Goal: Task Accomplishment & Management: Manage account settings

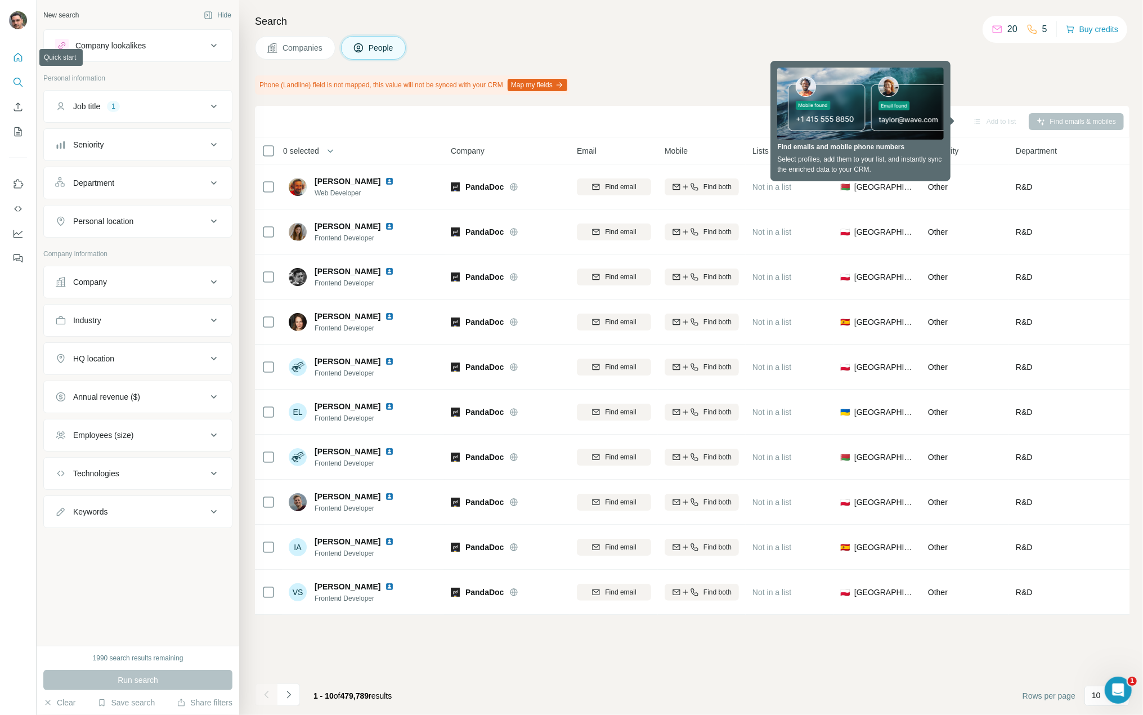
click at [18, 62] on icon "Quick start" at bounding box center [17, 57] width 11 height 11
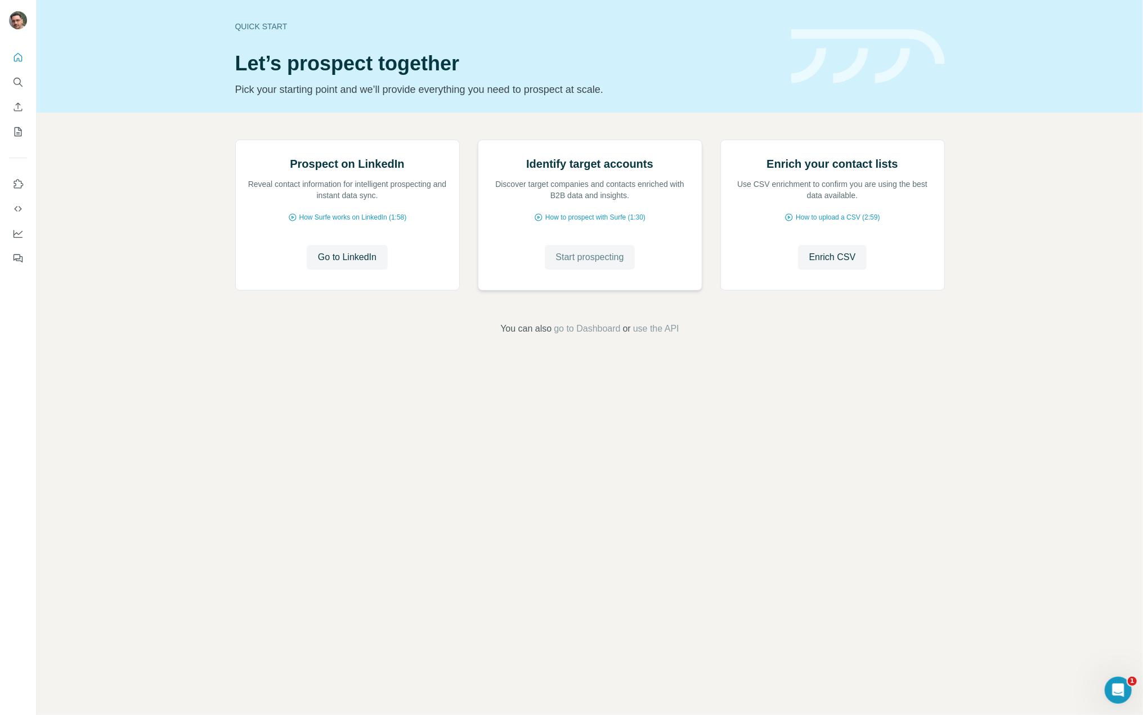
click at [611, 270] on button "Start prospecting" at bounding box center [590, 257] width 91 height 25
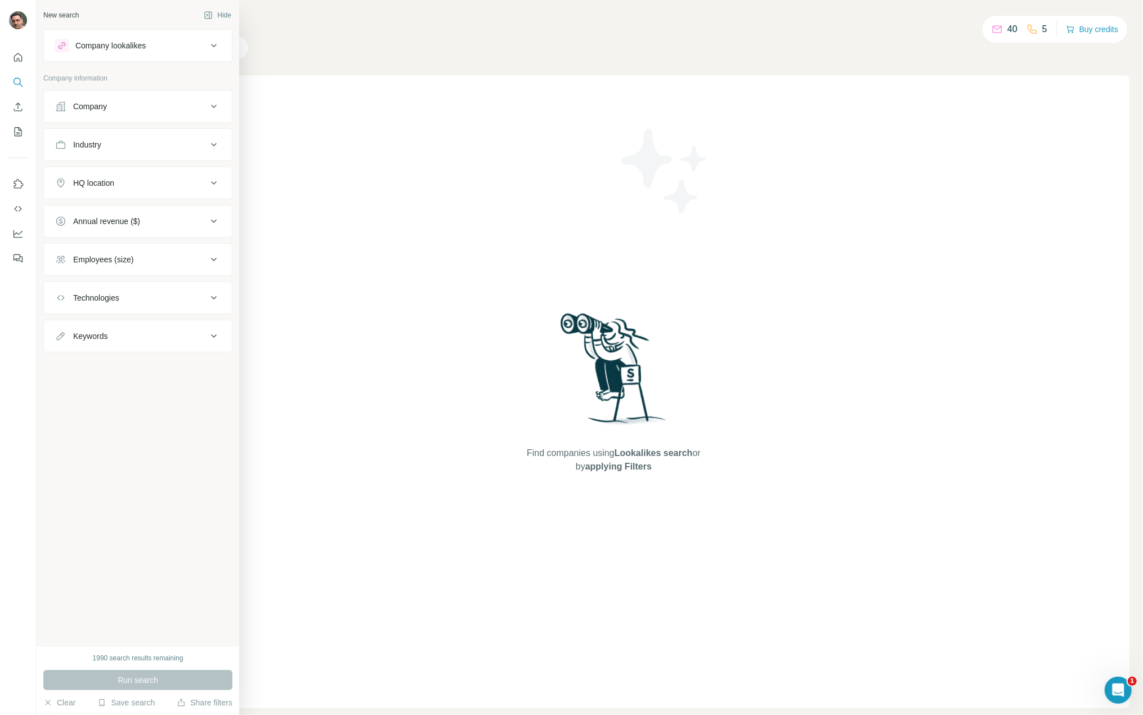
click at [173, 46] on div "Company lookalikes" at bounding box center [131, 46] width 152 height 14
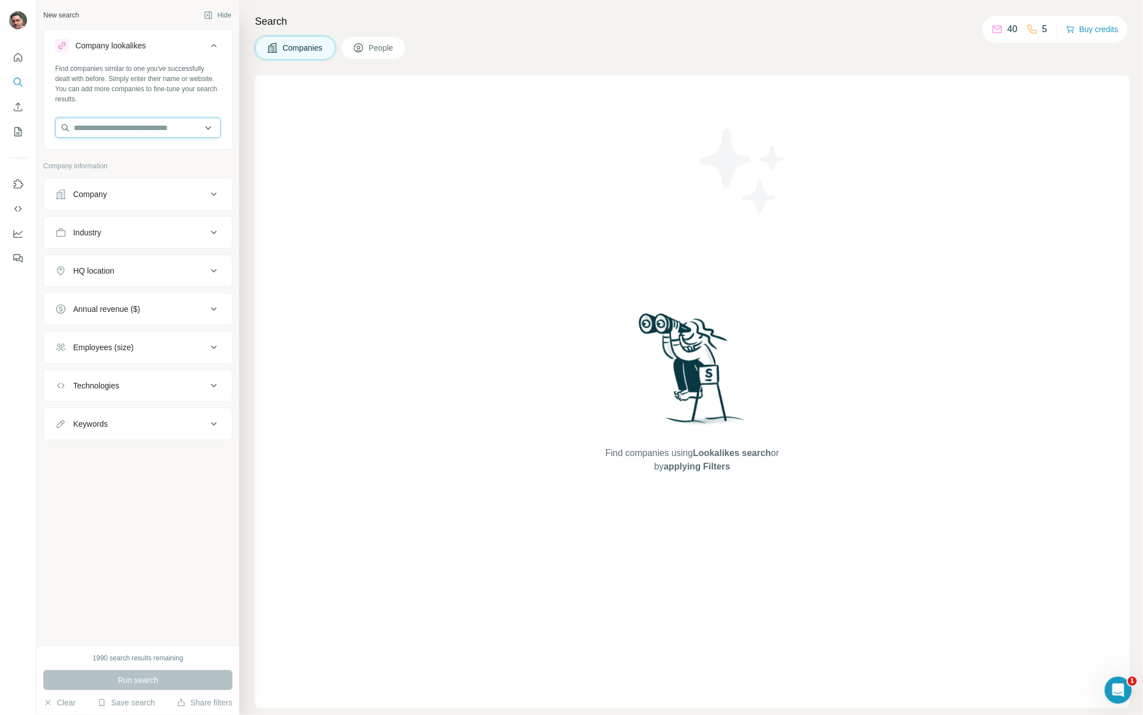
click at [150, 132] on input "text" at bounding box center [137, 128] width 165 height 20
paste input "**********"
type input "**********"
click at [169, 170] on p "[DOMAIN_NAME]" at bounding box center [147, 175] width 128 height 10
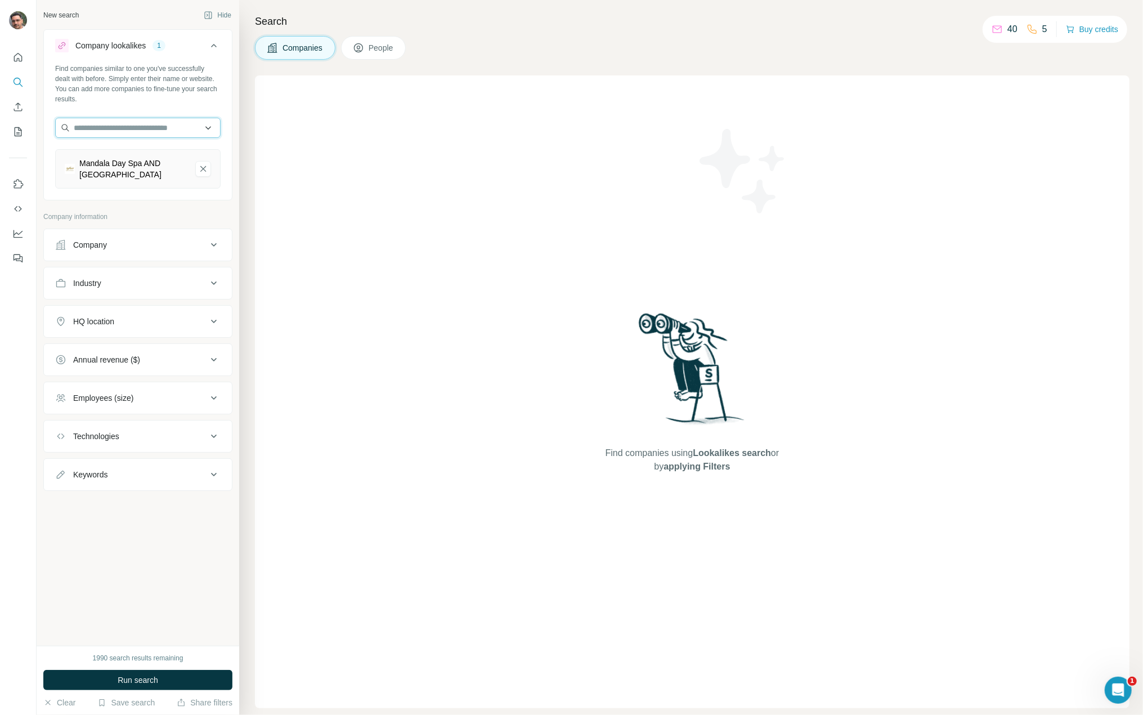
click at [164, 126] on input "text" at bounding box center [137, 128] width 165 height 20
paste input "**********"
type input "**********"
click at [159, 159] on div "Medicare Hungary [DOMAIN_NAME]" at bounding box center [137, 158] width 160 height 30
click at [108, 136] on input "text" at bounding box center [137, 128] width 165 height 20
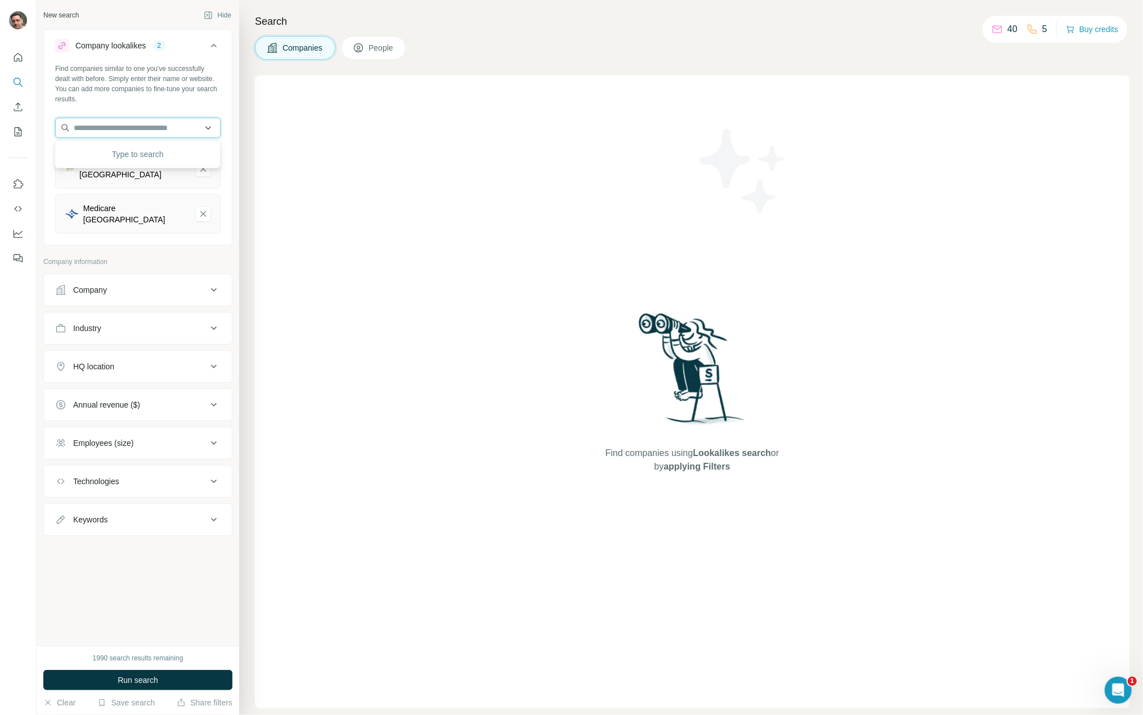
paste input "**********"
type input "**********"
click at [169, 154] on div "Madenta Dental Clinic madenta.hu" at bounding box center [137, 158] width 160 height 30
click at [174, 323] on div "Company" at bounding box center [131, 328] width 152 height 11
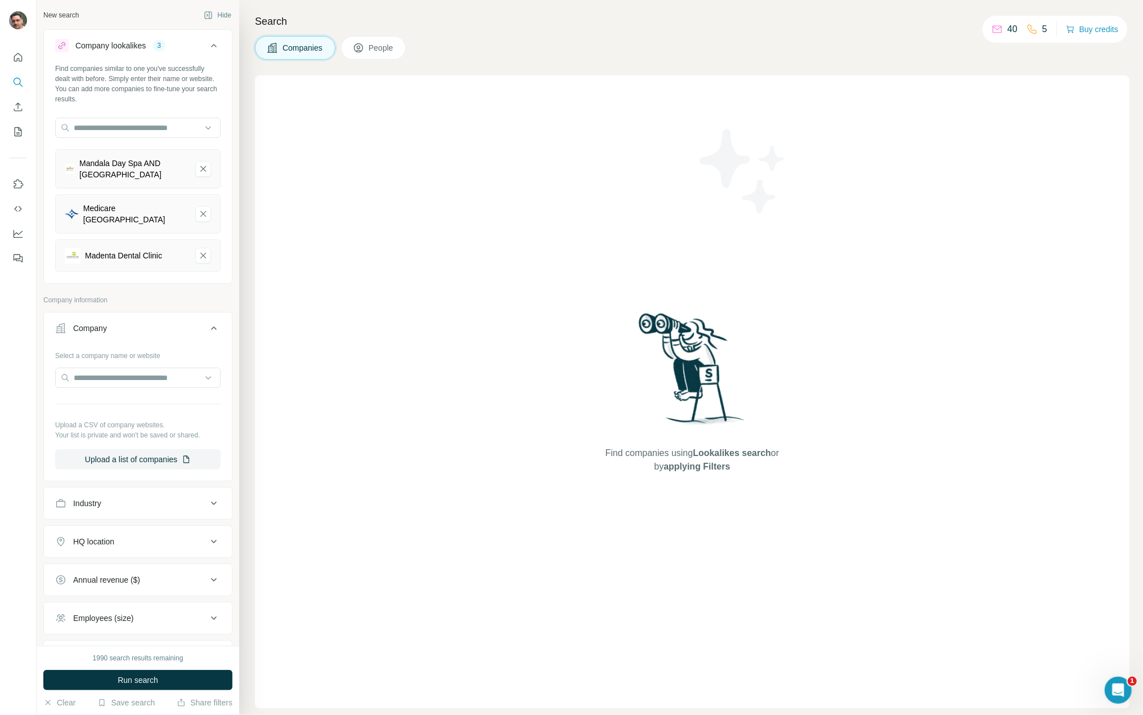
click at [173, 323] on div "Company" at bounding box center [131, 328] width 152 height 11
click at [160, 364] on button "Industry" at bounding box center [138, 366] width 188 height 27
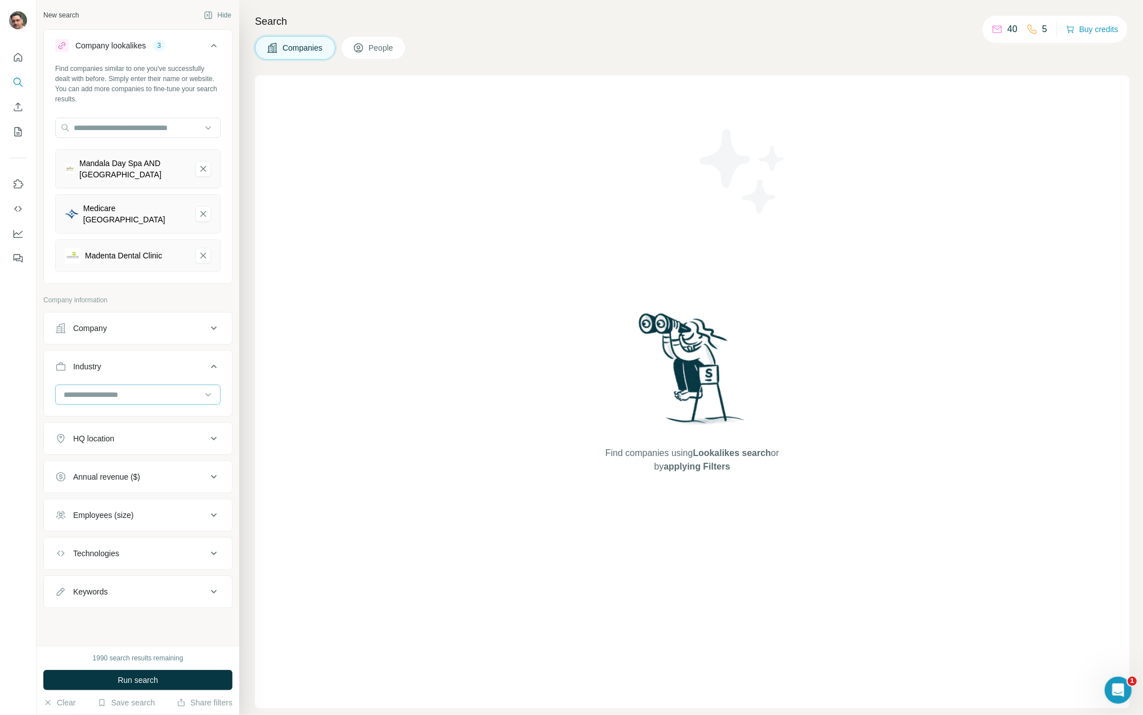
click at [138, 388] on input at bounding box center [131, 394] width 139 height 12
click at [140, 437] on div "Health Care" at bounding box center [137, 431] width 147 height 11
click at [150, 389] on input at bounding box center [131, 394] width 139 height 12
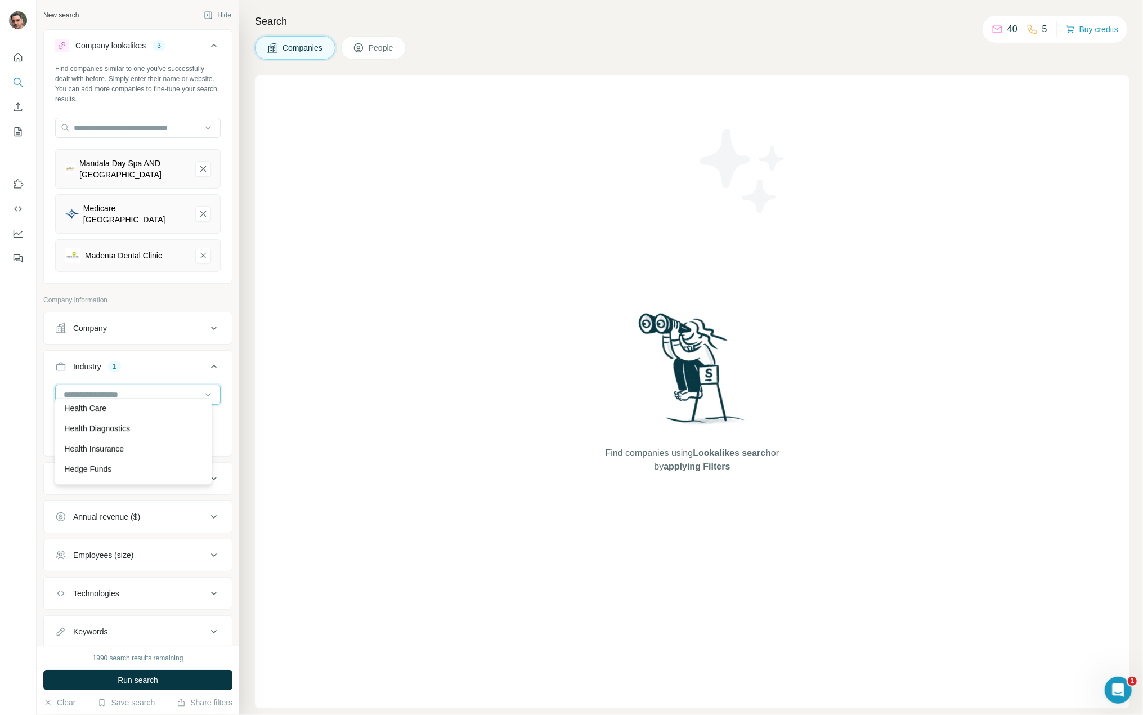
click at [137, 388] on input at bounding box center [131, 394] width 139 height 12
type input "****"
click at [106, 409] on div "Wellness" at bounding box center [133, 410] width 138 height 11
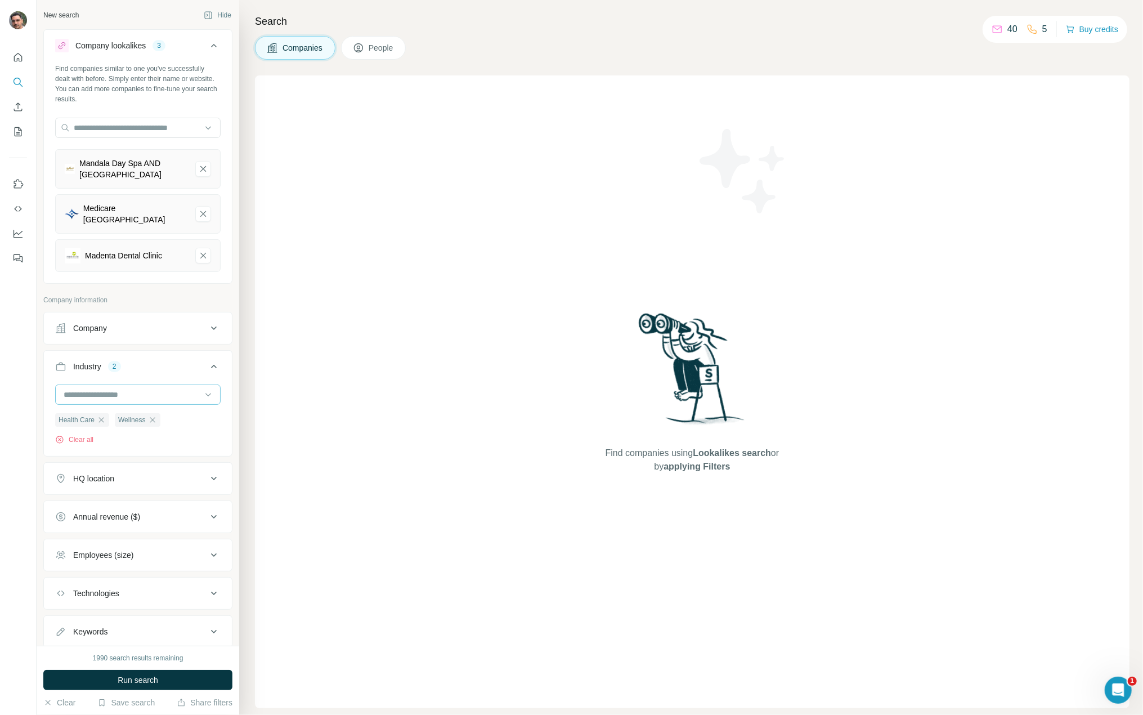
click at [136, 388] on input at bounding box center [131, 394] width 139 height 12
click at [84, 391] on input at bounding box center [131, 394] width 139 height 12
click at [88, 389] on input at bounding box center [131, 394] width 139 height 12
click at [83, 388] on input at bounding box center [131, 394] width 139 height 12
click at [86, 388] on input at bounding box center [131, 394] width 139 height 12
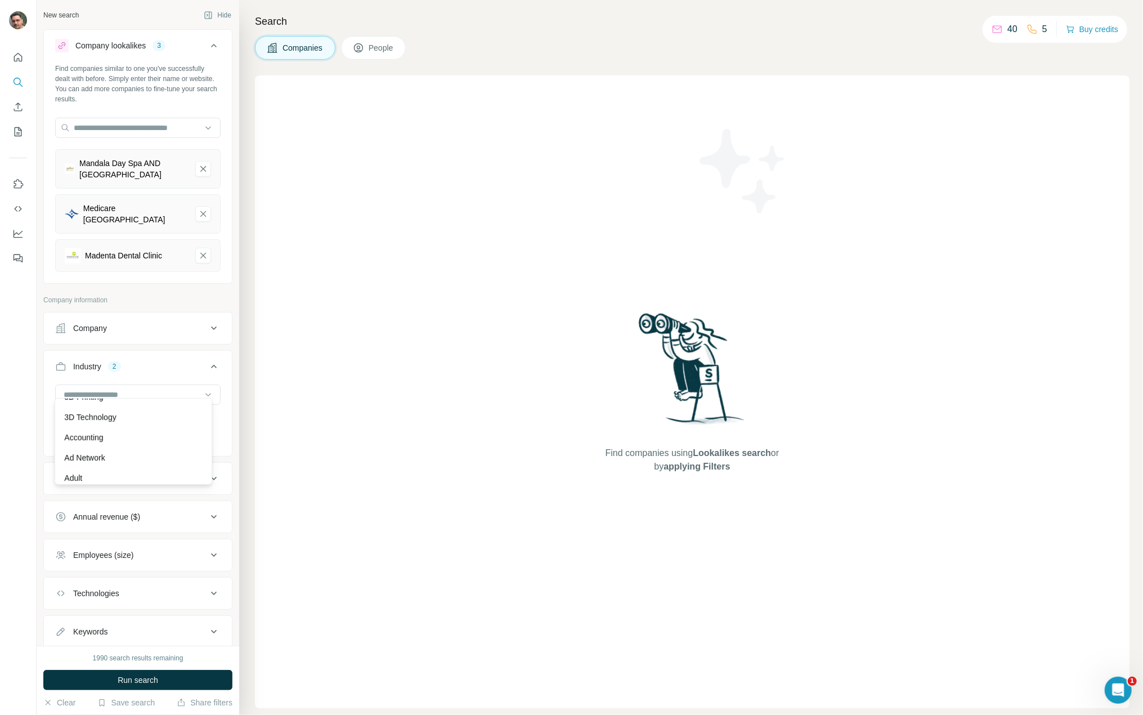
scroll to position [113, 0]
click at [133, 385] on div at bounding box center [131, 394] width 139 height 19
click at [79, 388] on input at bounding box center [131, 394] width 139 height 12
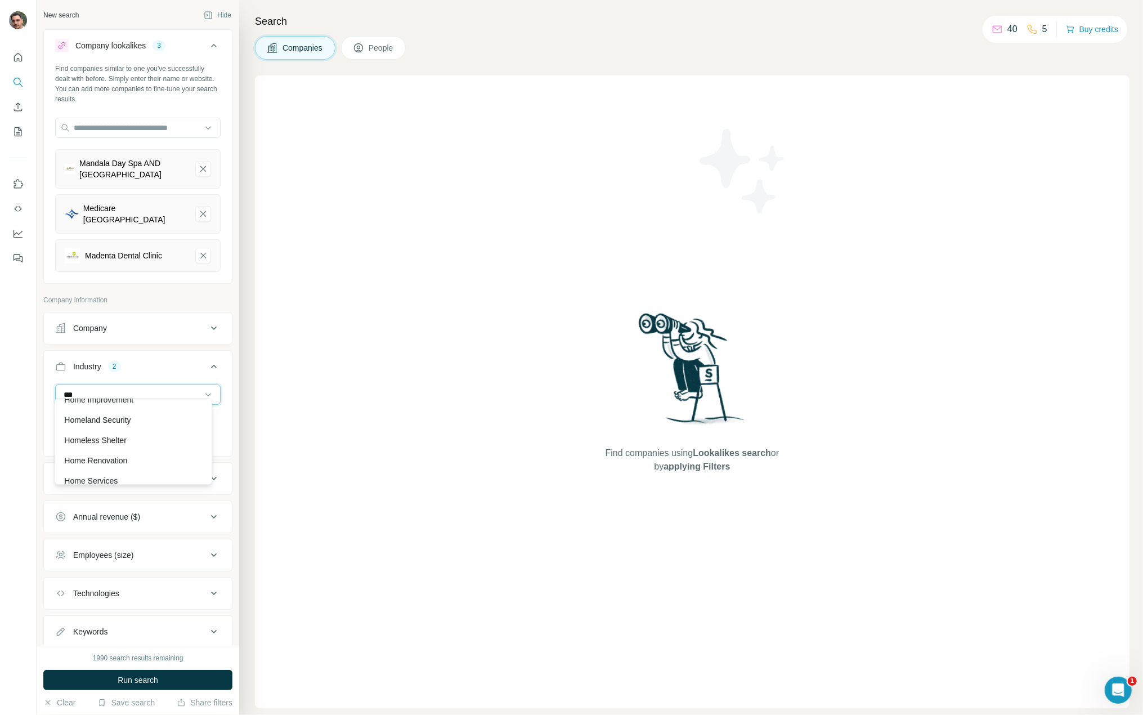
scroll to position [0, 0]
type input "****"
click at [112, 427] on div "Hospitality" at bounding box center [133, 431] width 138 height 11
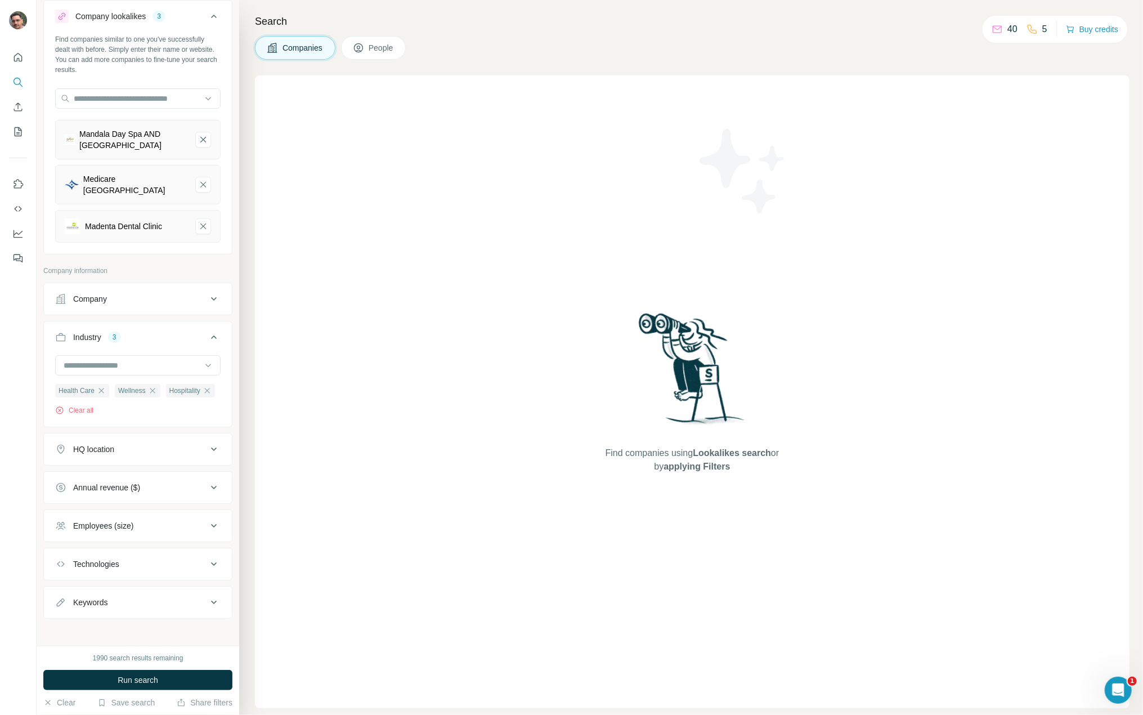
scroll to position [42, 0]
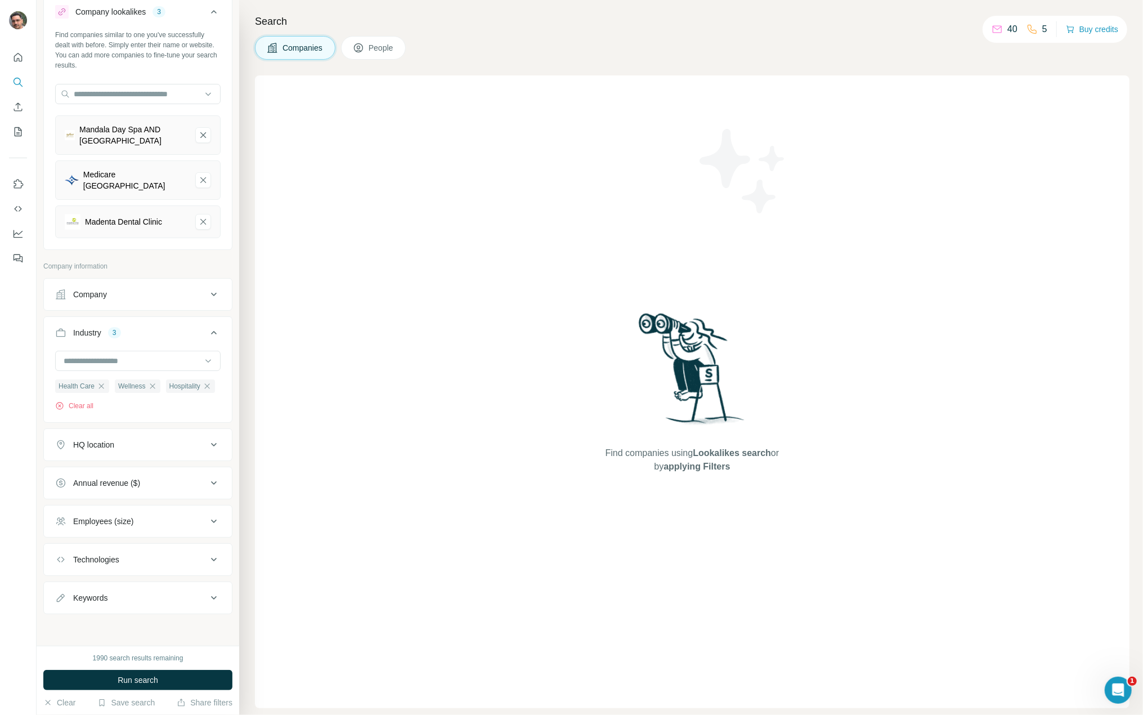
click at [178, 440] on button "HQ location" at bounding box center [138, 444] width 188 height 27
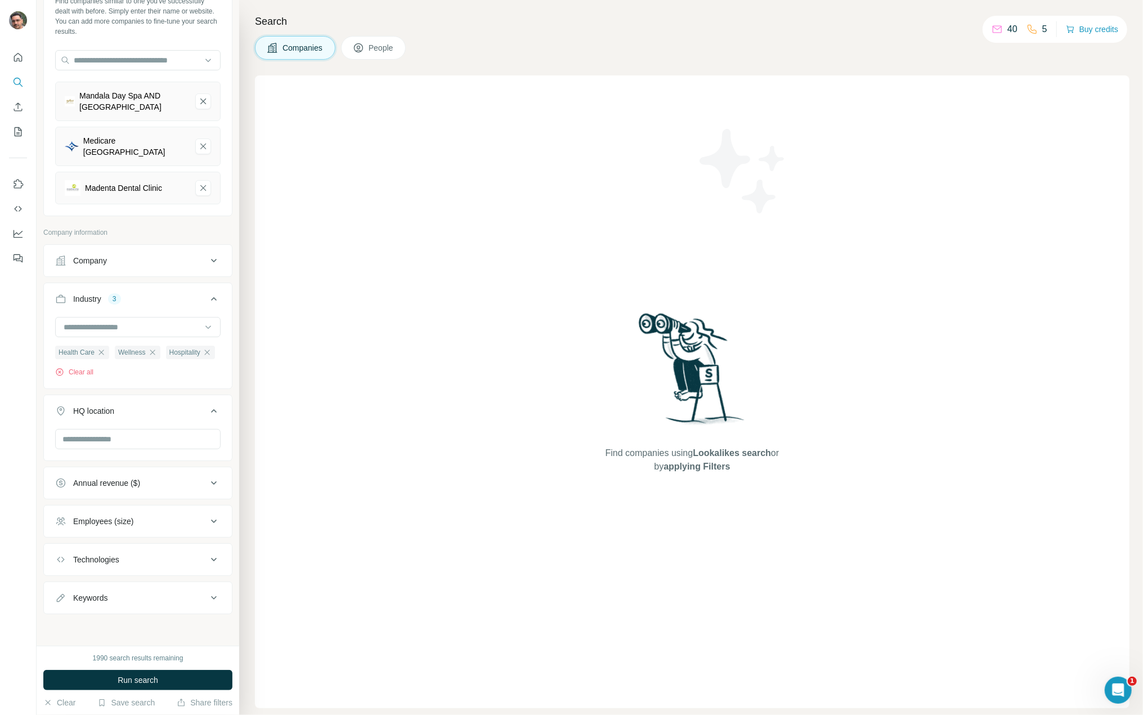
scroll to position [76, 0]
click at [152, 490] on button "Annual revenue ($)" at bounding box center [138, 482] width 188 height 27
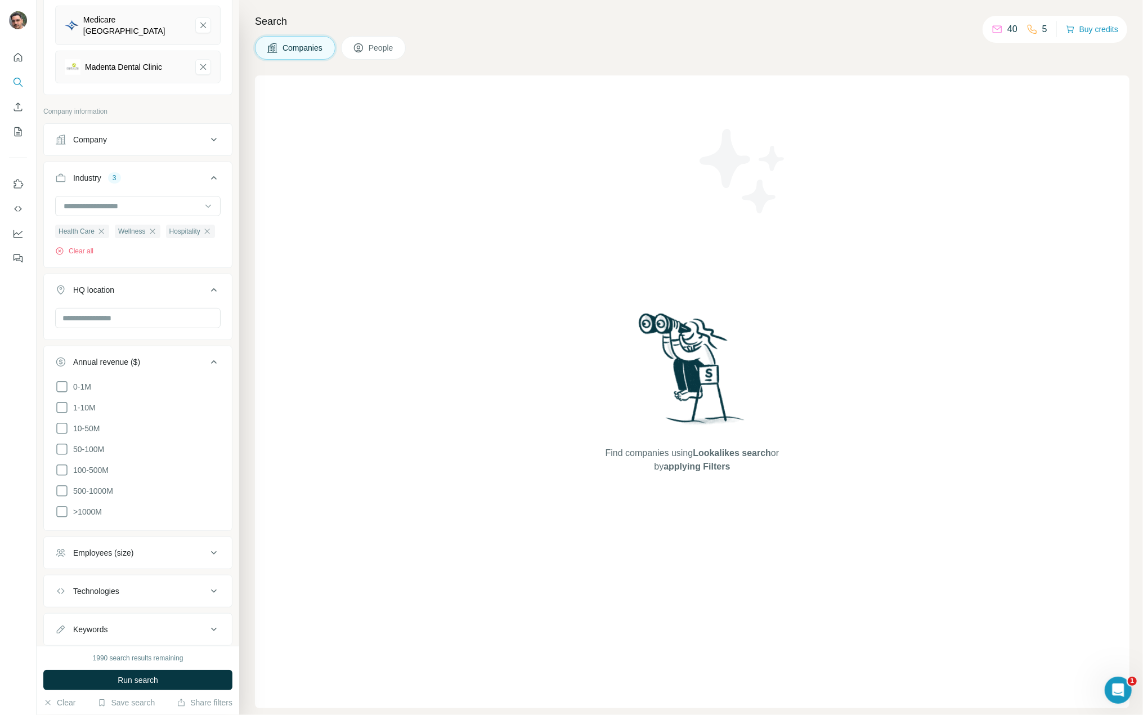
scroll to position [227, 0]
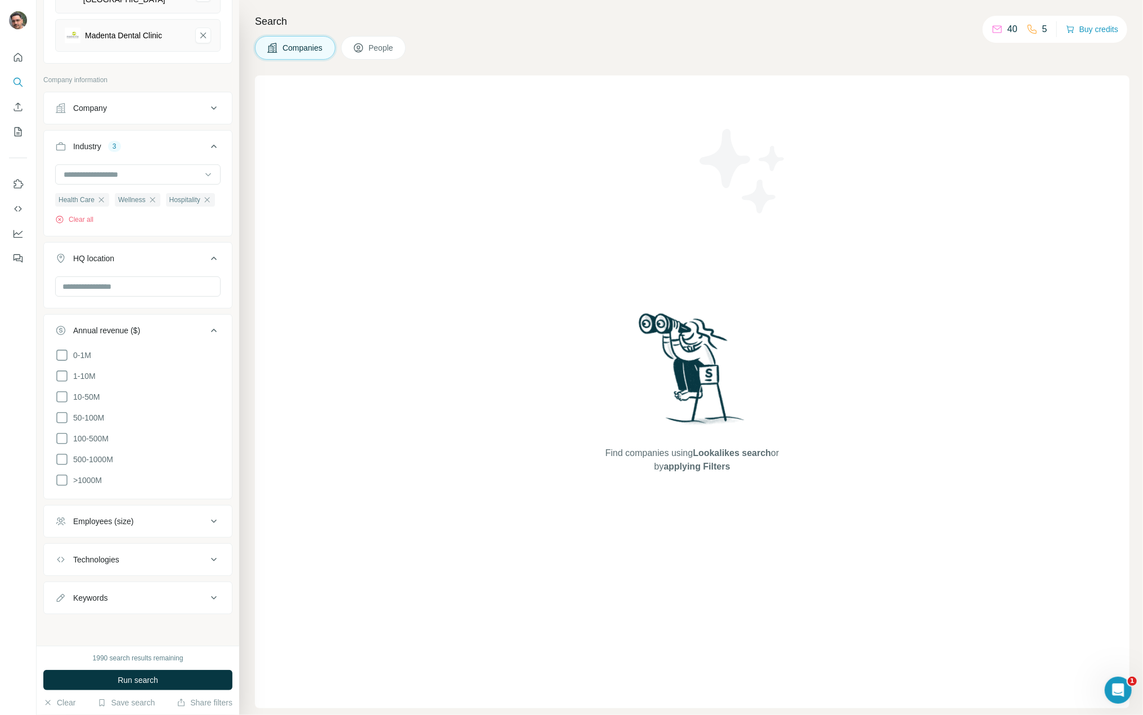
click at [137, 534] on button "Employees (size)" at bounding box center [138, 521] width 188 height 27
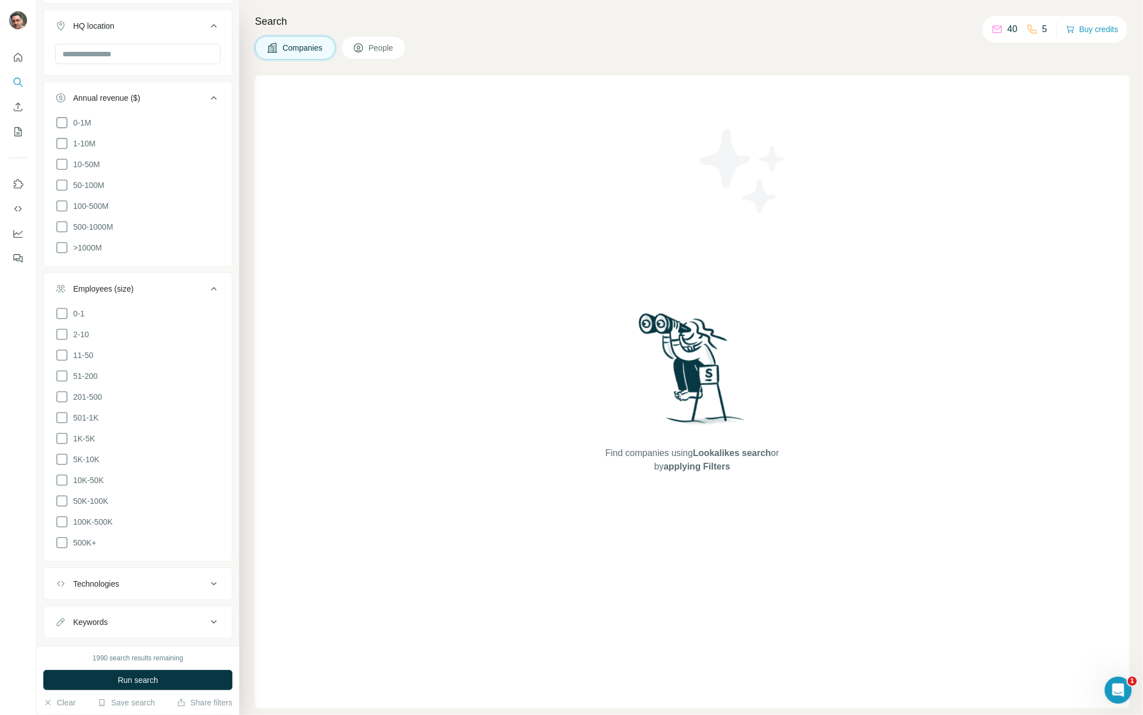
scroll to position [482, 0]
click at [145, 560] on div "Technologies" at bounding box center [131, 559] width 152 height 11
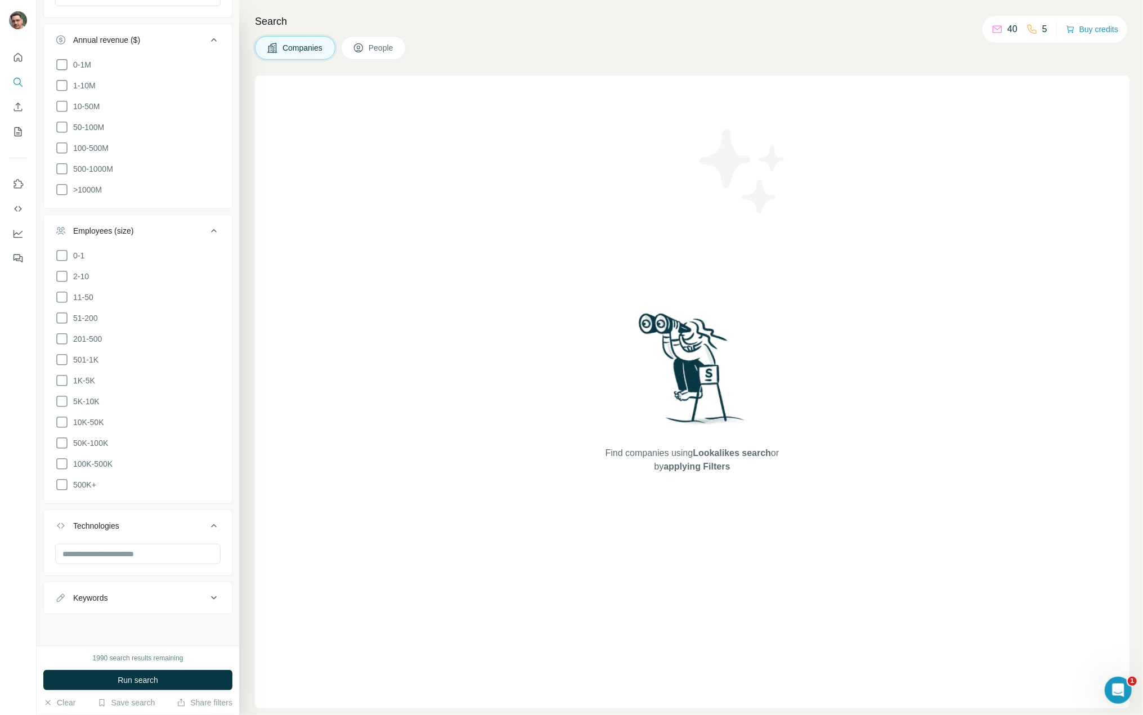
click at [143, 593] on div "Keywords" at bounding box center [131, 597] width 152 height 11
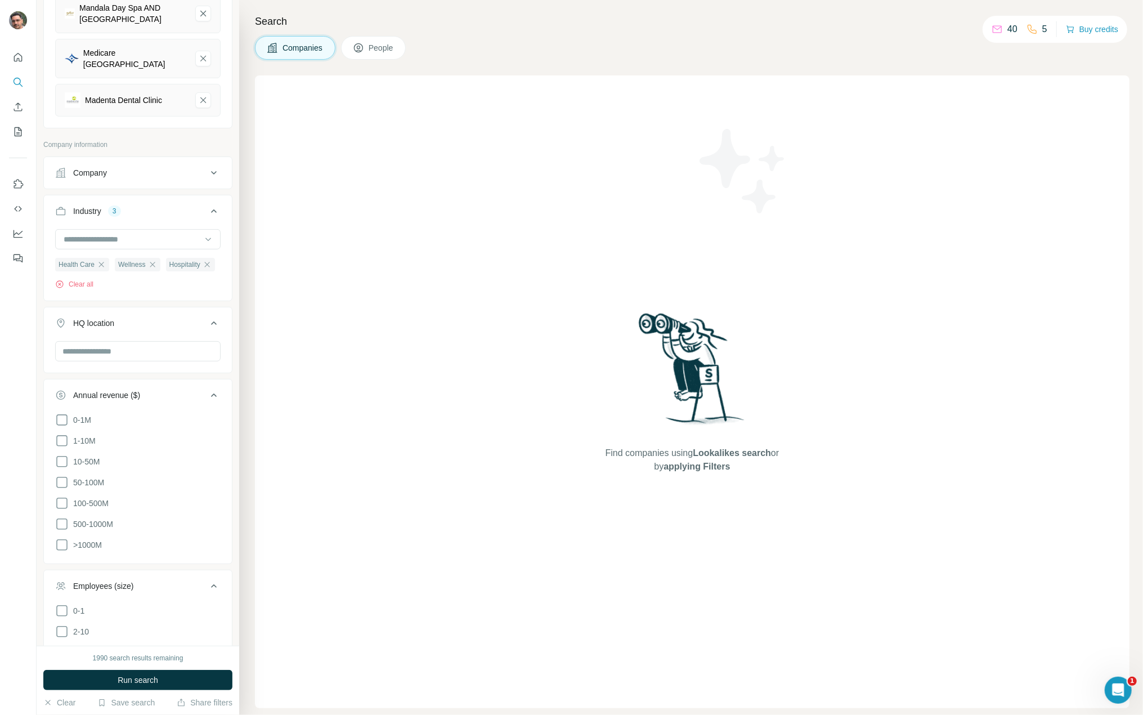
scroll to position [0, 0]
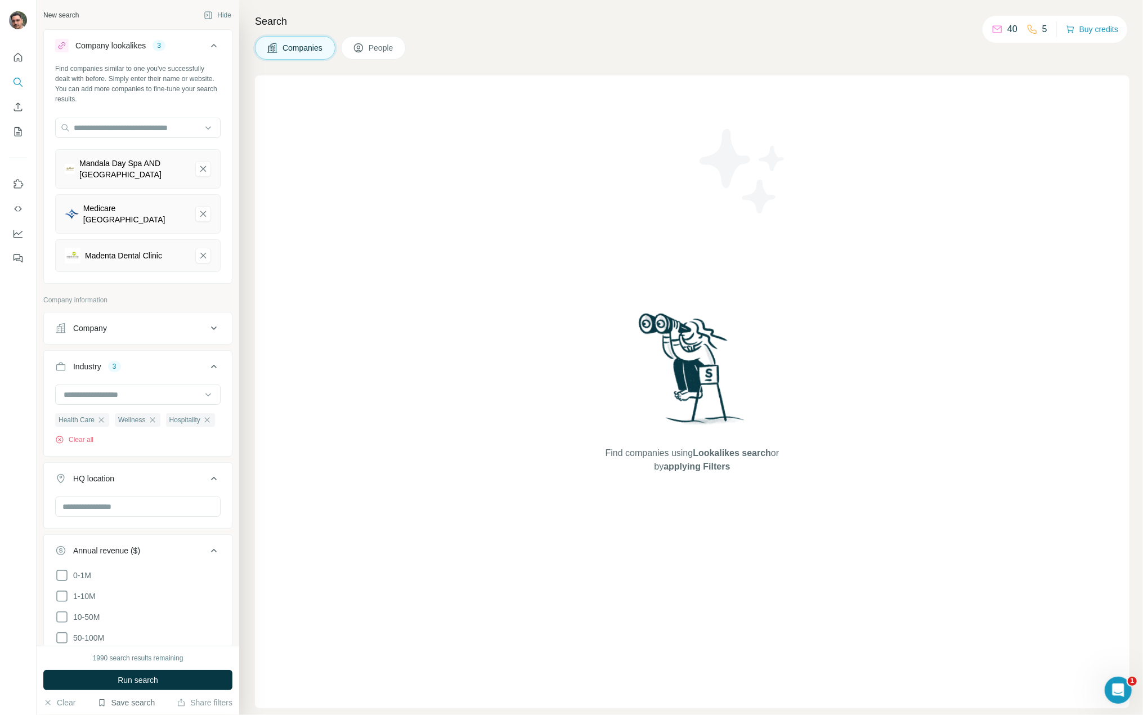
click at [149, 706] on button "Save search" at bounding box center [125, 702] width 57 height 11
click at [164, 663] on div "Save search" at bounding box center [157, 660] width 119 height 23
drag, startPoint x: 156, startPoint y: 681, endPoint x: 171, endPoint y: 541, distance: 140.3
click at [189, 540] on div "New search Hide Company lookalikes 3 Find companies similar to one you've succe…" at bounding box center [138, 357] width 203 height 715
click at [136, 517] on input "text" at bounding box center [137, 506] width 165 height 20
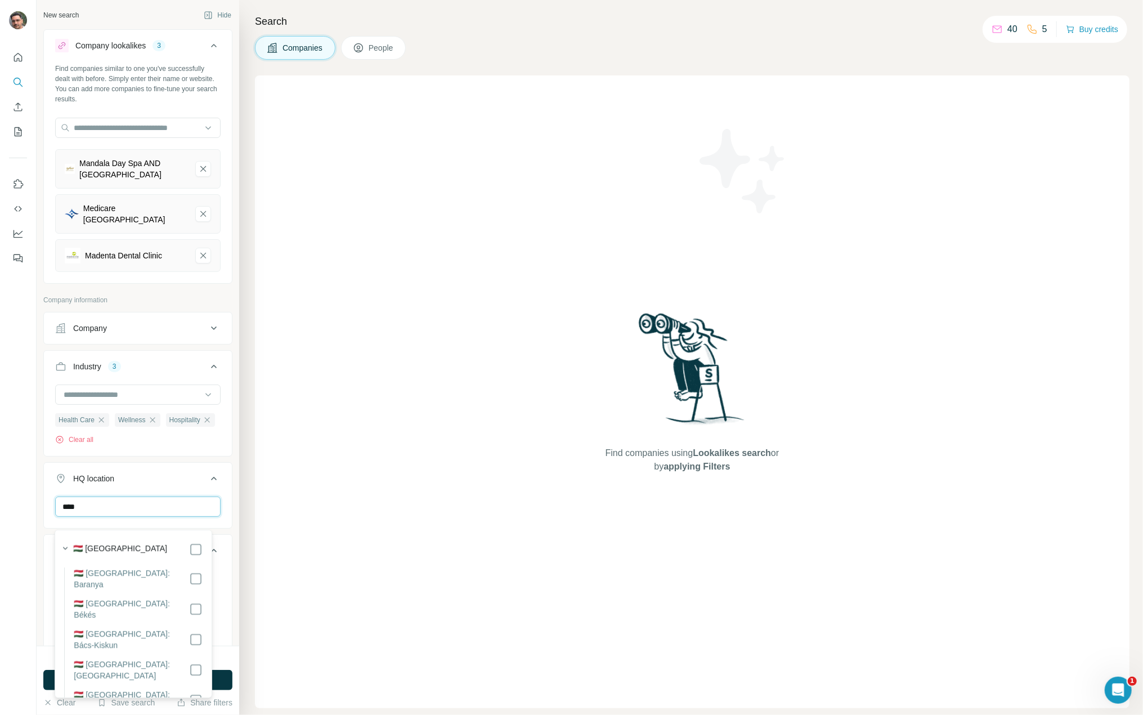
type input "****"
click at [206, 472] on div "HQ location 1 **** Hungary Clear all" at bounding box center [137, 515] width 189 height 106
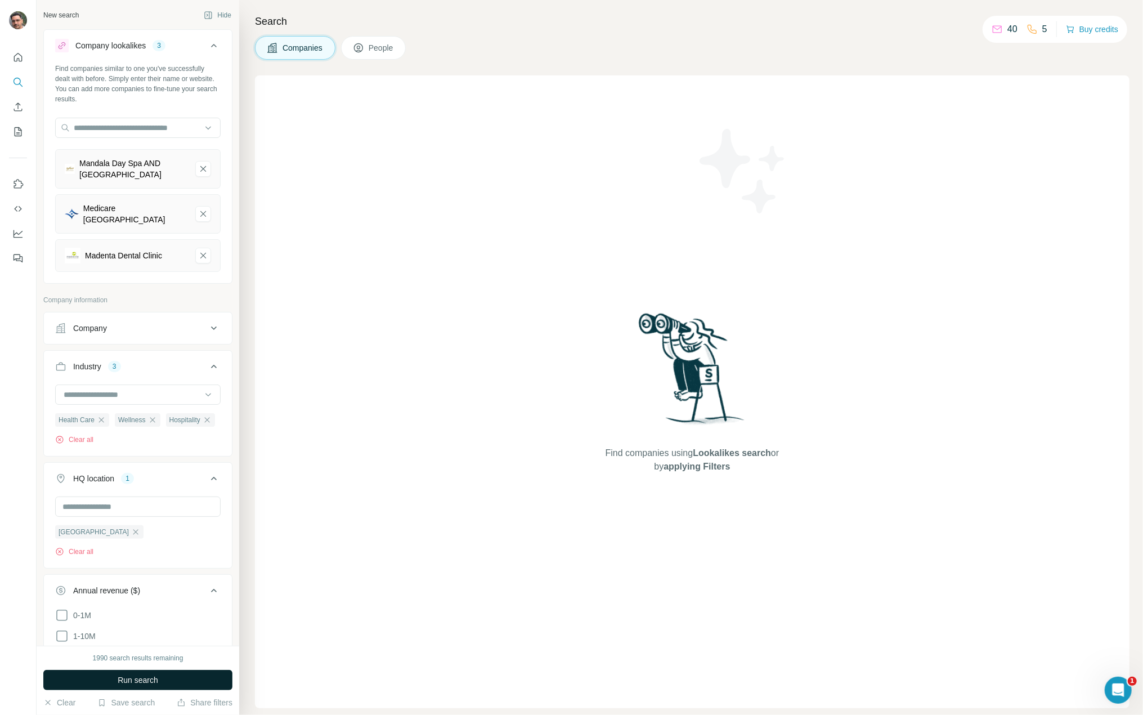
click at [178, 684] on button "Run search" at bounding box center [137, 680] width 189 height 20
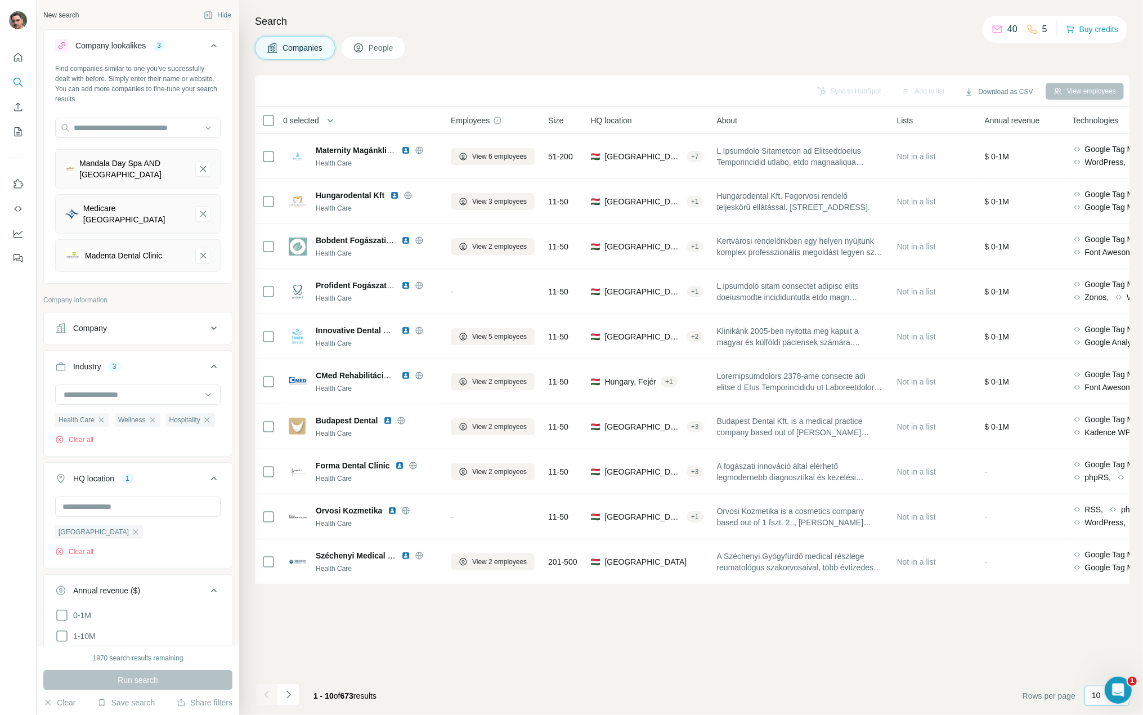
click at [1099, 696] on p "10" at bounding box center [1096, 695] width 9 height 11
click at [1099, 652] on p "20" at bounding box center [1098, 649] width 9 height 11
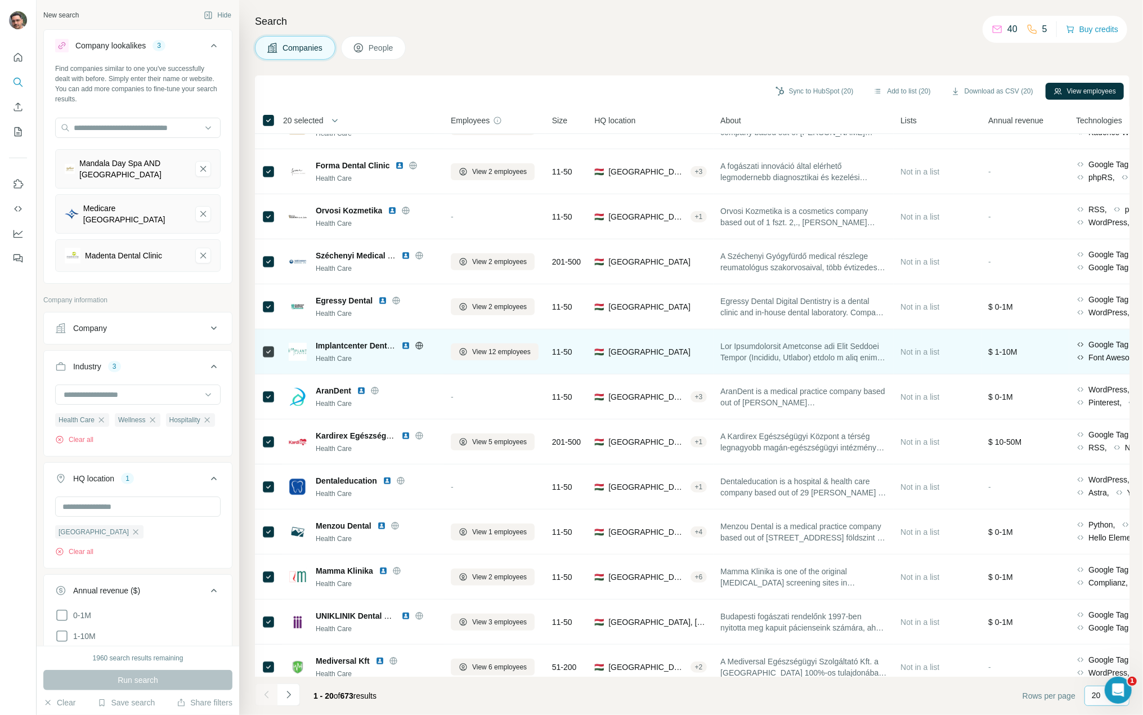
scroll to position [138, 0]
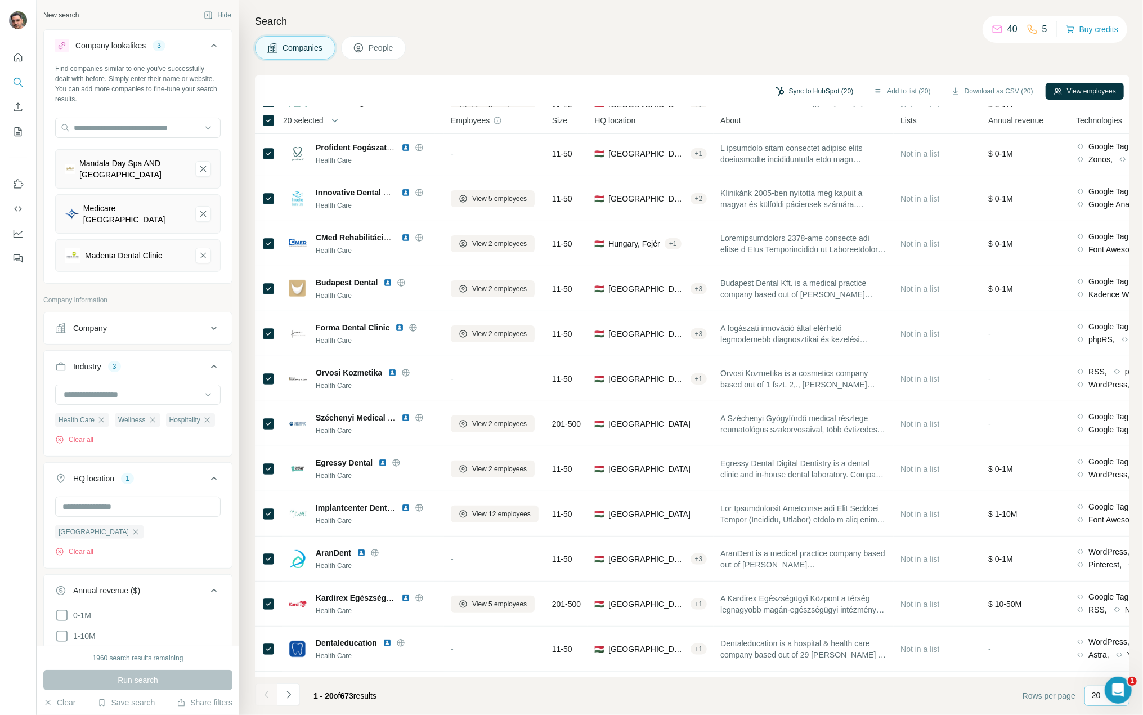
click at [807, 89] on button "Sync to HubSpot (20)" at bounding box center [815, 91] width 94 height 17
click at [791, 146] on div "Company" at bounding box center [783, 149] width 124 height 36
click at [805, 182] on button "Sync to HubSpot" at bounding box center [782, 187] width 125 height 23
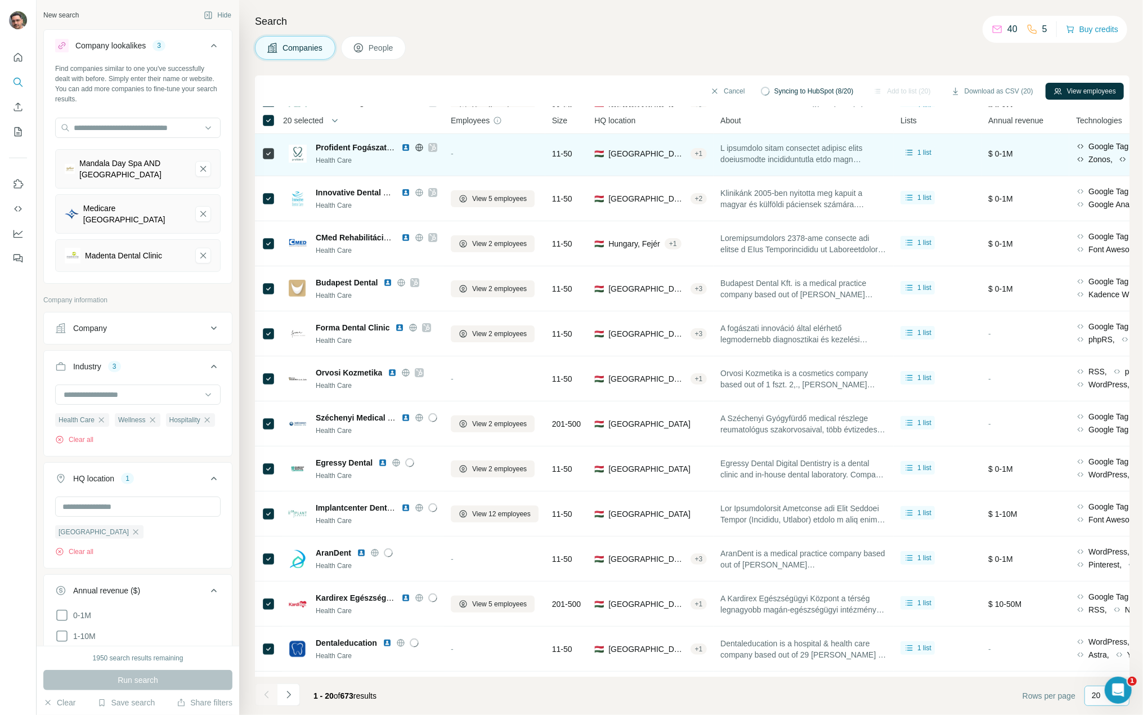
click at [437, 147] on div at bounding box center [432, 147] width 9 height 9
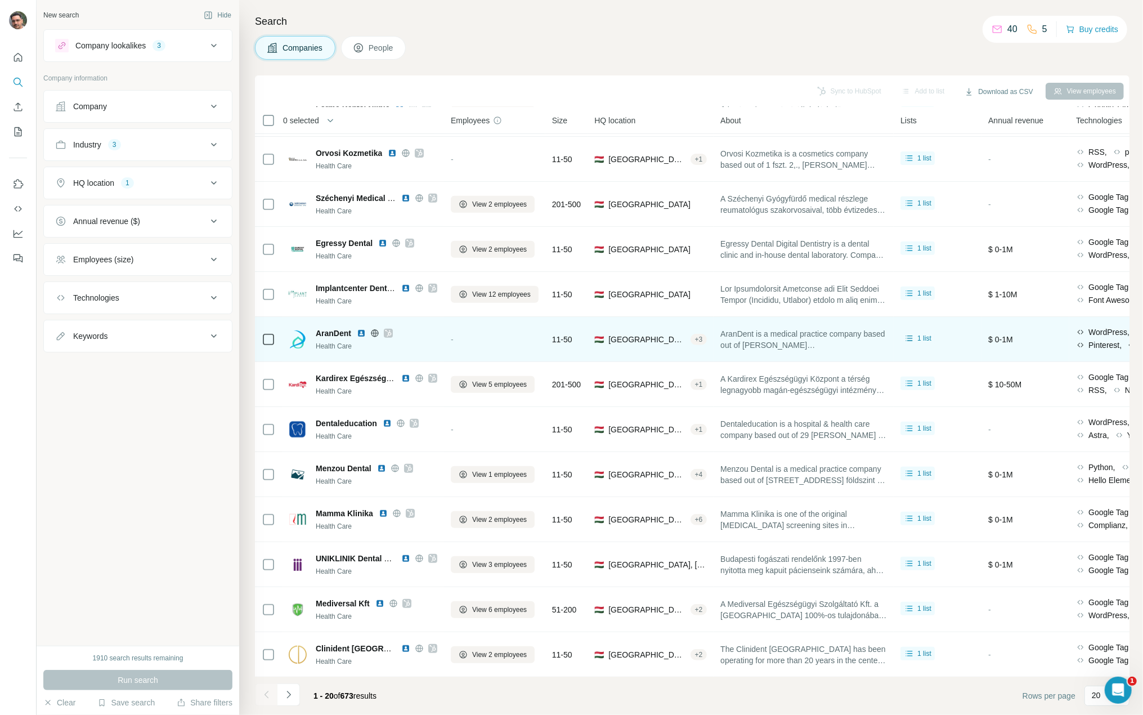
scroll to position [363, 0]
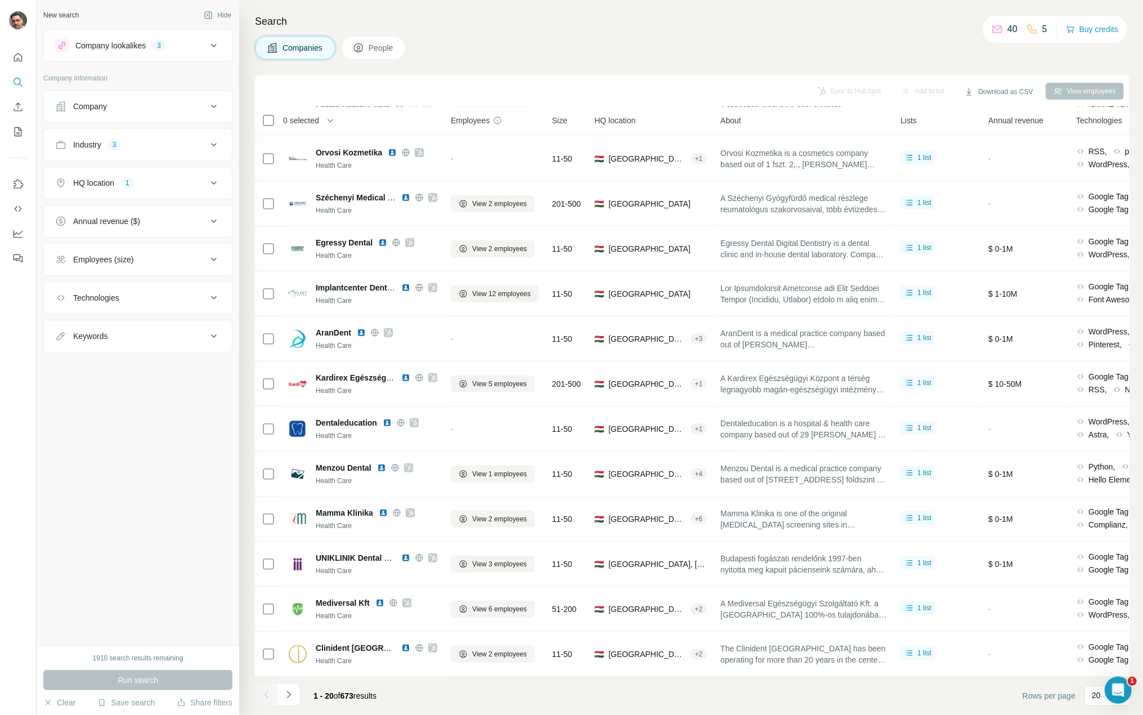
click at [397, 44] on button "People" at bounding box center [373, 48] width 65 height 24
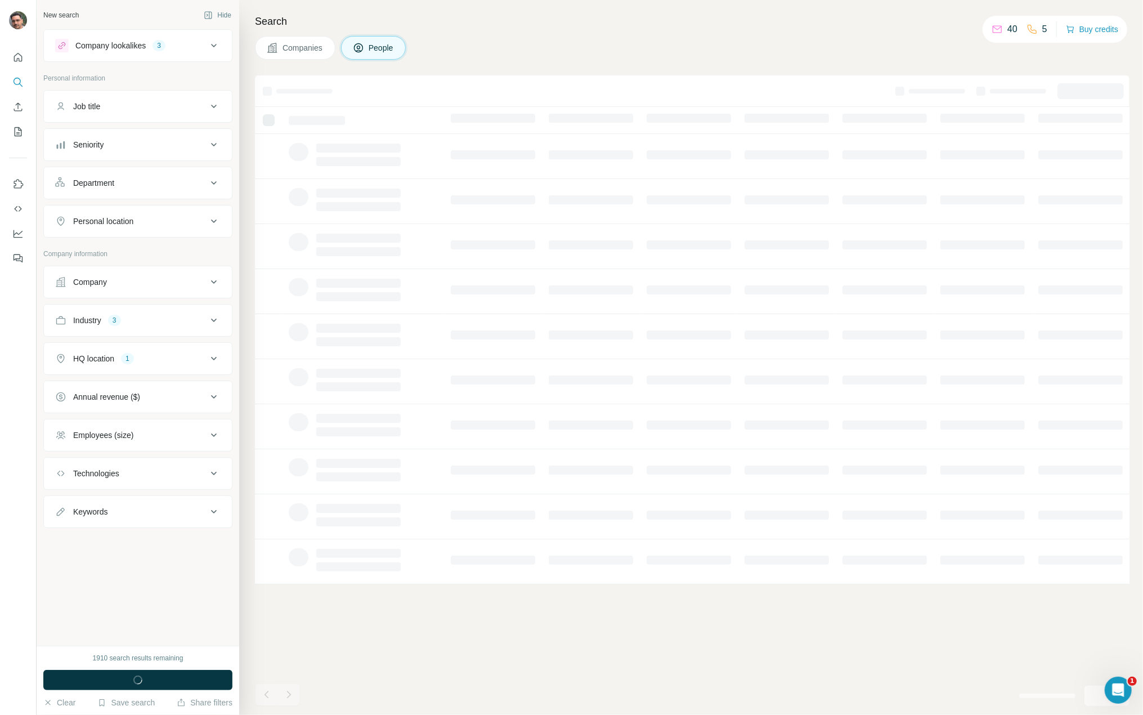
scroll to position [0, 0]
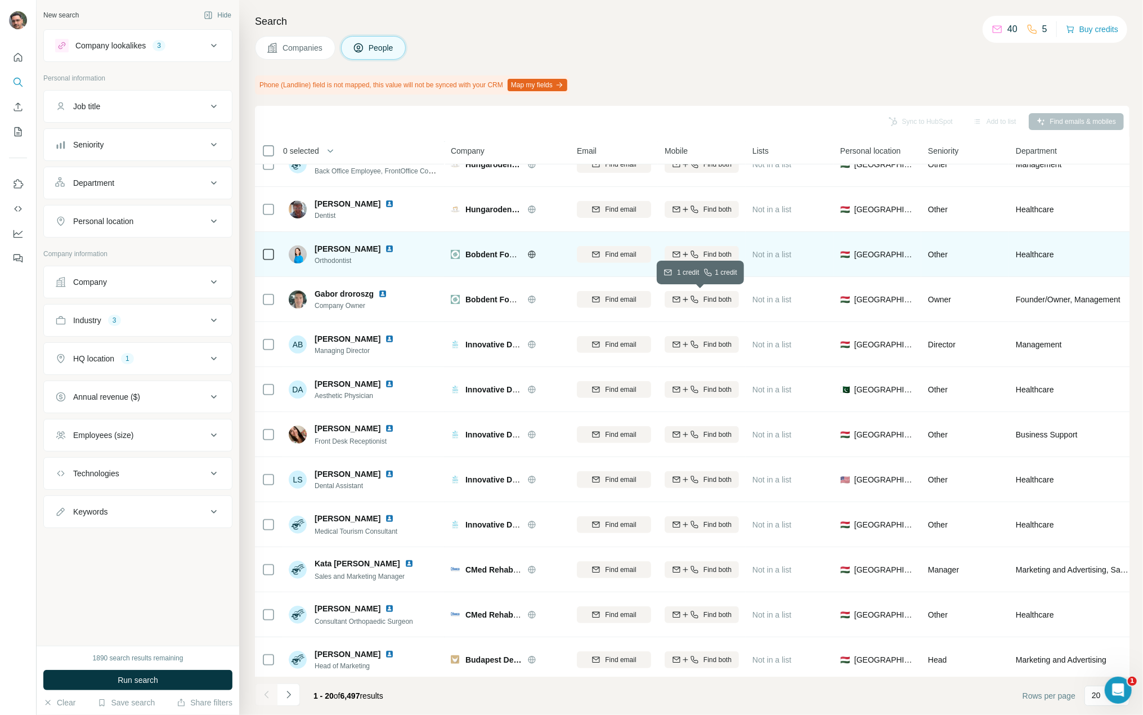
scroll to position [56, 0]
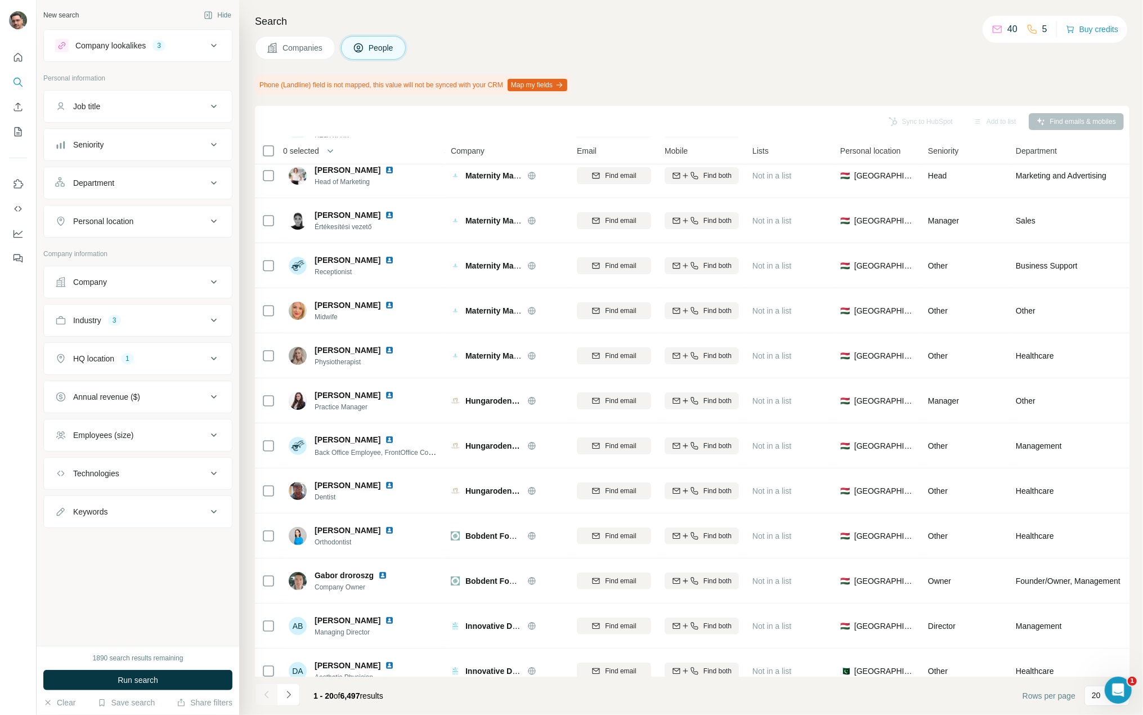
click at [306, 44] on span "Companies" at bounding box center [303, 47] width 41 height 11
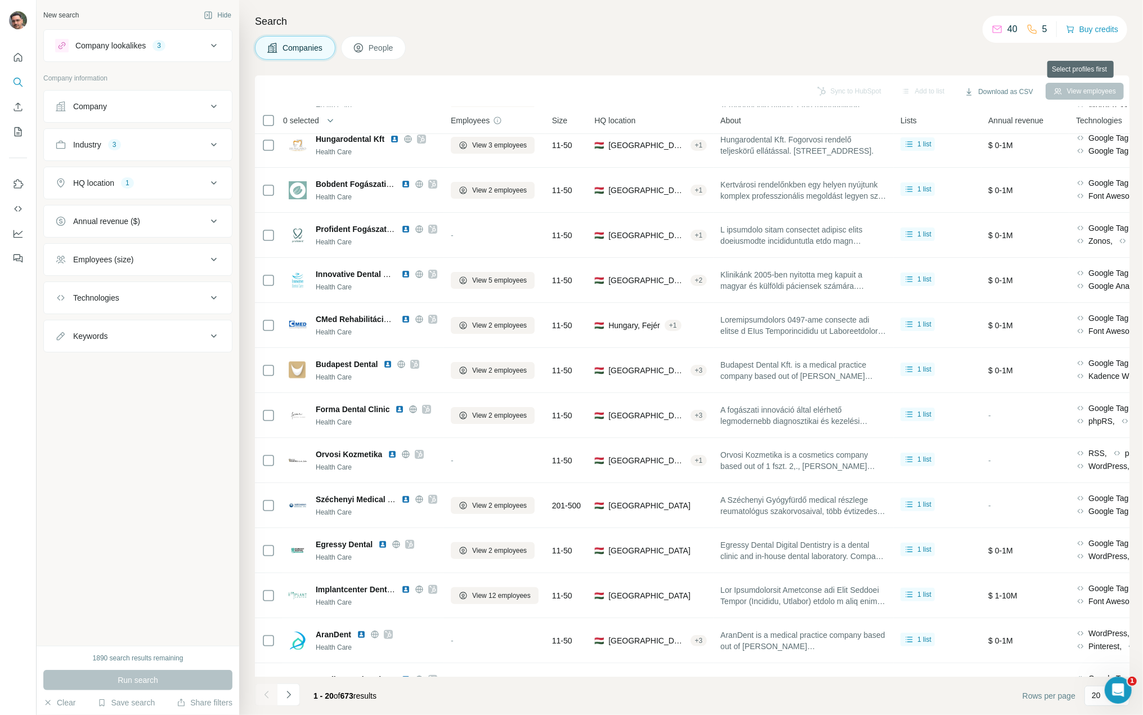
click at [1086, 90] on div "View employees" at bounding box center [1085, 91] width 78 height 17
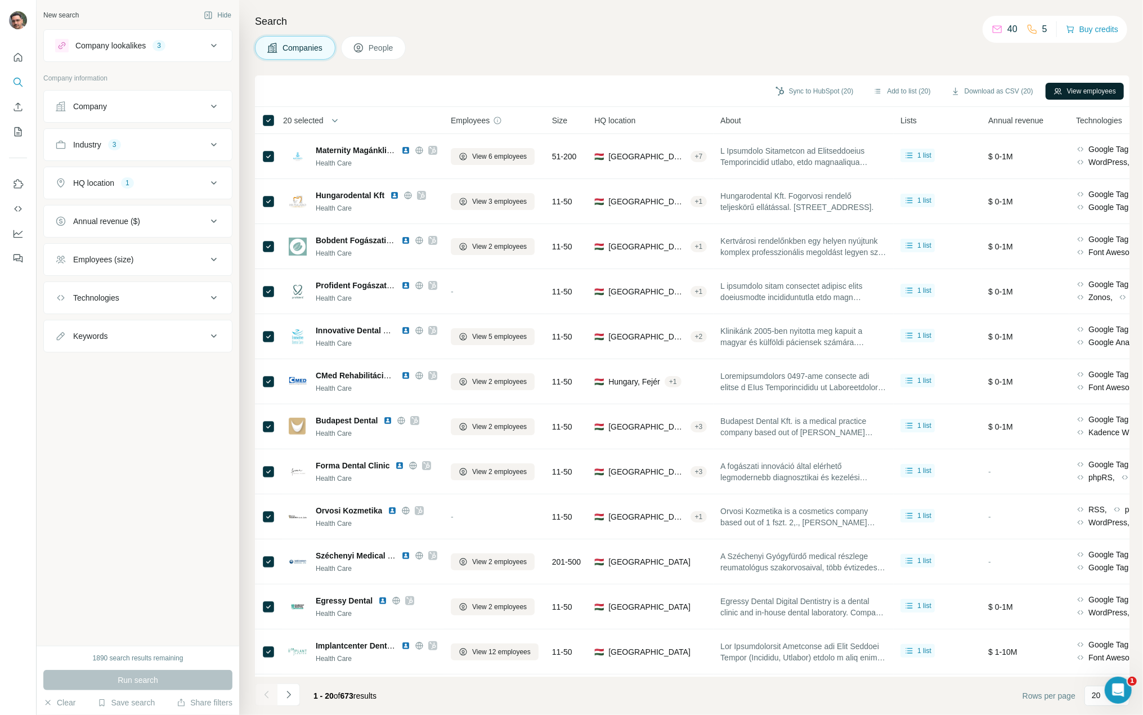
click at [1100, 92] on button "View employees" at bounding box center [1085, 91] width 78 height 17
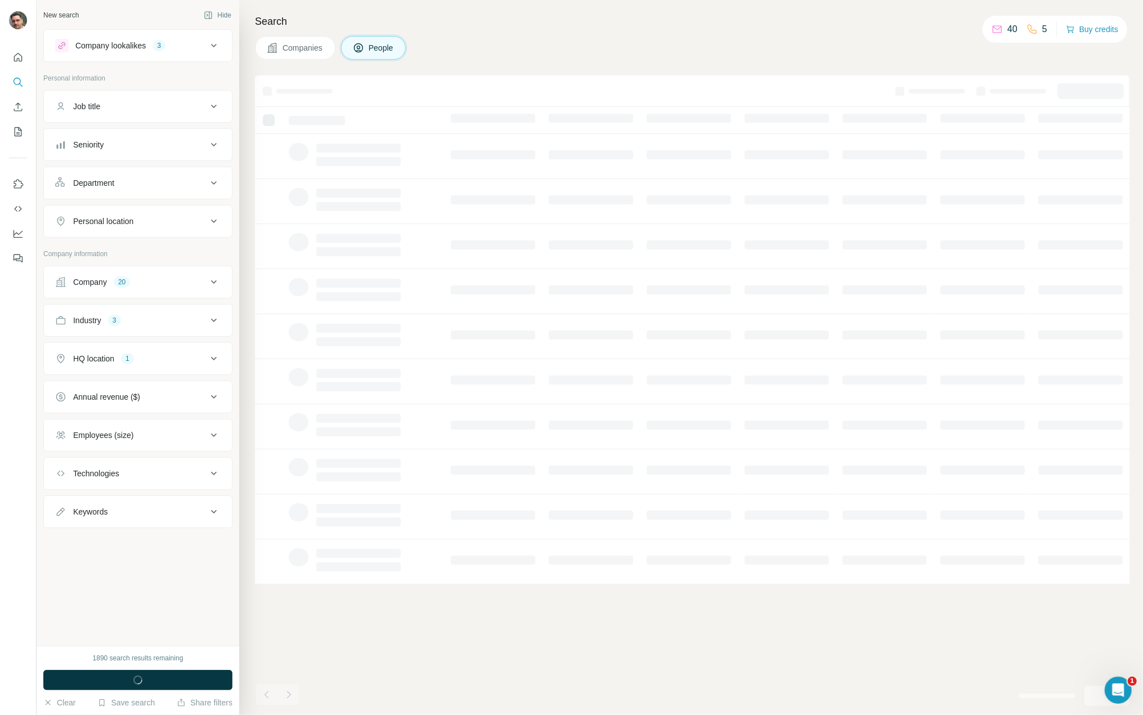
drag, startPoint x: 290, startPoint y: 51, endPoint x: 362, endPoint y: 49, distance: 72.6
click at [290, 51] on span "Companies" at bounding box center [303, 47] width 41 height 11
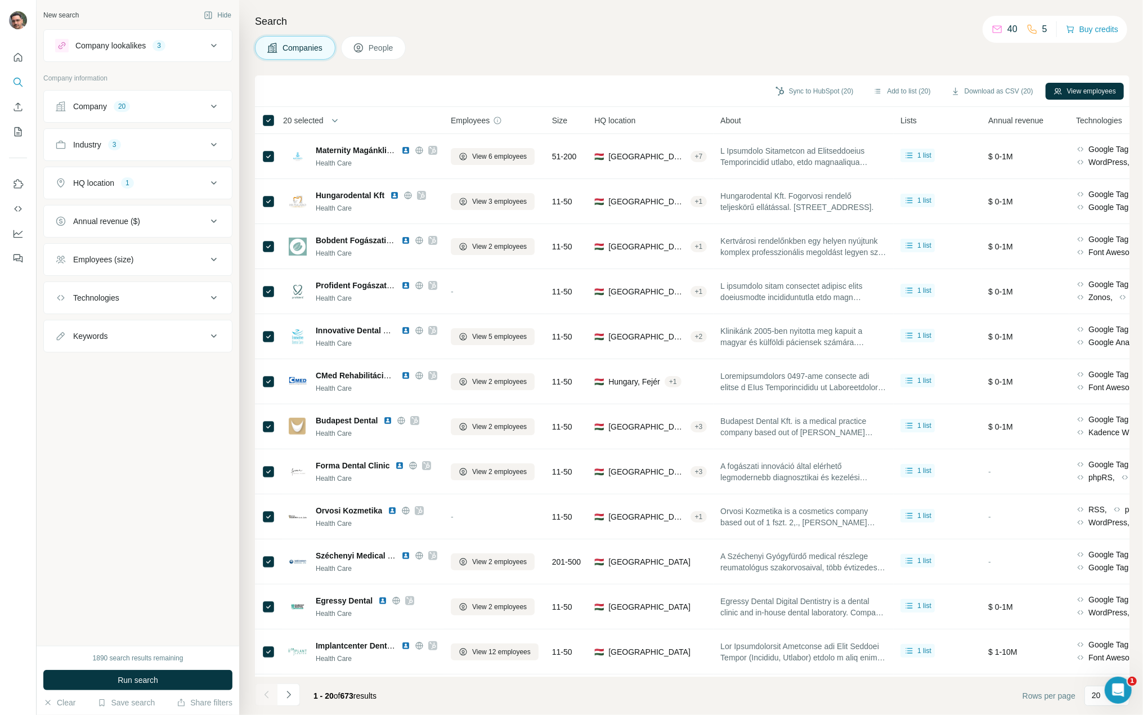
click at [375, 44] on span "People" at bounding box center [382, 47] width 26 height 11
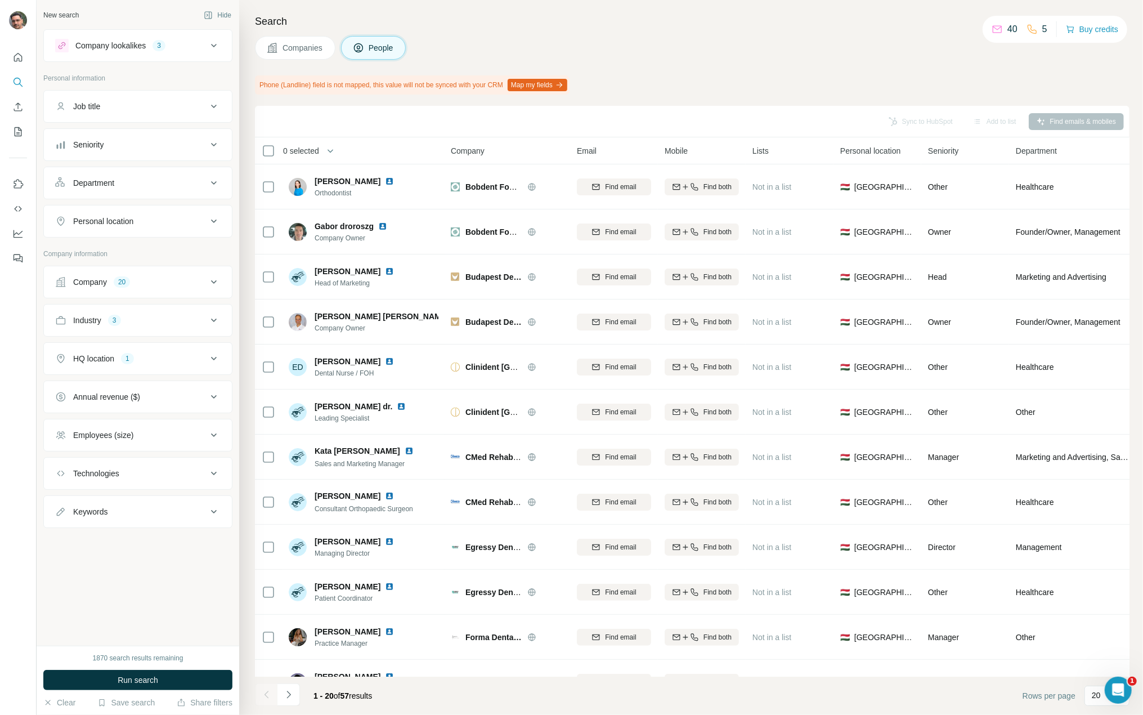
click at [124, 432] on div "Employees (size)" at bounding box center [103, 434] width 60 height 11
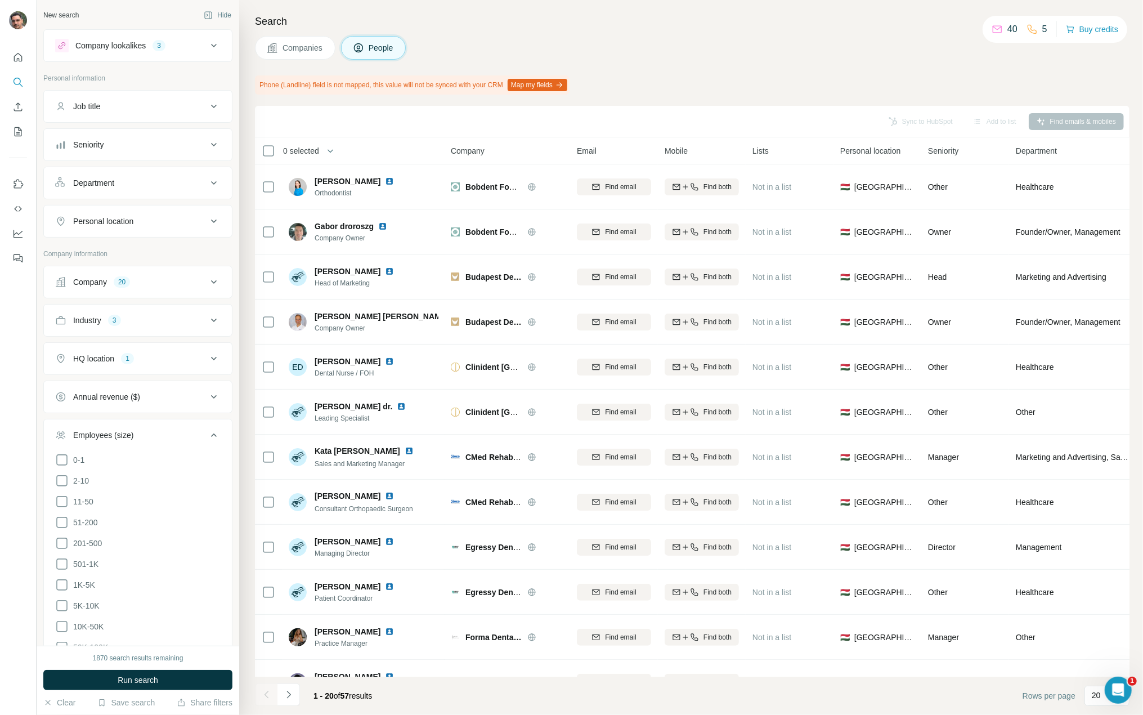
click at [124, 432] on div "Employees (size)" at bounding box center [103, 434] width 60 height 11
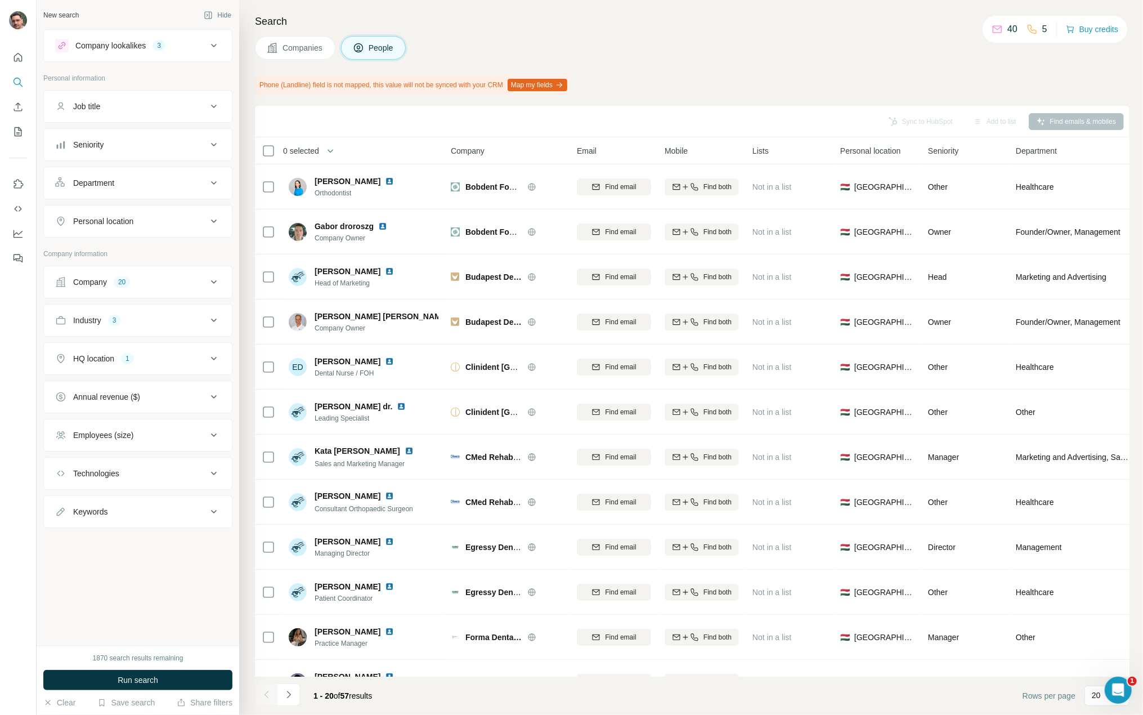
click at [130, 280] on div "20" at bounding box center [122, 282] width 16 height 10
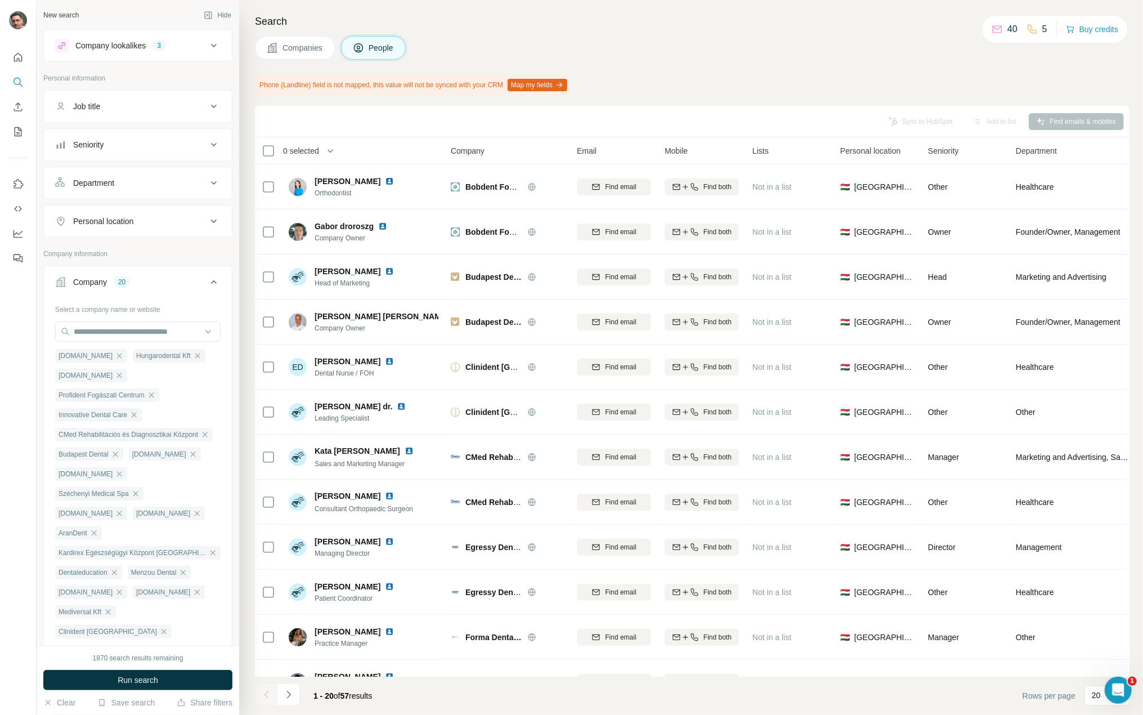
click at [129, 281] on div "20" at bounding box center [122, 282] width 16 height 10
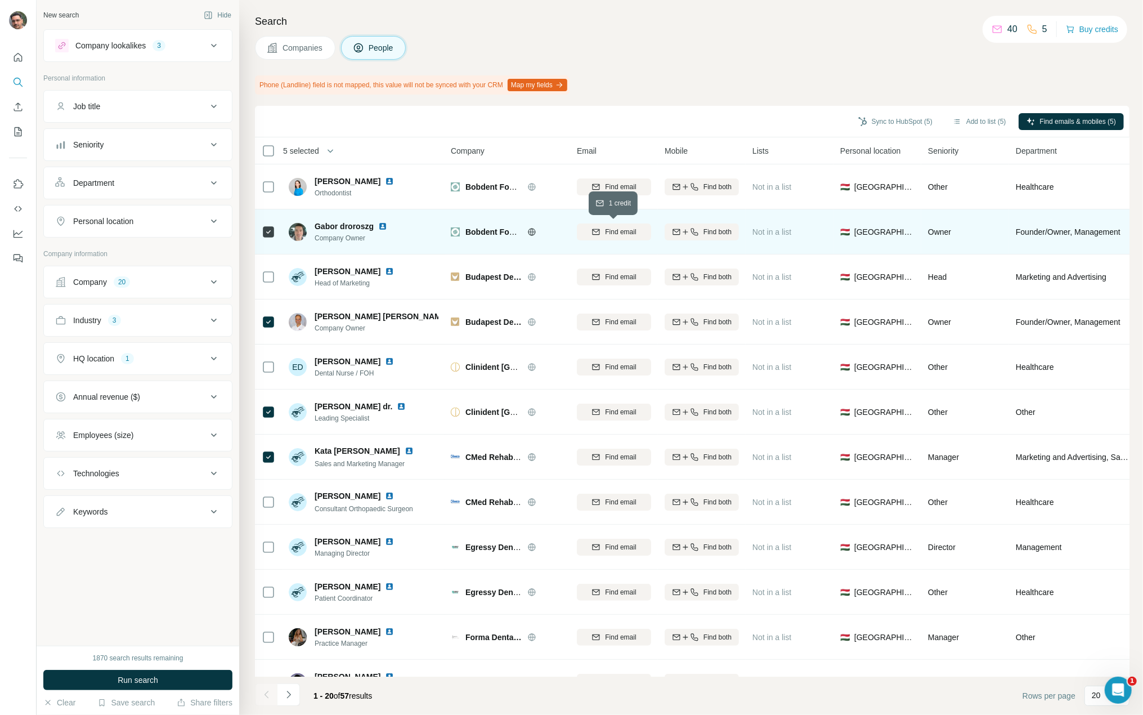
click at [607, 232] on span "Find email" at bounding box center [620, 232] width 31 height 10
click at [769, 231] on div "1 list" at bounding box center [770, 230] width 28 height 11
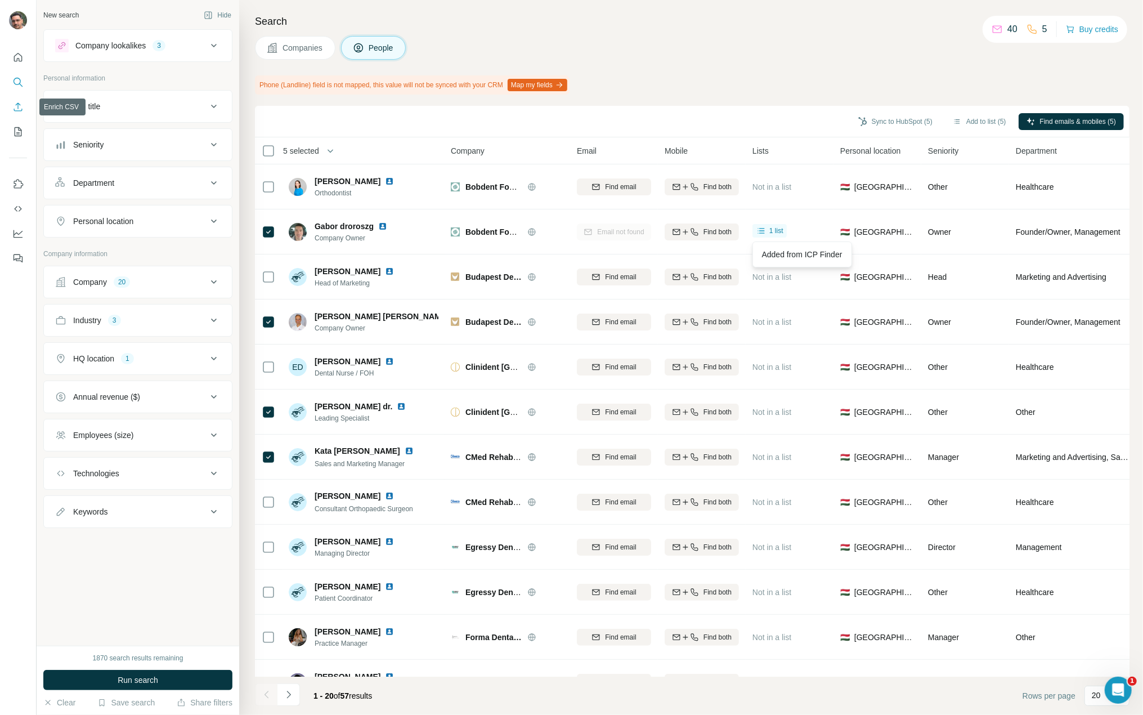
click at [14, 110] on icon "Enrich CSV" at bounding box center [17, 106] width 11 height 11
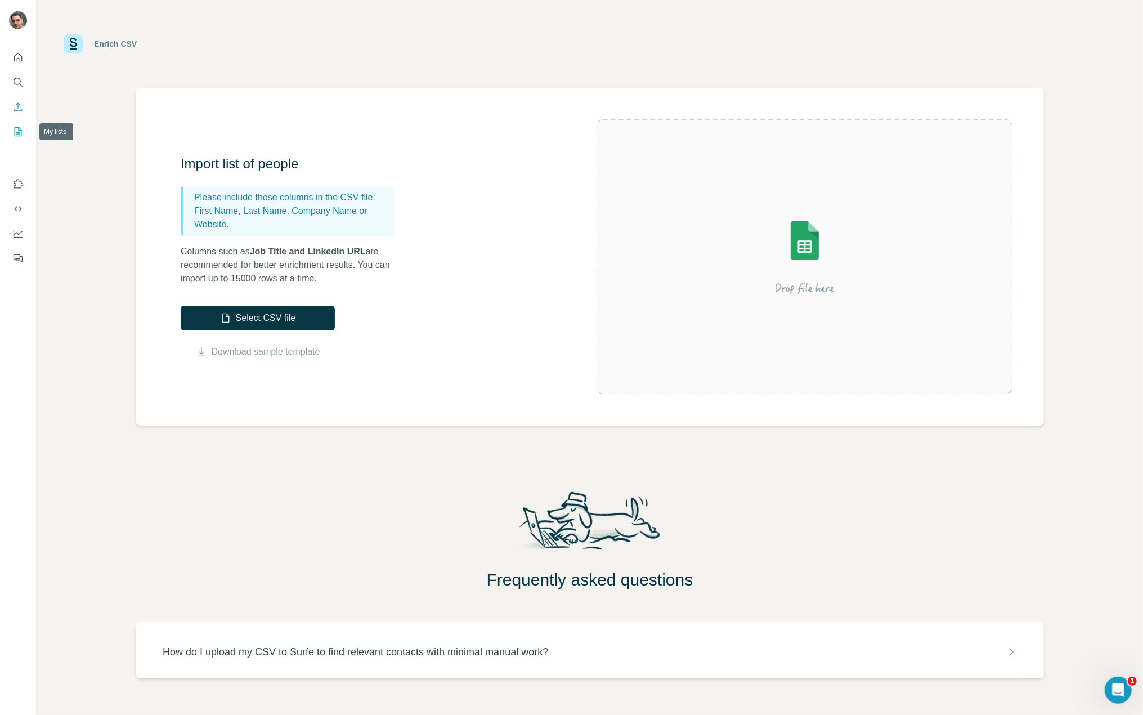
click at [15, 129] on icon "My lists" at bounding box center [18, 131] width 7 height 9
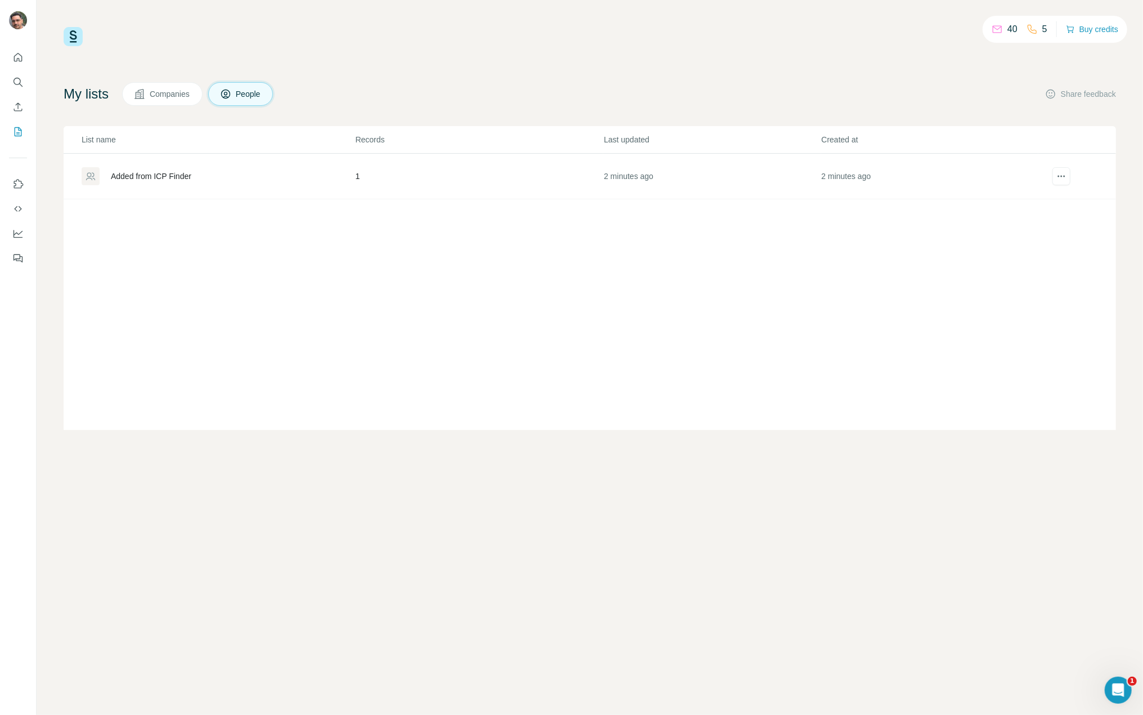
click at [190, 177] on div "Added from ICP Finder" at bounding box center [151, 176] width 80 height 11
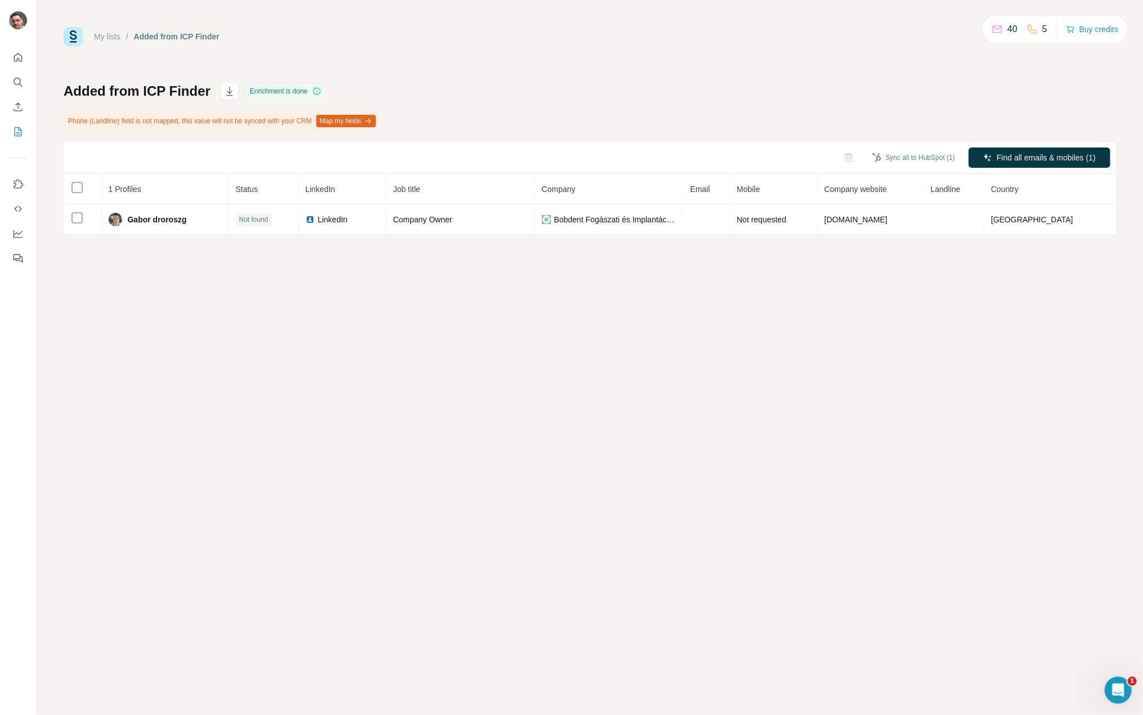
click at [373, 121] on icon "button" at bounding box center [368, 121] width 9 height 9
click at [108, 40] on link "My lists" at bounding box center [107, 36] width 26 height 9
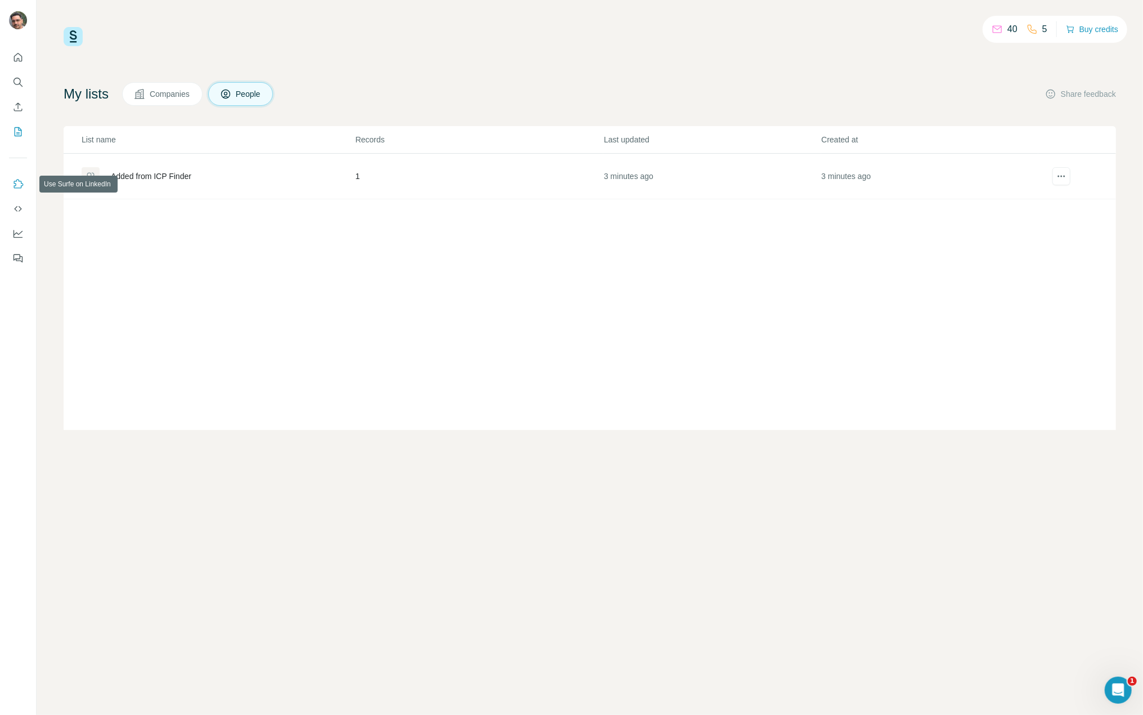
click at [14, 187] on icon "Use Surfe on LinkedIn" at bounding box center [17, 183] width 11 height 11
click at [23, 84] on icon "Search" at bounding box center [17, 82] width 11 height 11
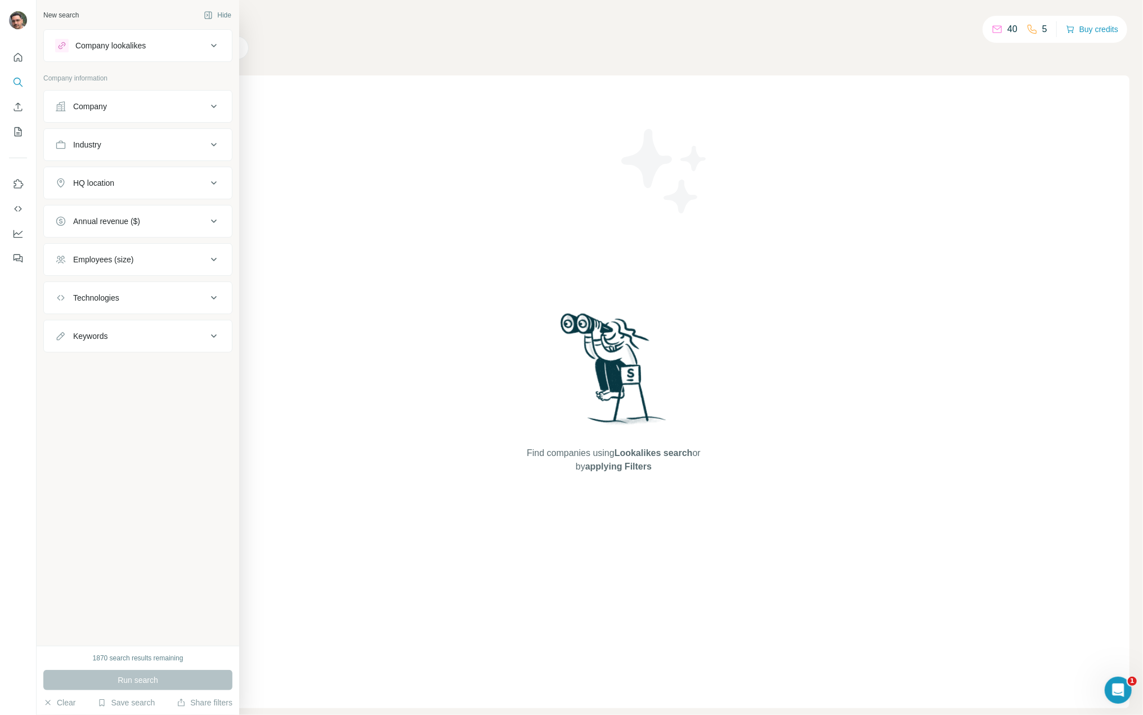
click at [156, 49] on div "Company lookalikes" at bounding box center [131, 46] width 152 height 14
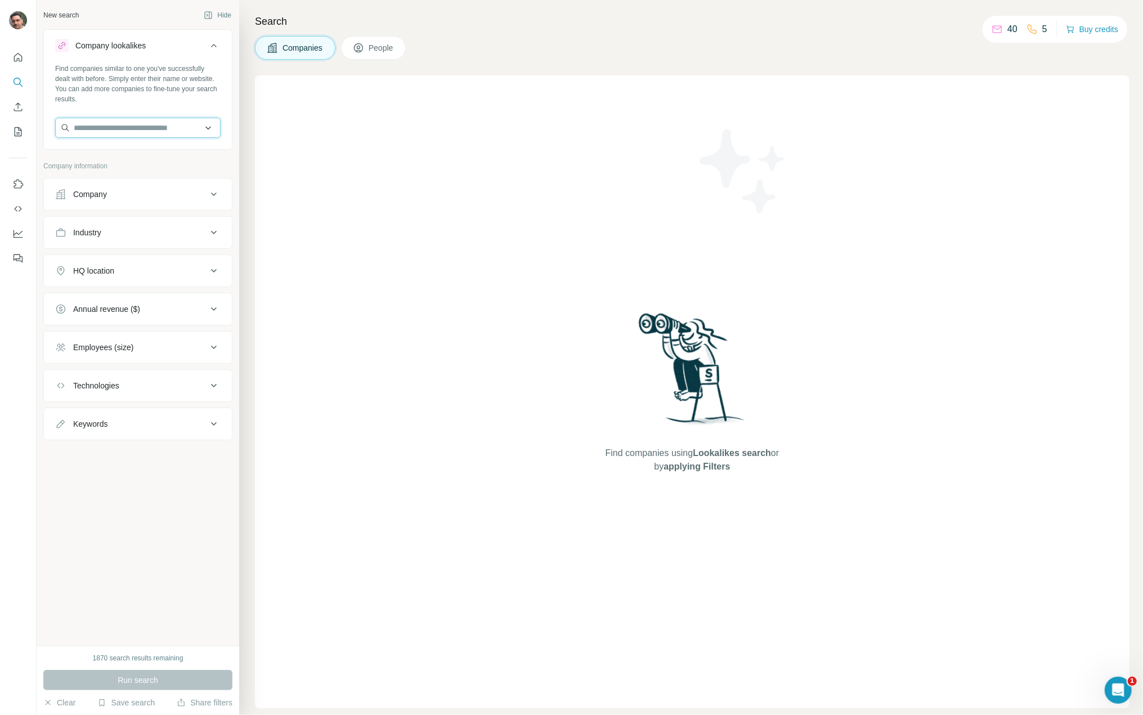
click at [139, 124] on input "text" at bounding box center [137, 128] width 165 height 20
click at [129, 156] on div "Type to search" at bounding box center [137, 154] width 160 height 23
click at [151, 195] on div "Company" at bounding box center [131, 194] width 152 height 11
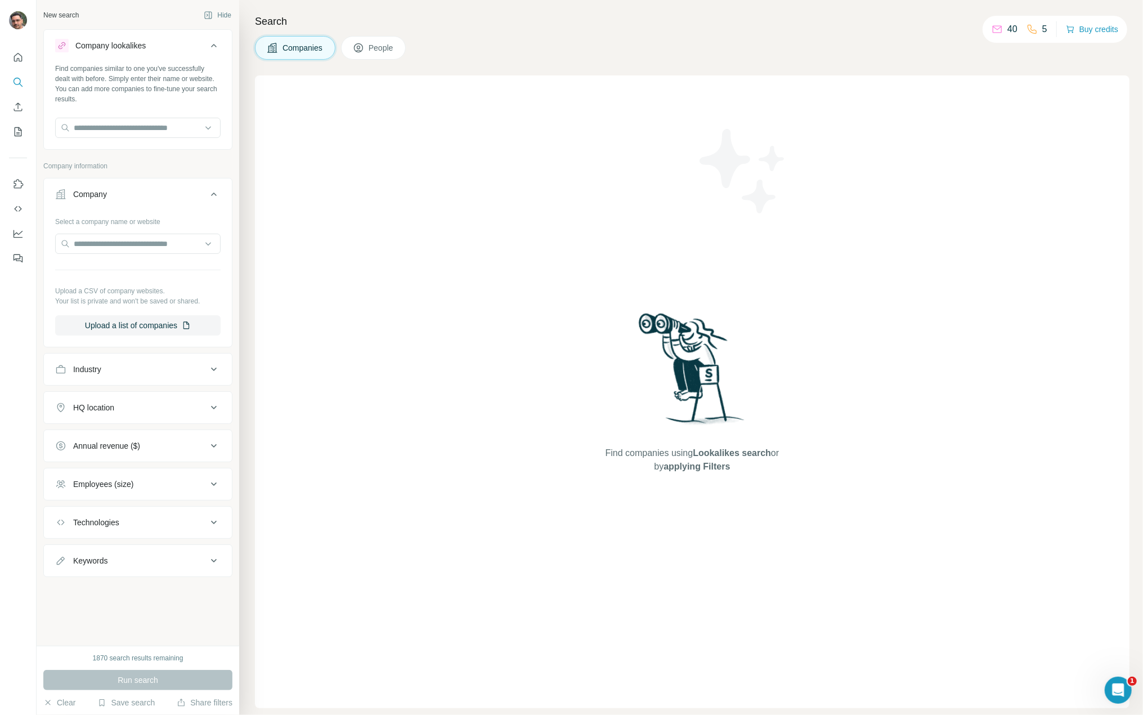
click at [155, 193] on div "Company" at bounding box center [131, 194] width 152 height 11
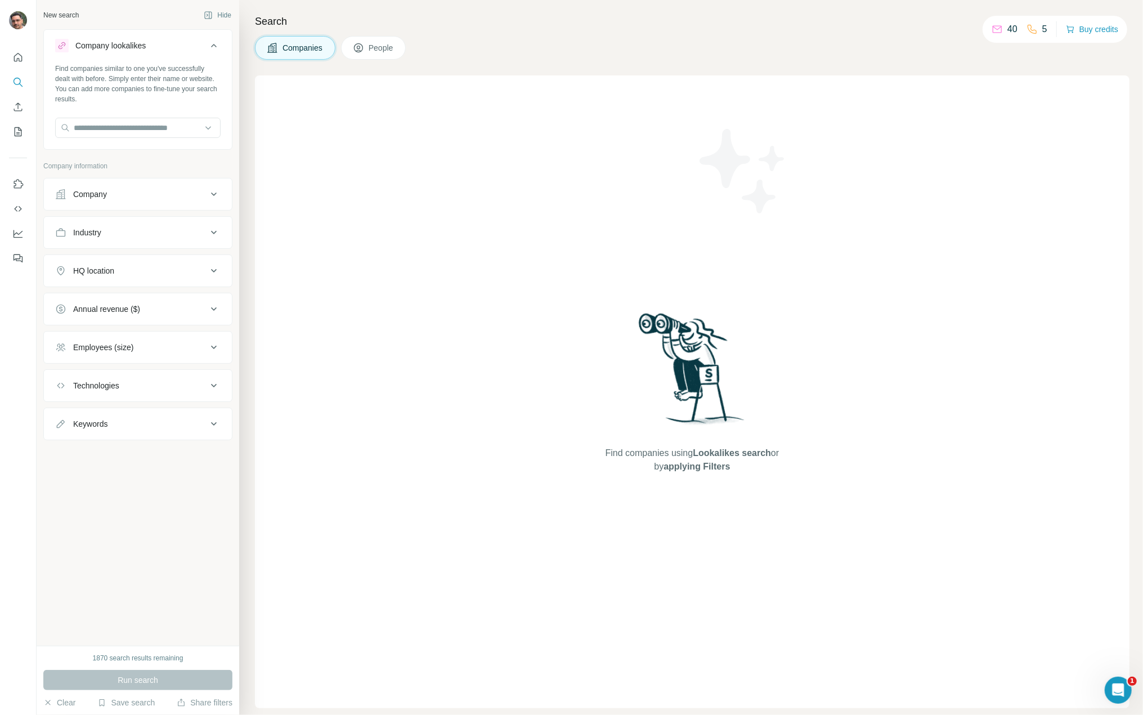
click at [154, 383] on div "Technologies" at bounding box center [131, 385] width 152 height 11
click at [138, 419] on input "text" at bounding box center [137, 414] width 165 height 20
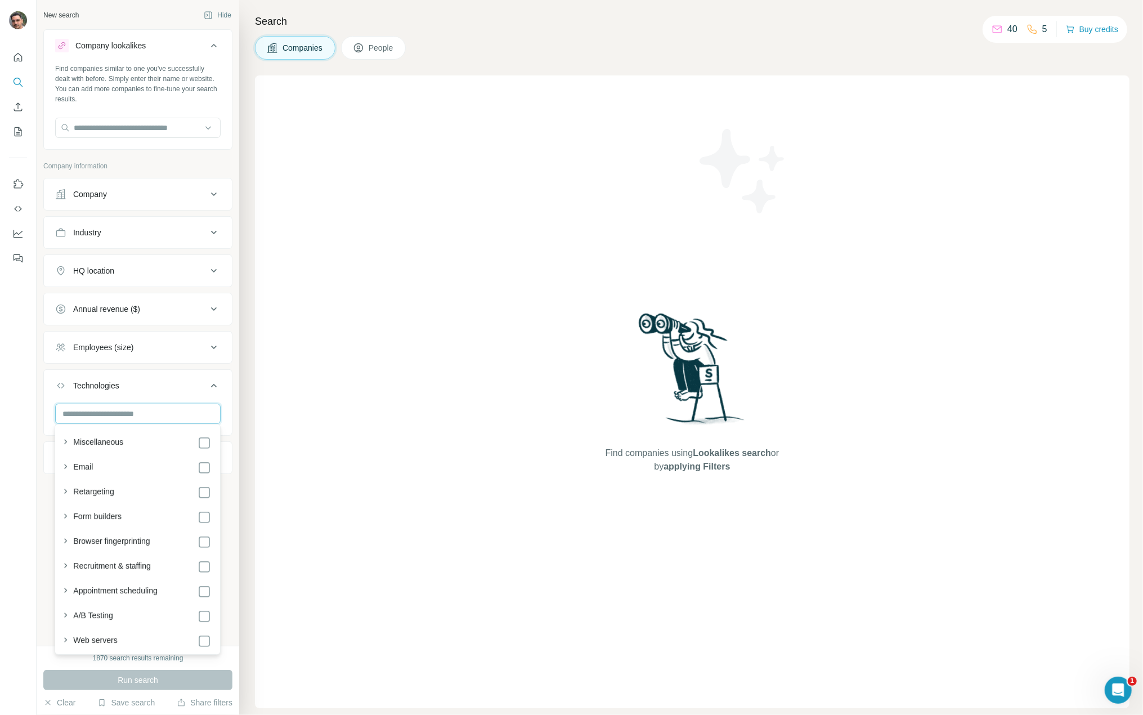
scroll to position [675, 0]
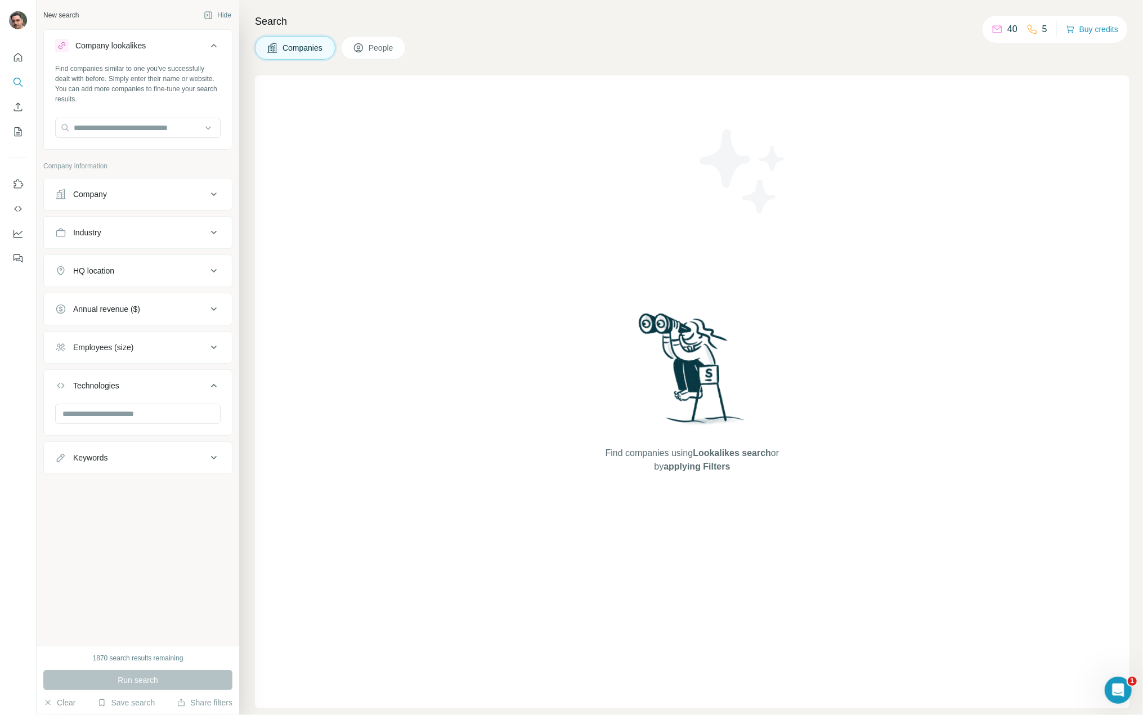
click at [131, 224] on button "Industry" at bounding box center [138, 232] width 188 height 27
click at [131, 259] on input at bounding box center [131, 260] width 139 height 12
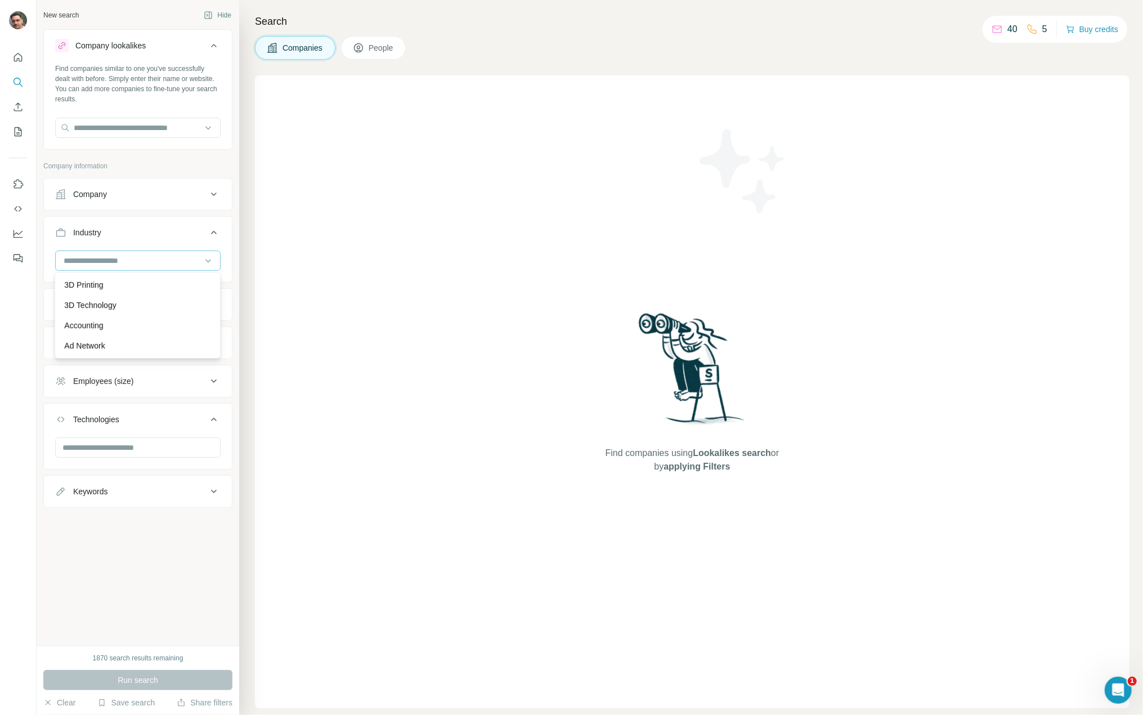
click at [131, 259] on input at bounding box center [131, 260] width 139 height 12
type input "*"
click at [131, 259] on input "*" at bounding box center [131, 260] width 139 height 12
click at [131, 259] on input at bounding box center [131, 260] width 139 height 12
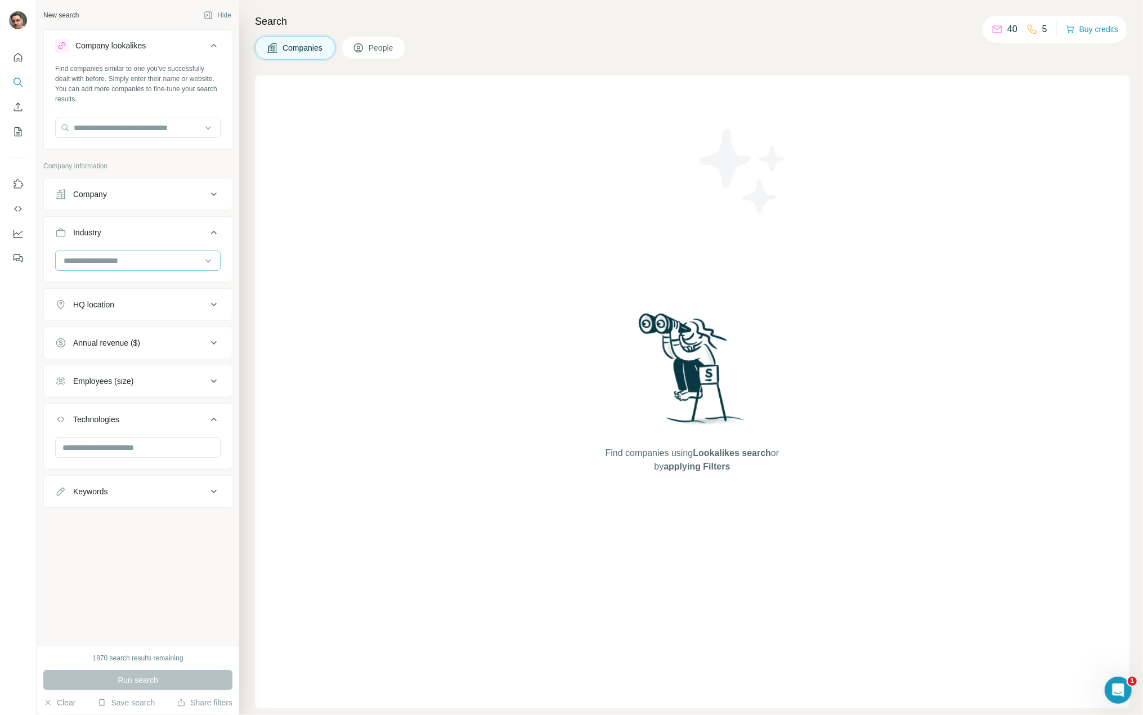
click at [131, 259] on input at bounding box center [131, 260] width 139 height 12
click at [78, 259] on input at bounding box center [131, 260] width 139 height 12
click at [69, 262] on input at bounding box center [131, 260] width 139 height 12
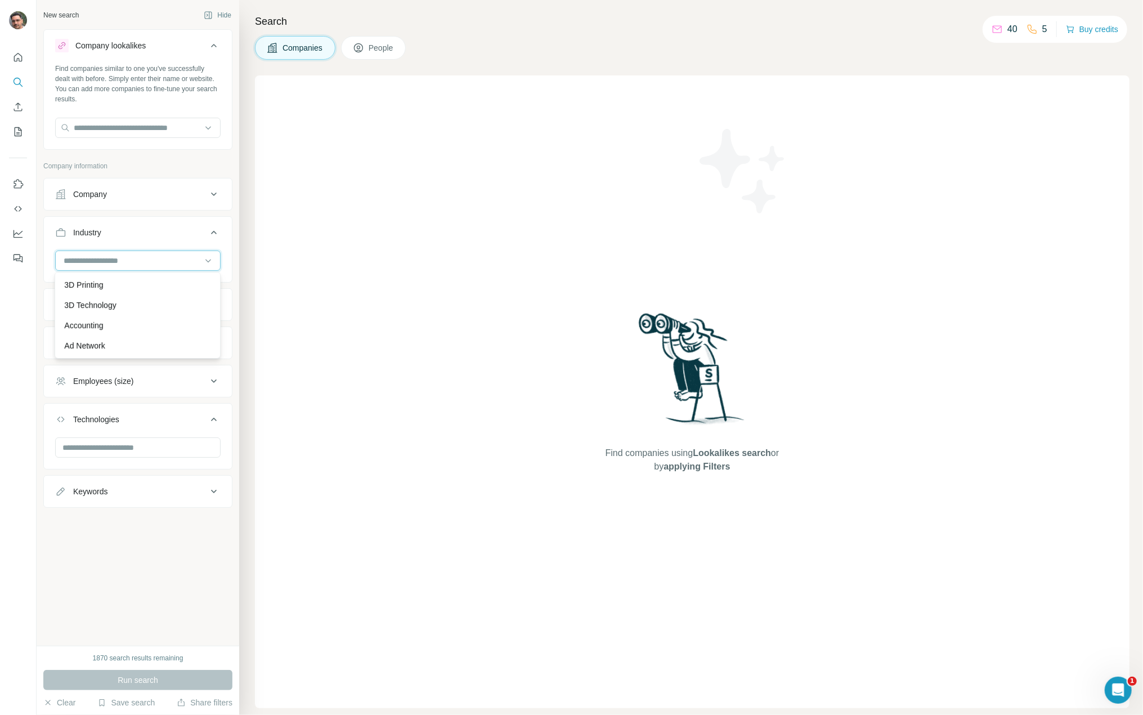
click at [69, 262] on input at bounding box center [131, 260] width 139 height 12
type input "*"
click at [72, 262] on input "*" at bounding box center [131, 260] width 139 height 12
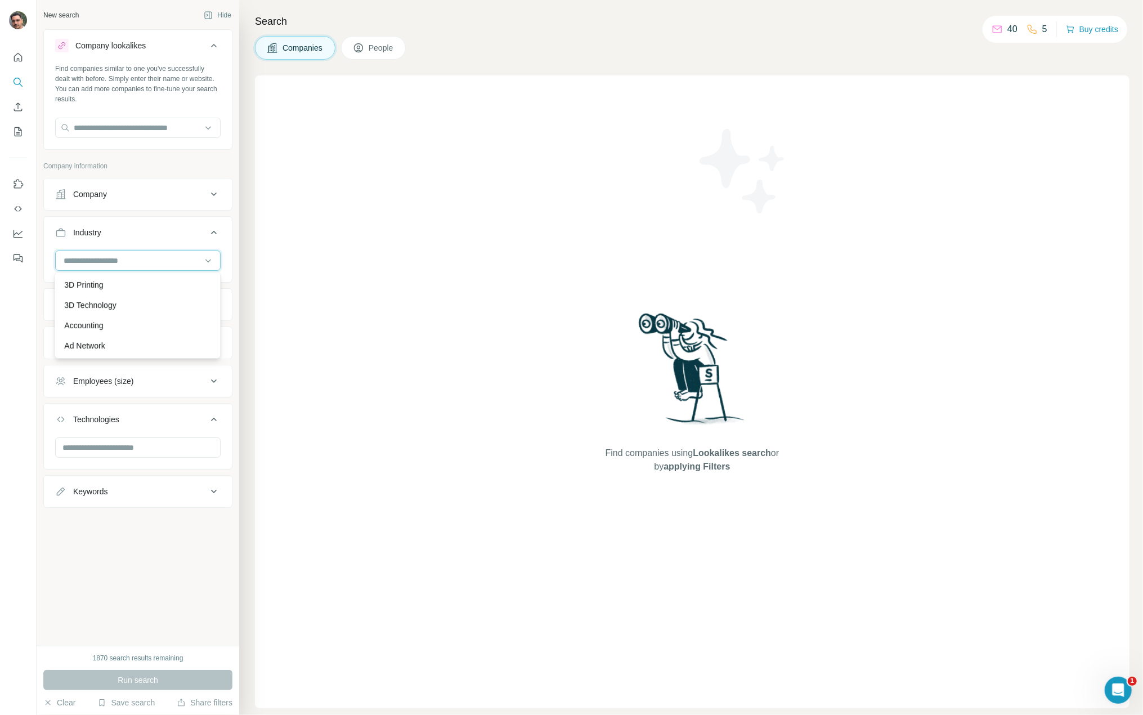
click at [72, 262] on input at bounding box center [131, 260] width 139 height 12
type input "*"
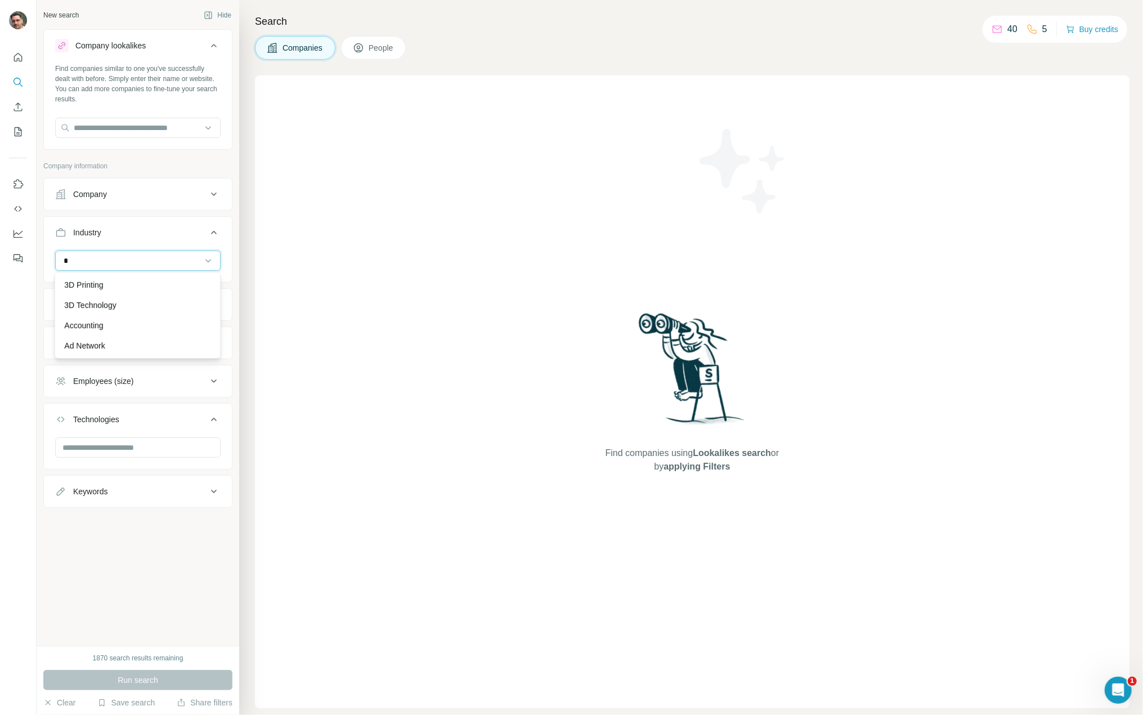
click at [72, 262] on input "*" at bounding box center [131, 260] width 139 height 12
click at [72, 262] on input at bounding box center [131, 260] width 139 height 12
type input "*"
click at [72, 262] on input "*" at bounding box center [131, 260] width 139 height 12
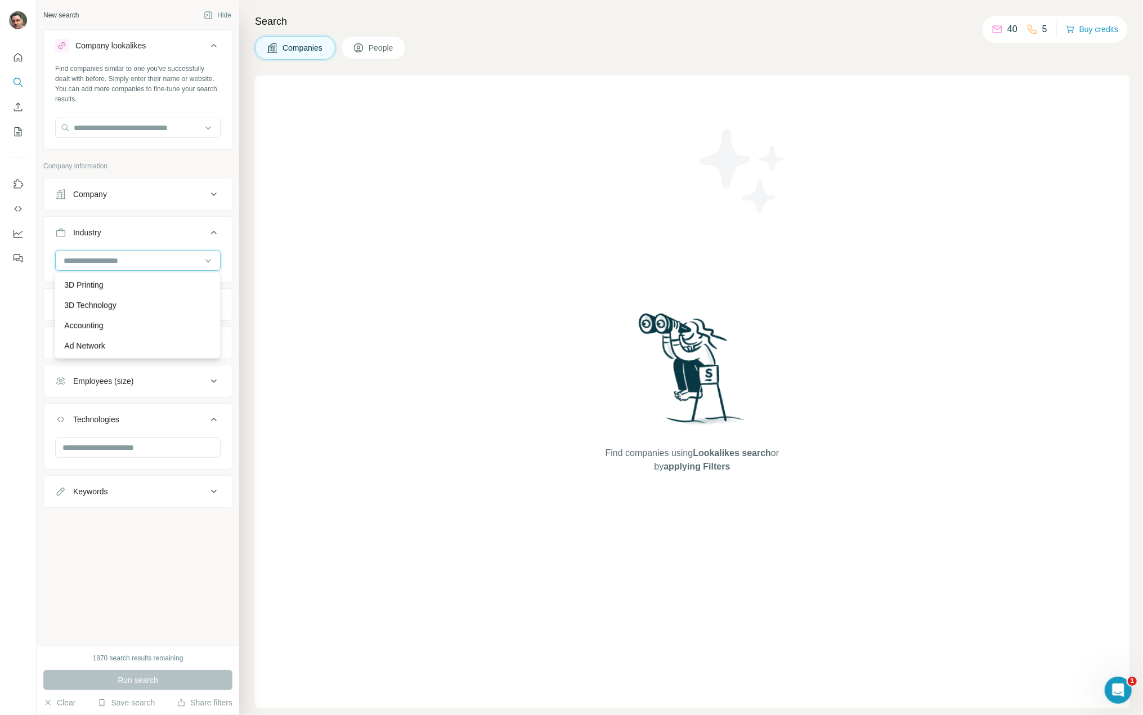
click at [72, 262] on input at bounding box center [131, 260] width 139 height 12
type input "*"
drag, startPoint x: 72, startPoint y: 262, endPoint x: 80, endPoint y: 260, distance: 8.2
click at [80, 260] on input "*" at bounding box center [131, 260] width 139 height 12
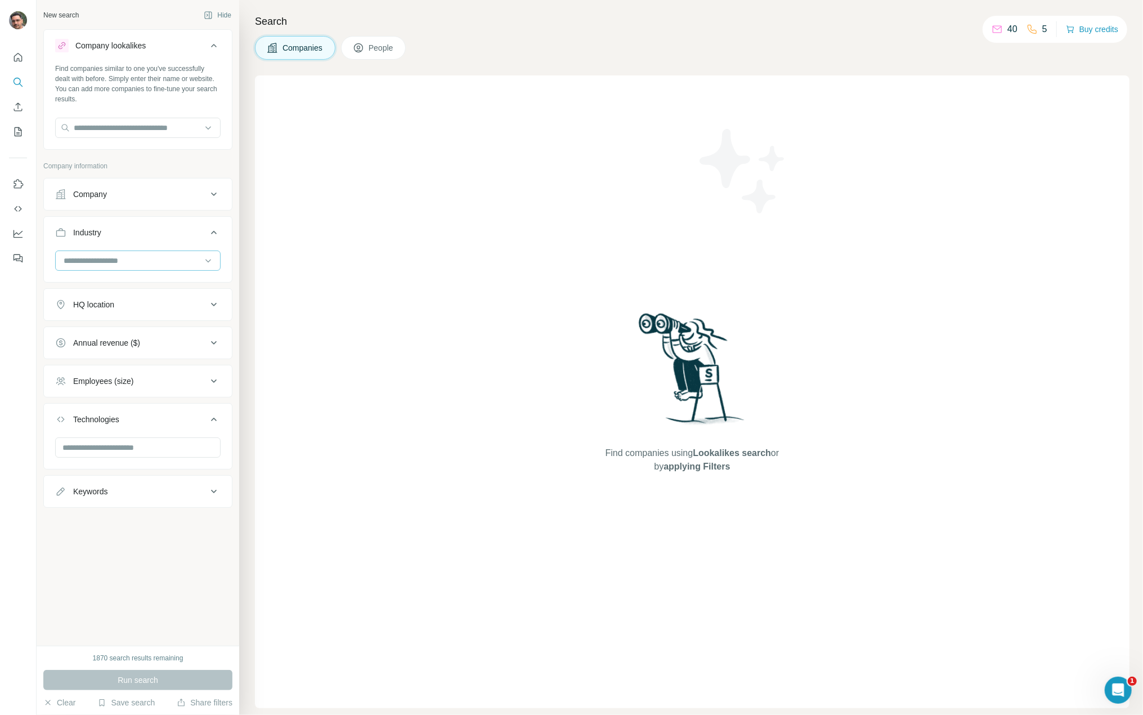
click at [80, 260] on input at bounding box center [131, 260] width 139 height 12
click at [222, 268] on div at bounding box center [138, 264] width 188 height 29
click at [194, 262] on input at bounding box center [131, 260] width 139 height 12
click at [206, 261] on icon at bounding box center [208, 260] width 11 height 11
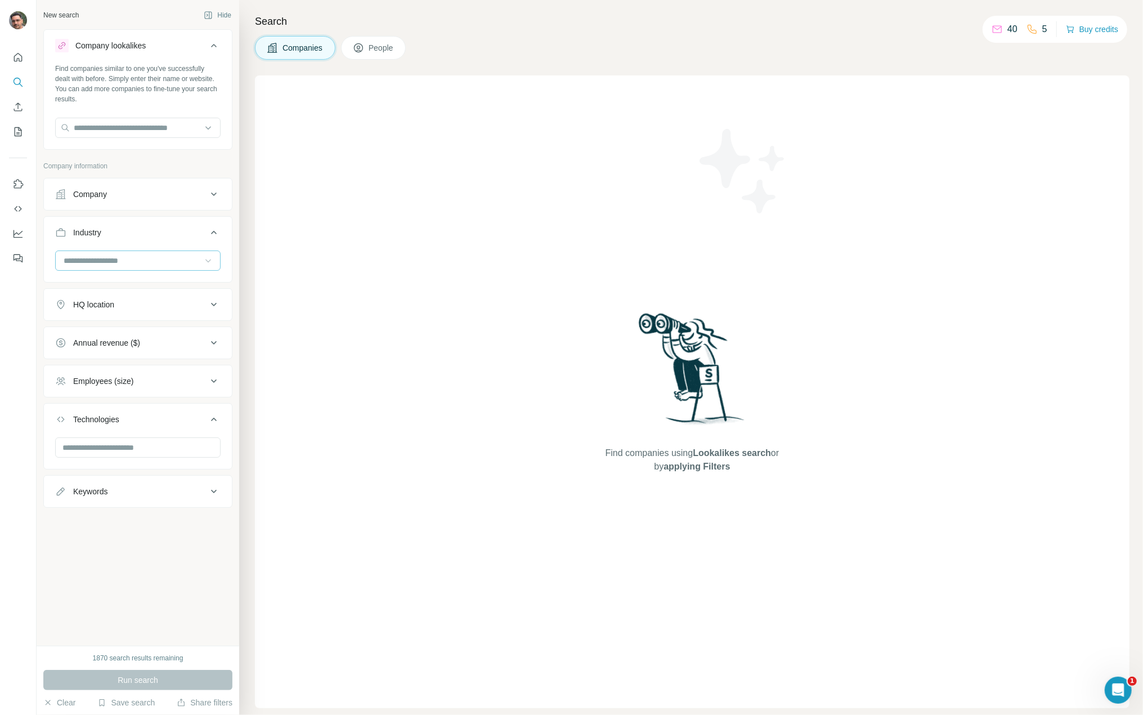
click at [177, 259] on input at bounding box center [131, 260] width 139 height 12
type input "****"
click at [135, 283] on div "Wellness" at bounding box center [137, 284] width 147 height 11
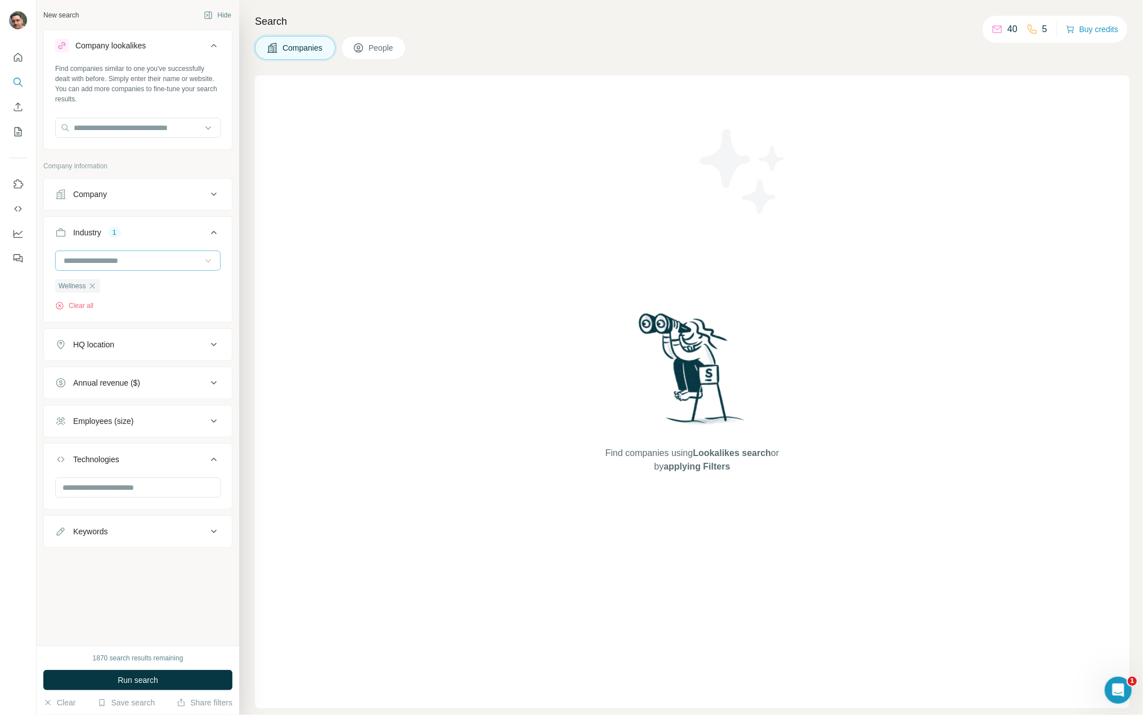
click at [100, 258] on input at bounding box center [131, 260] width 139 height 12
click at [182, 258] on input at bounding box center [131, 260] width 139 height 12
click at [185, 262] on input at bounding box center [131, 260] width 139 height 12
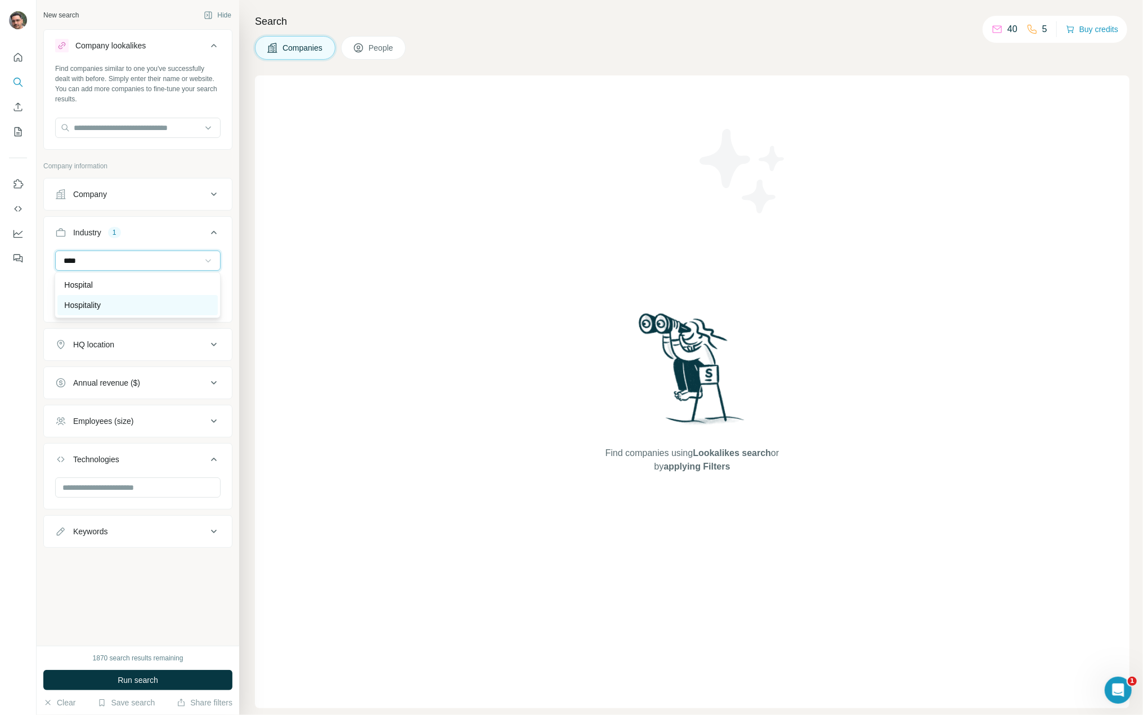
type input "****"
click at [181, 302] on div "Hospitality" at bounding box center [137, 304] width 147 height 11
click at [147, 258] on input at bounding box center [131, 260] width 139 height 12
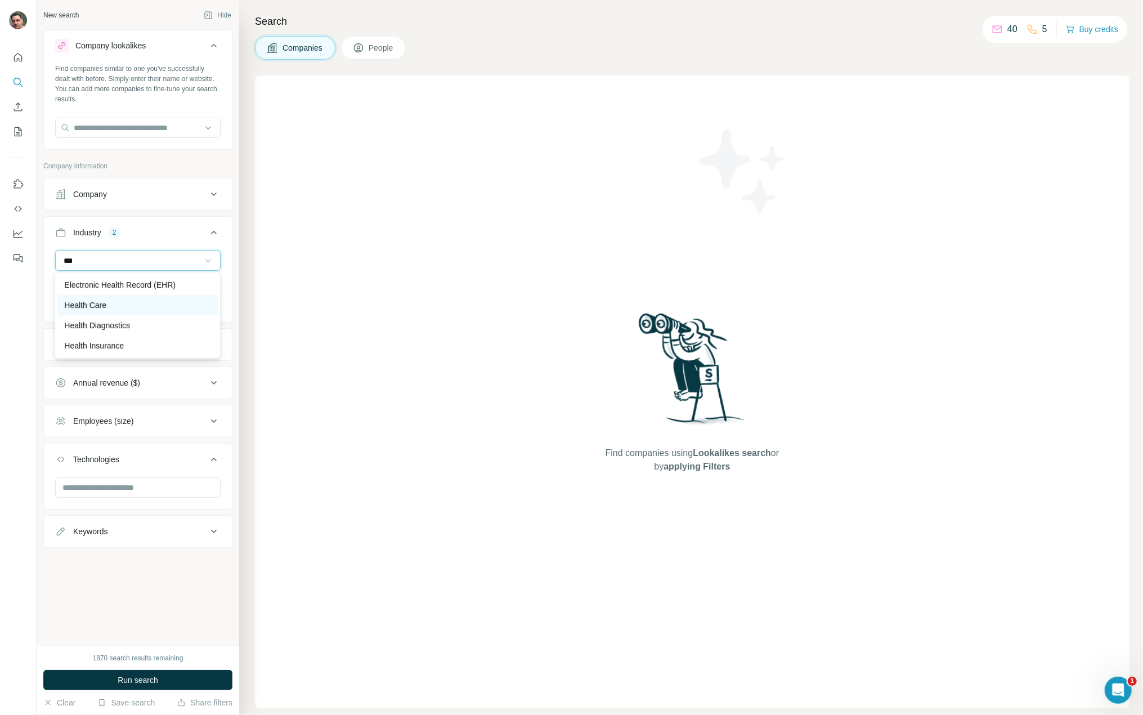
type input "***"
click at [138, 296] on div "Health Care" at bounding box center [137, 305] width 160 height 20
click at [190, 343] on div "HQ location" at bounding box center [131, 344] width 152 height 11
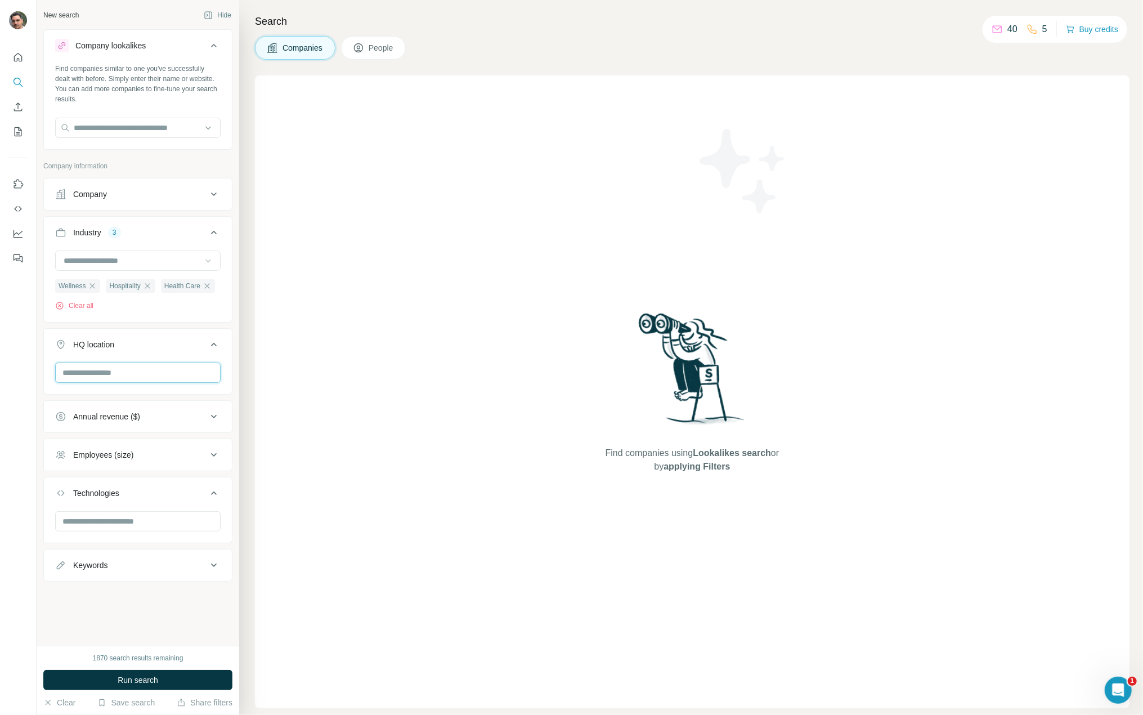
click at [155, 363] on input "text" at bounding box center [137, 372] width 165 height 20
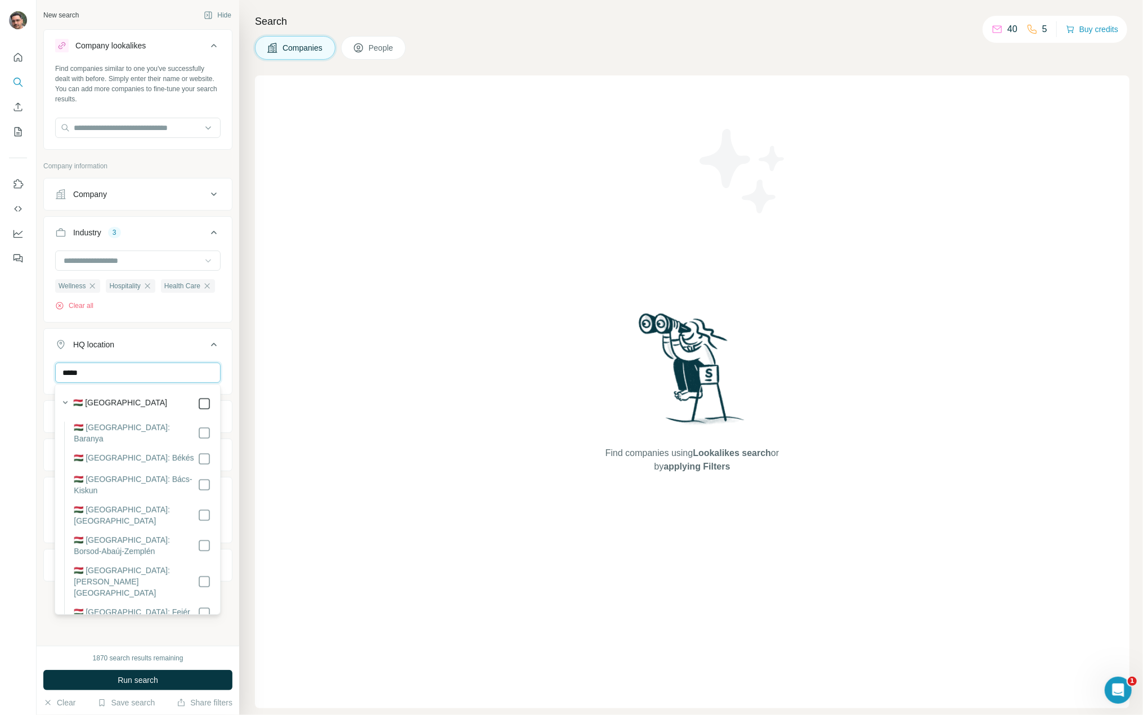
type input "*****"
click at [202, 404] on icon at bounding box center [205, 404] width 14 height 14
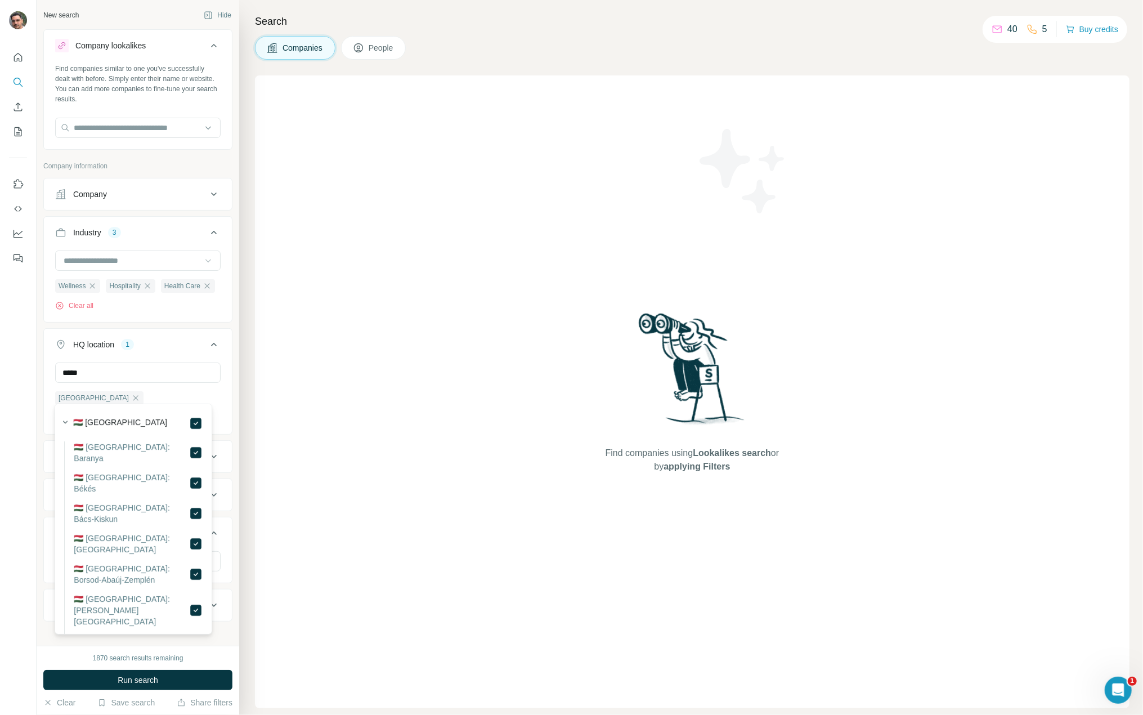
click at [223, 386] on div "HQ location 1 ***** [GEOGRAPHIC_DATA] Clear all" at bounding box center [137, 381] width 189 height 106
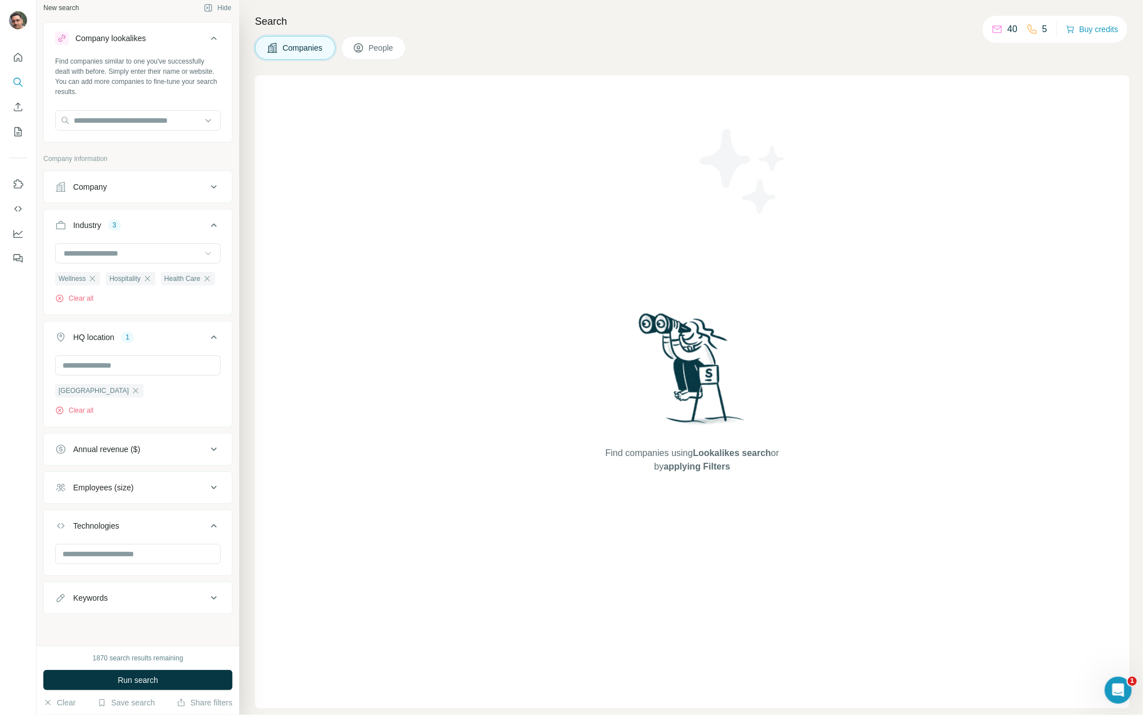
scroll to position [24, 0]
click at [202, 681] on button "Run search" at bounding box center [137, 680] width 189 height 20
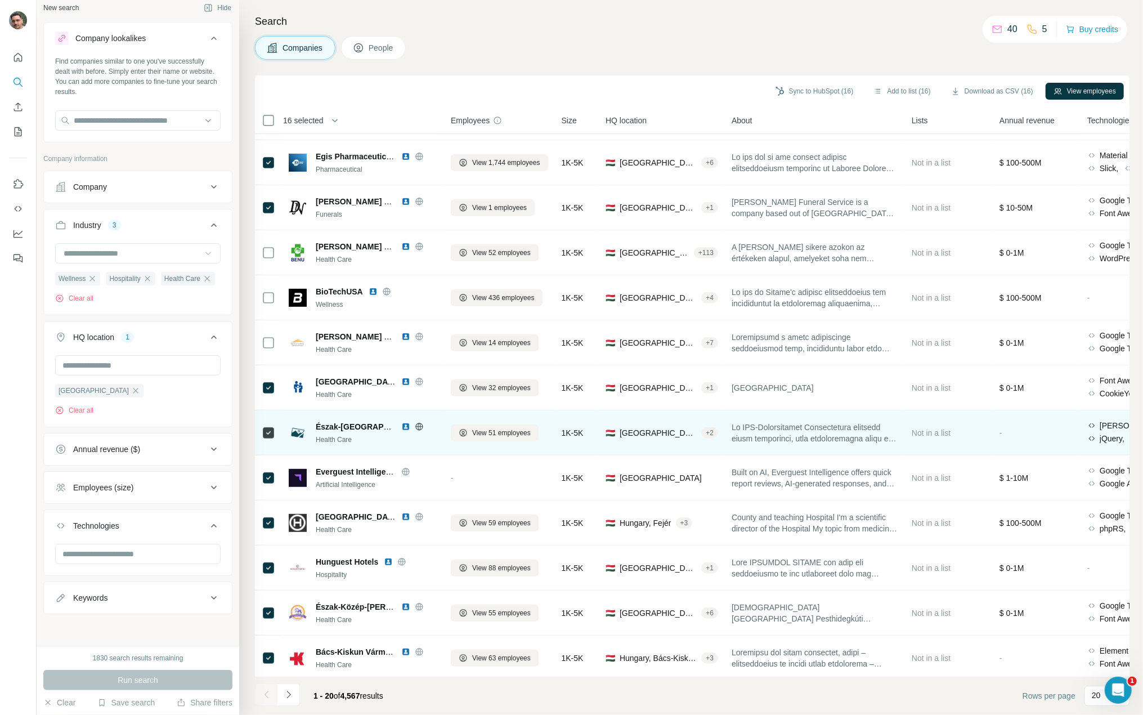
scroll to position [363, 0]
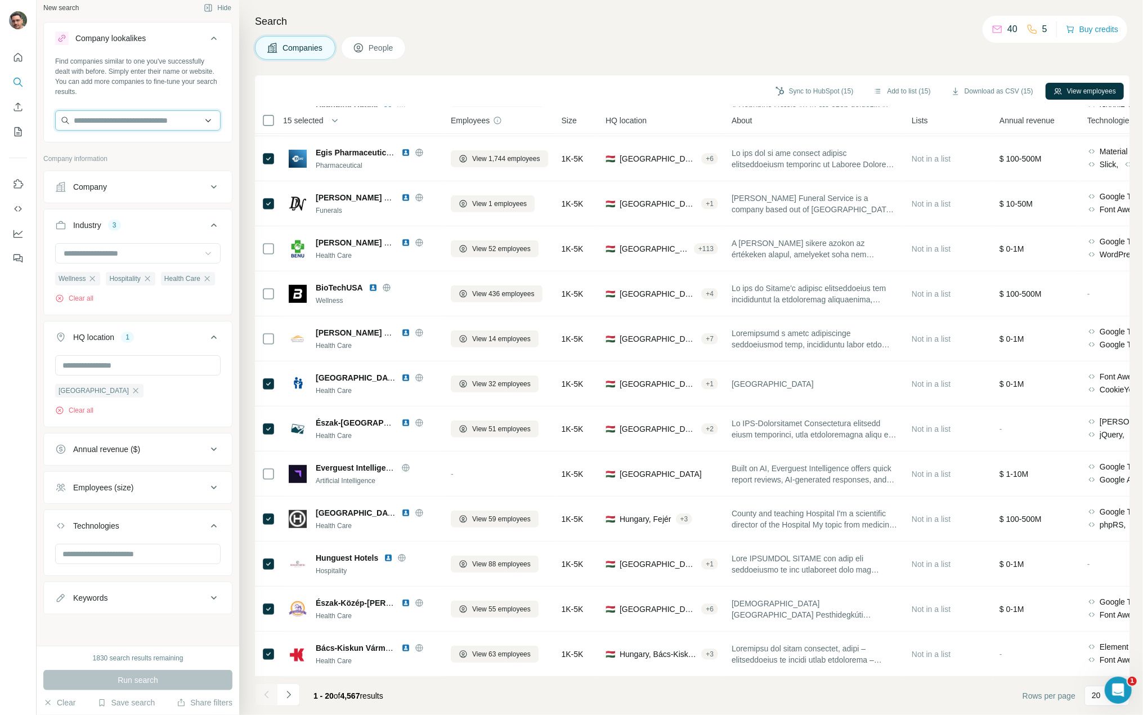
click at [144, 110] on input "text" at bounding box center [137, 120] width 165 height 20
paste input "**********"
type input "**********"
click at [163, 125] on p "Mandala Day Spa AND [GEOGRAPHIC_DATA]" at bounding box center [143, 134] width 120 height 23
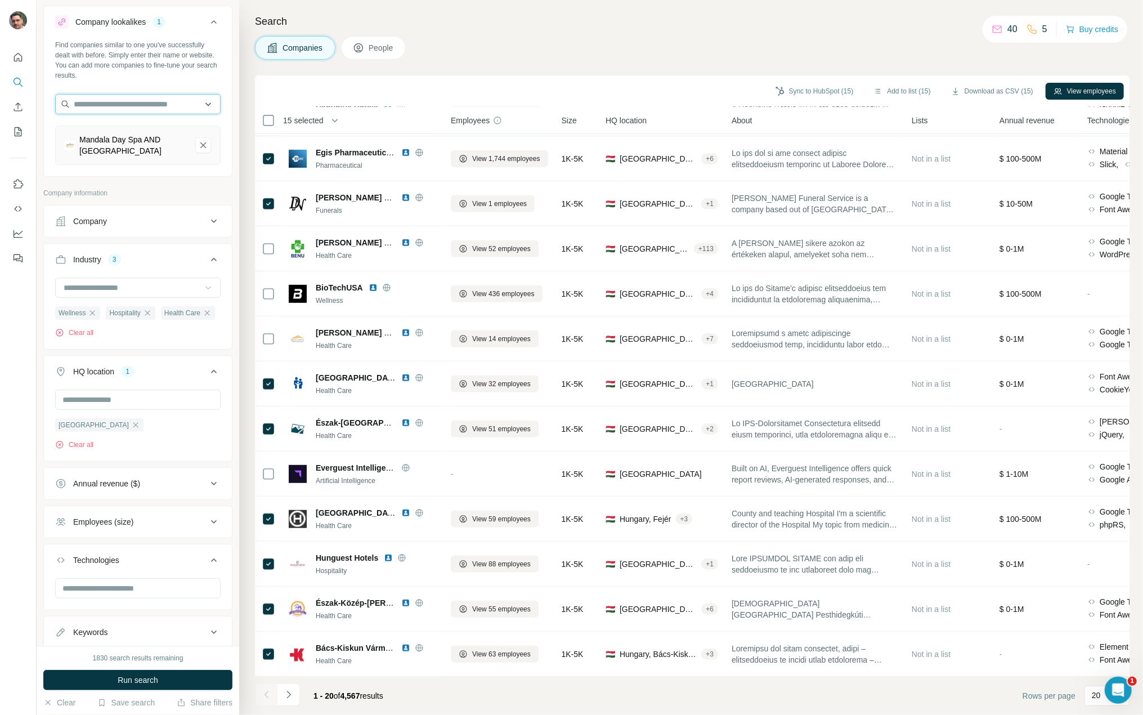
click at [141, 96] on input "text" at bounding box center [137, 104] width 165 height 20
paste input "**********"
type input "**********"
drag, startPoint x: 154, startPoint y: 125, endPoint x: 167, endPoint y: 113, distance: 17.5
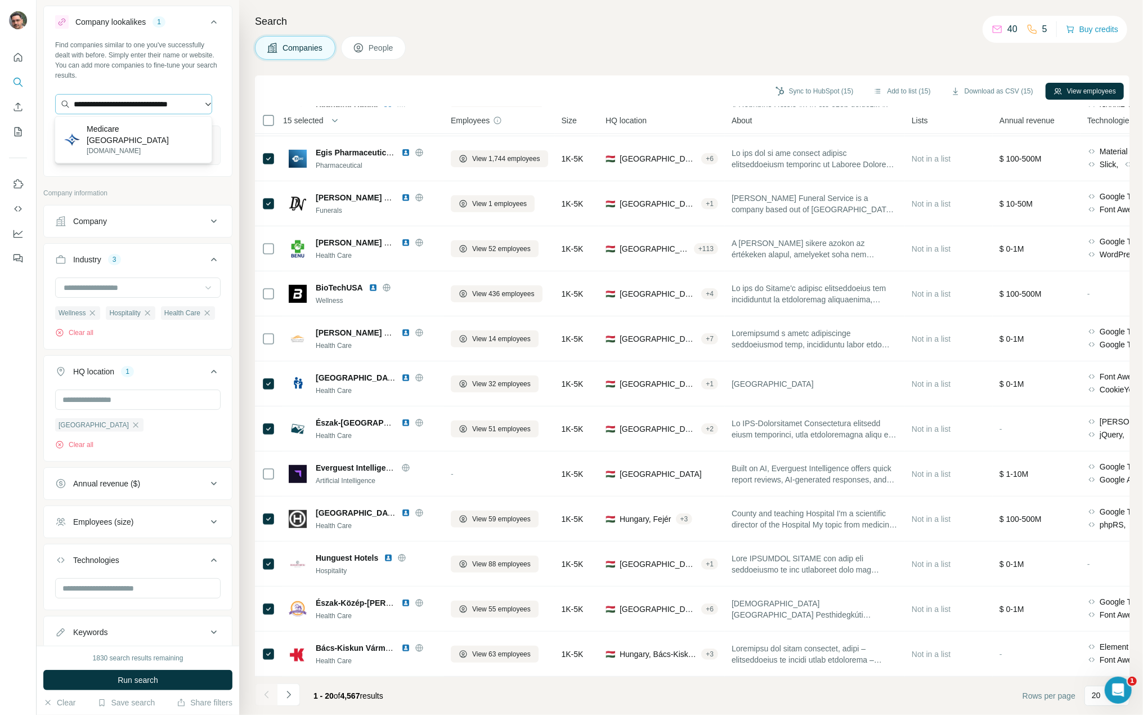
click at [153, 125] on p "Medicare [GEOGRAPHIC_DATA]" at bounding box center [145, 134] width 116 height 23
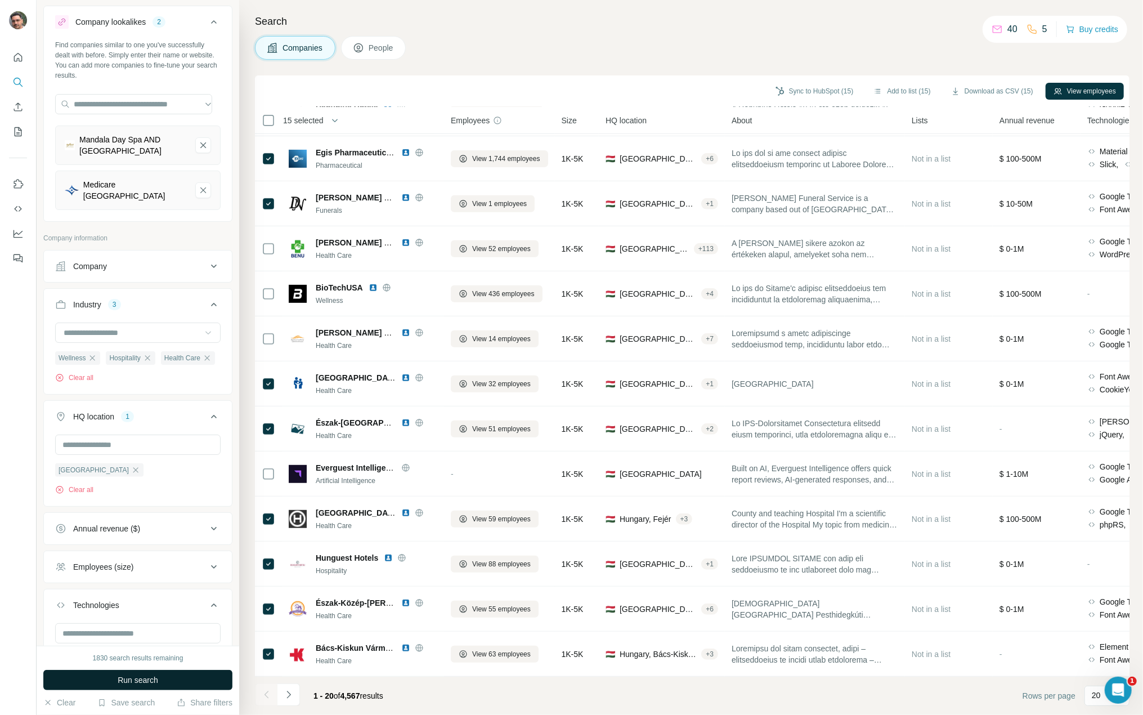
click at [159, 679] on button "Run search" at bounding box center [137, 680] width 189 height 20
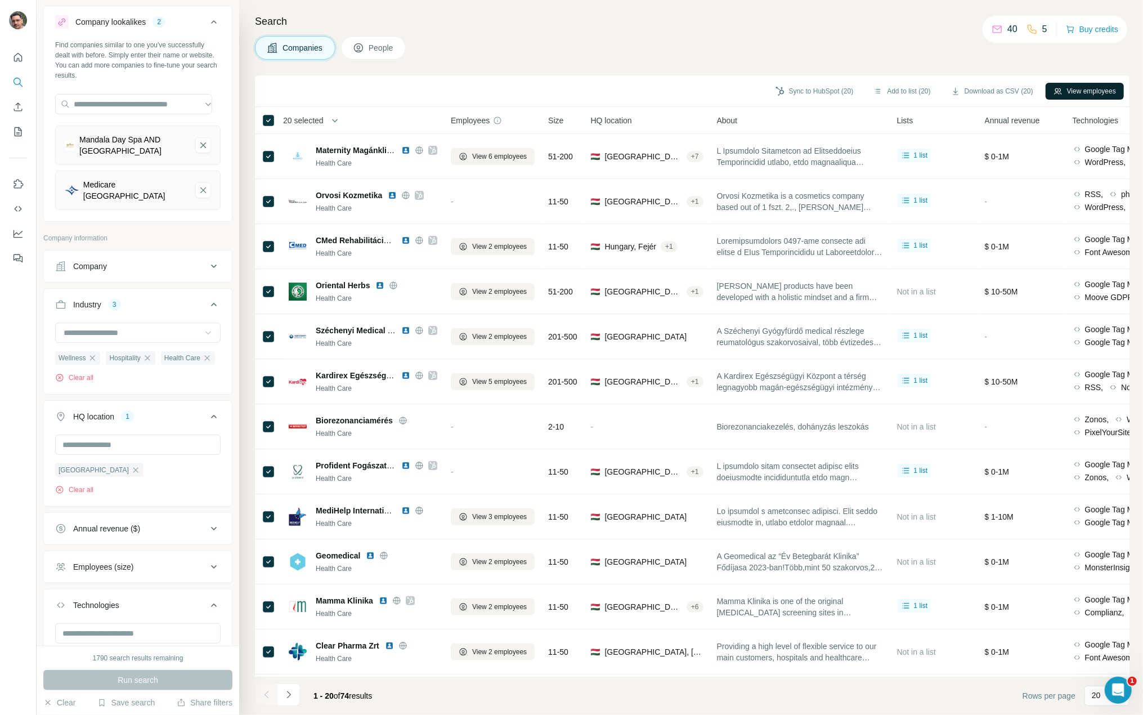
click at [1063, 91] on button "View employees" at bounding box center [1085, 91] width 78 height 17
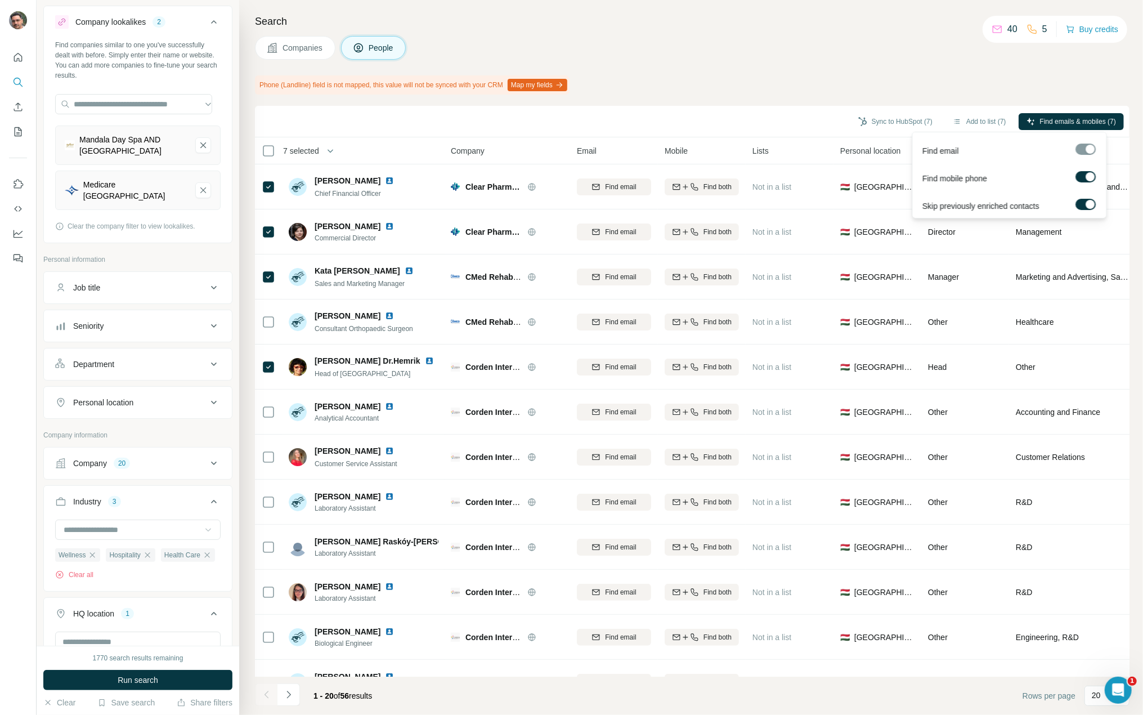
click at [1083, 146] on div at bounding box center [1086, 149] width 20 height 11
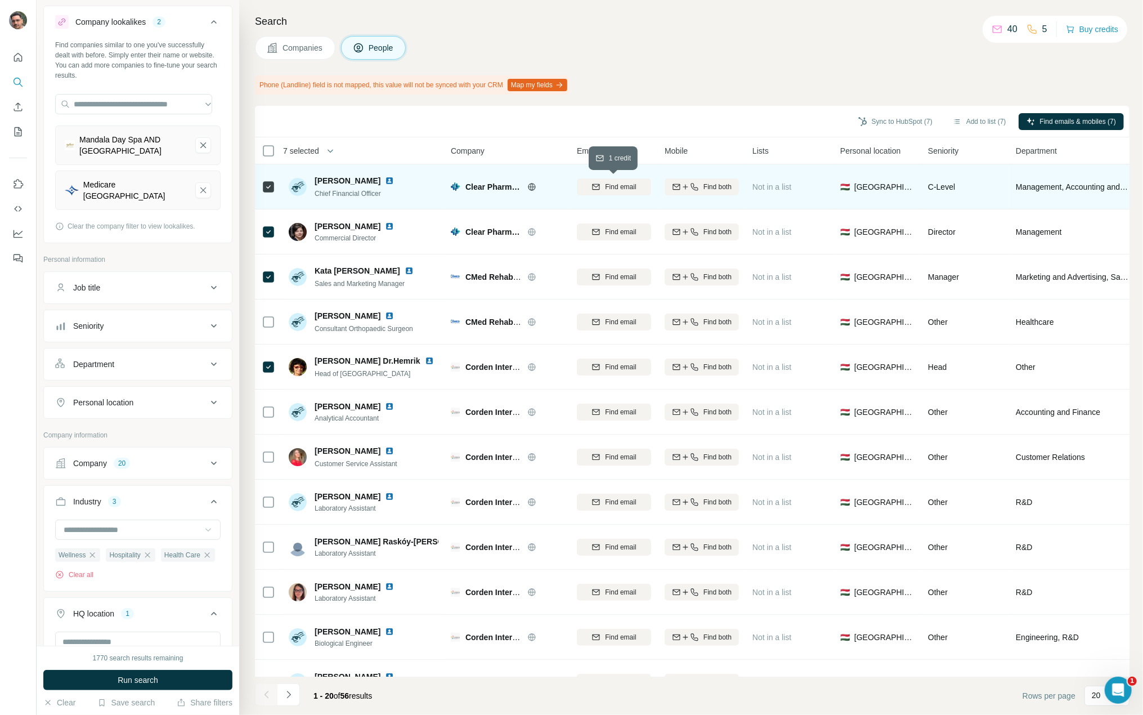
click at [611, 185] on span "Find email" at bounding box center [620, 187] width 31 height 10
click at [324, 148] on button "button" at bounding box center [330, 151] width 23 height 23
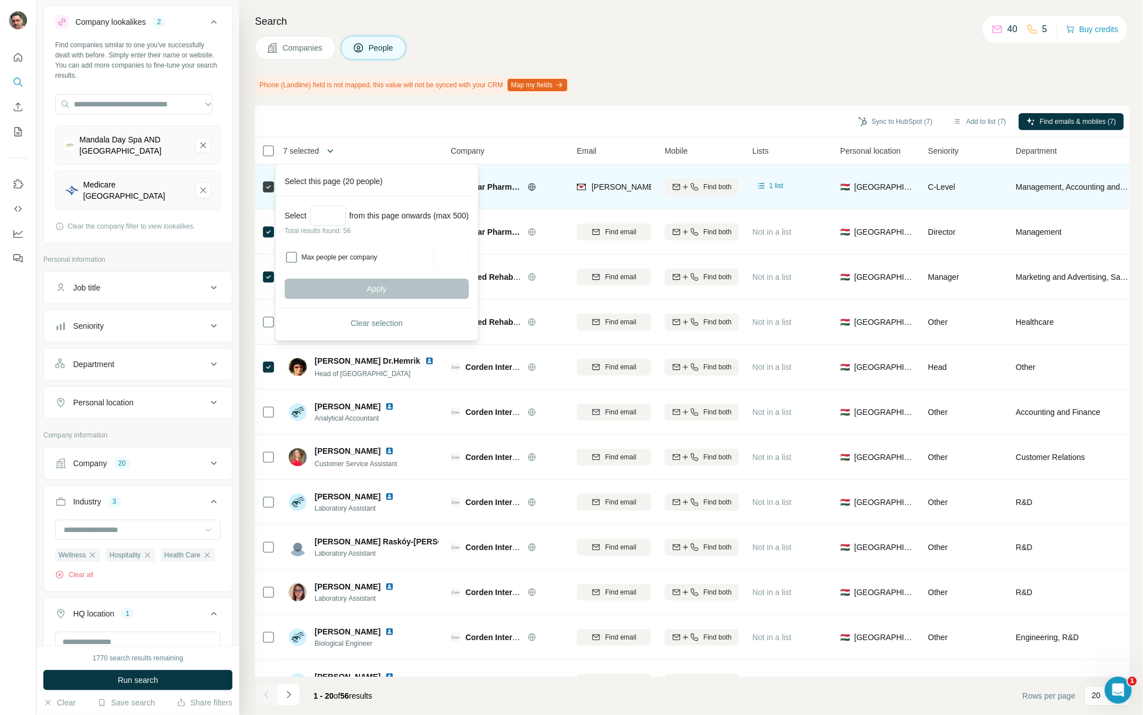
click at [324, 148] on button "button" at bounding box center [330, 151] width 23 height 23
click at [804, 67] on div "Search Companies People Phone (Landline) field is not mapped, this value will n…" at bounding box center [691, 357] width 904 height 715
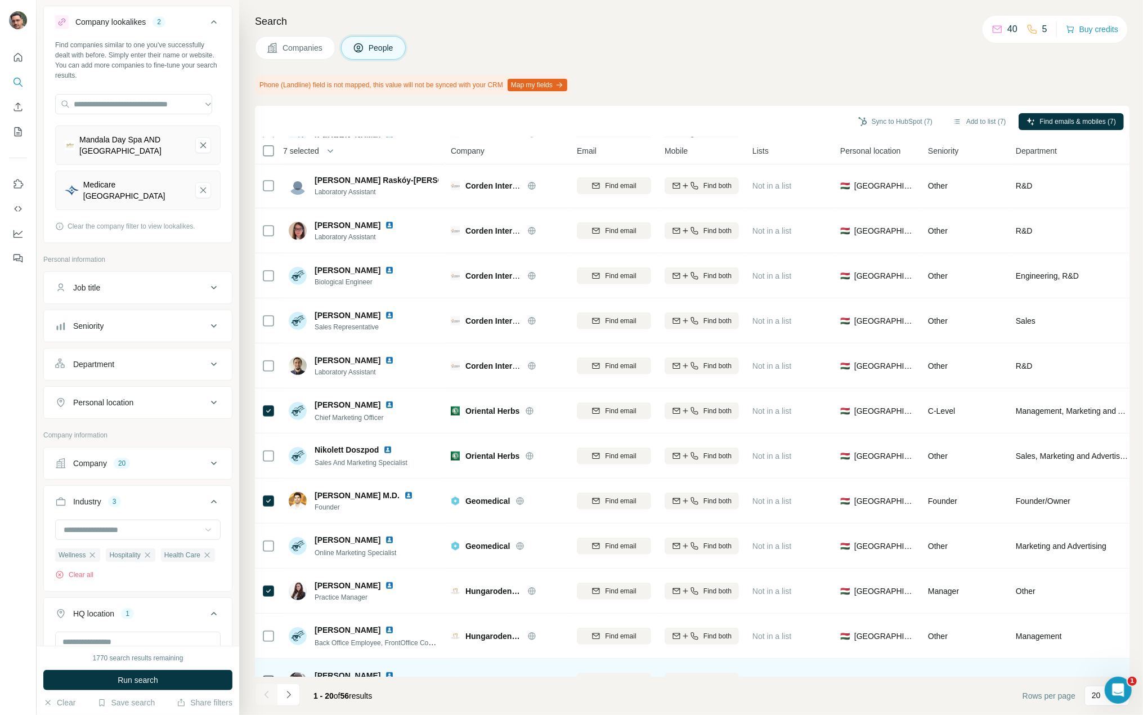
scroll to position [393, 0]
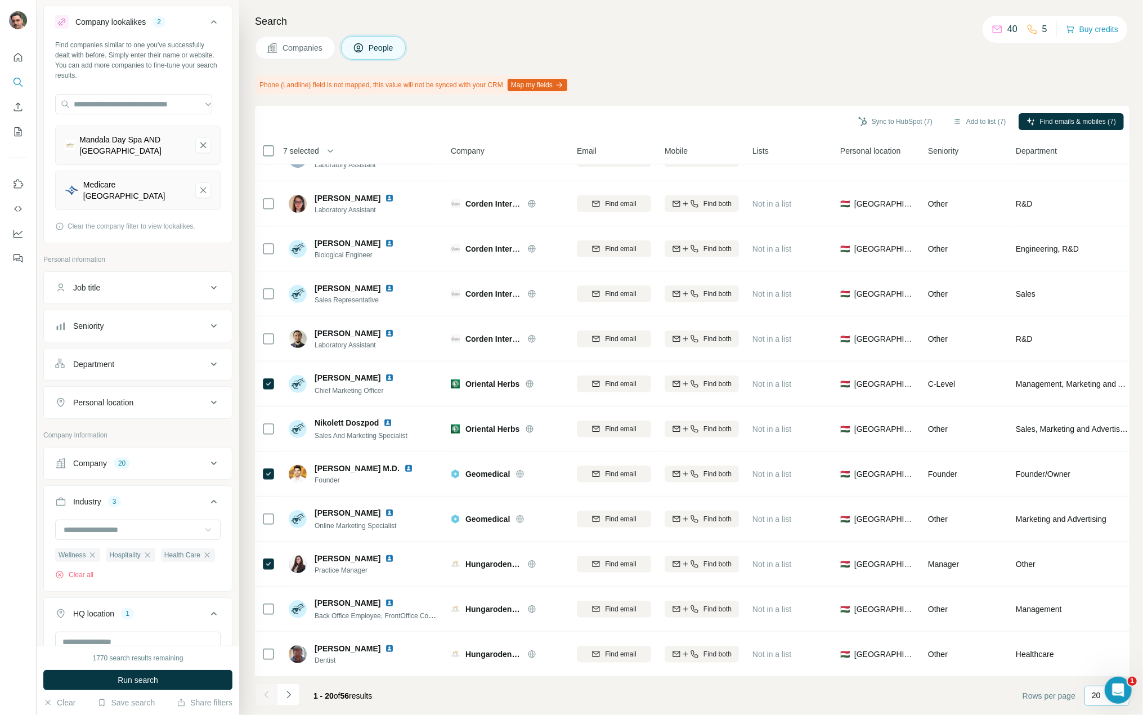
click at [1096, 699] on p "20" at bounding box center [1096, 695] width 9 height 11
click at [1103, 631] on p "40" at bounding box center [1098, 629] width 9 height 11
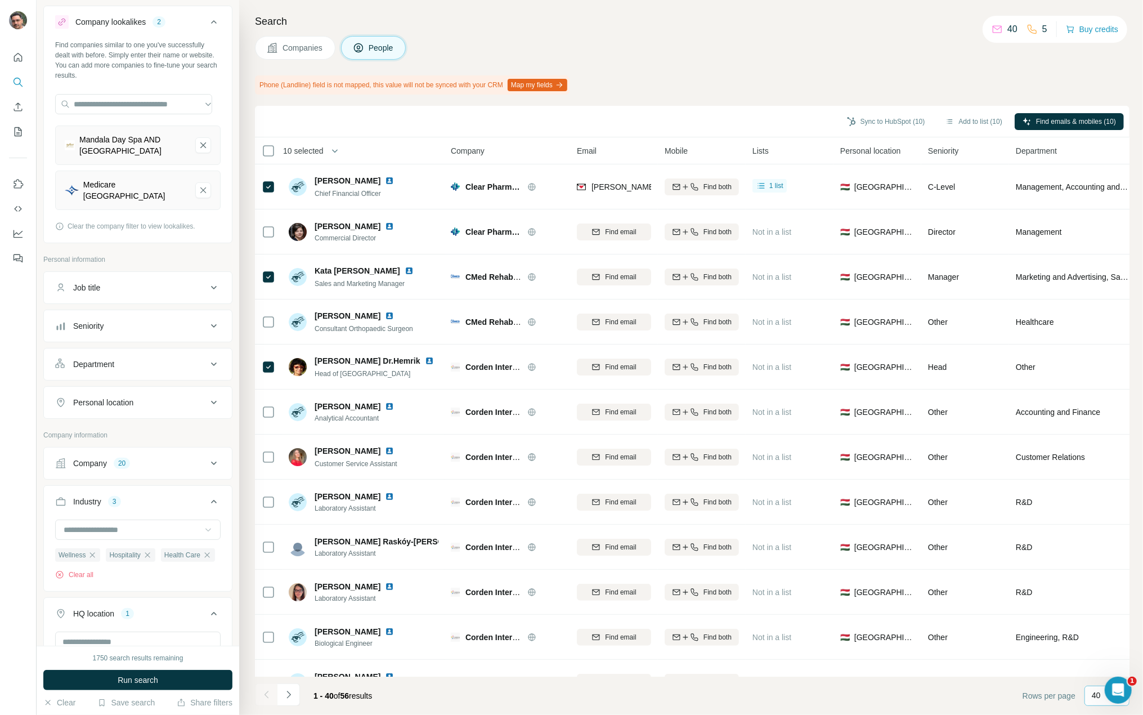
click at [319, 151] on span "10 selected" at bounding box center [303, 150] width 41 height 11
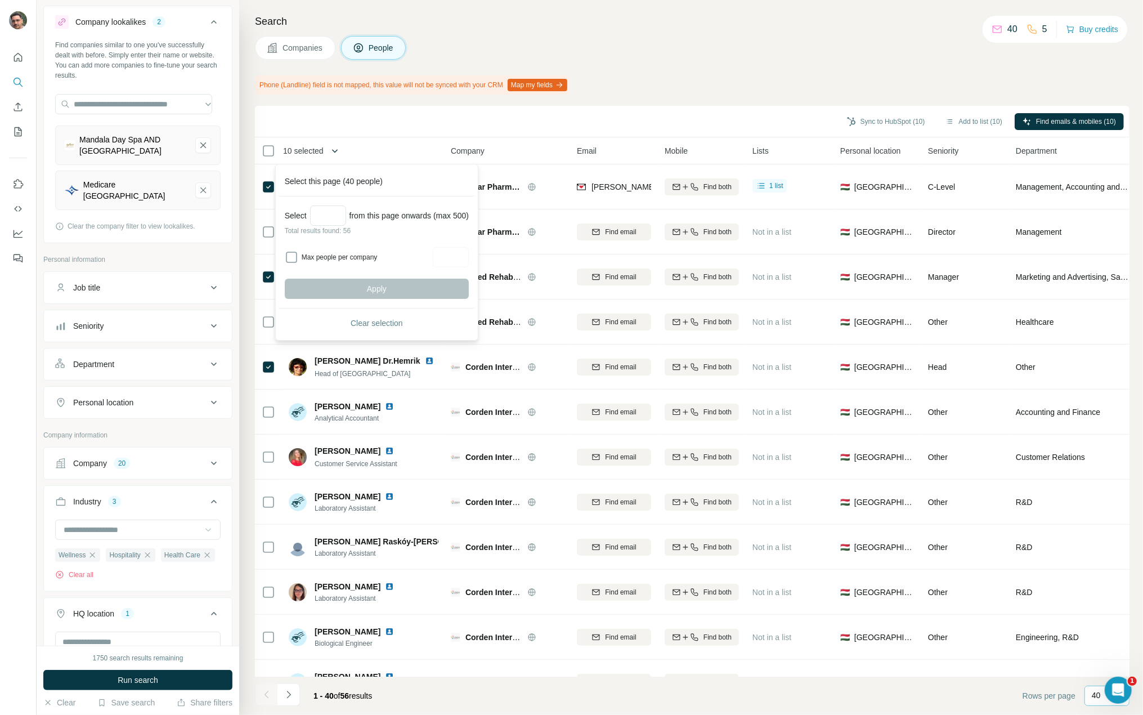
click at [331, 151] on button "button" at bounding box center [335, 151] width 23 height 23
click at [584, 118] on div "Sync to HubSpot (10) Add to list (10) Find emails & mobiles (10)" at bounding box center [692, 121] width 863 height 20
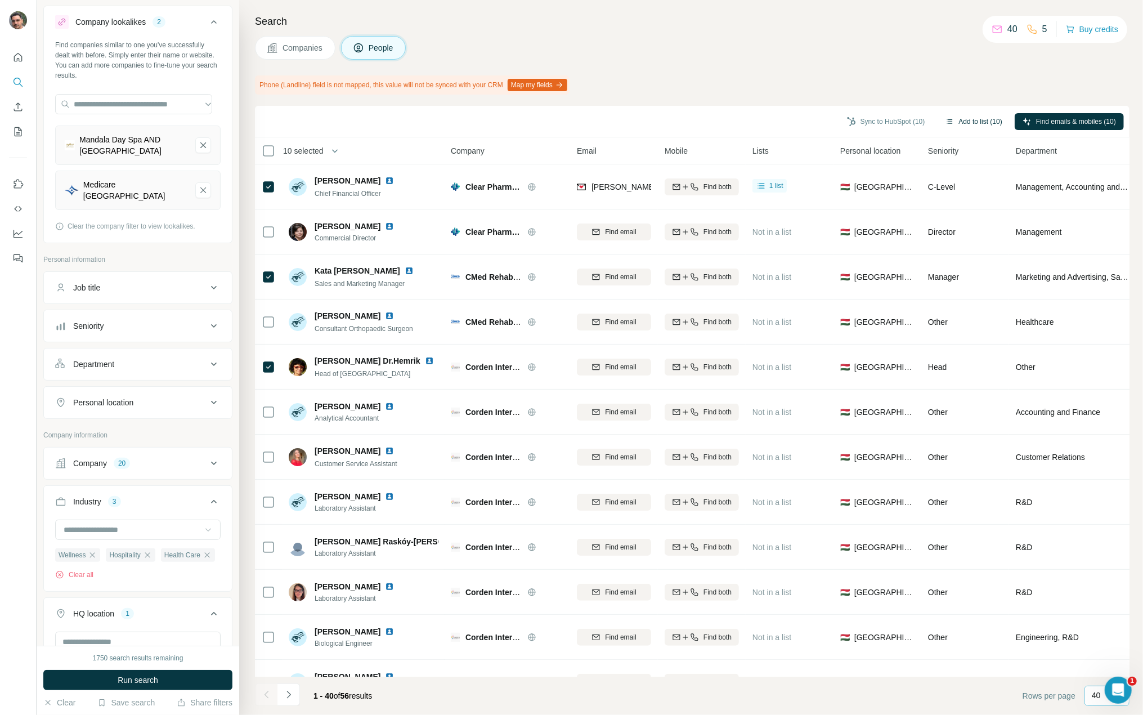
click at [980, 123] on button "Add to list (10)" at bounding box center [974, 121] width 73 height 17
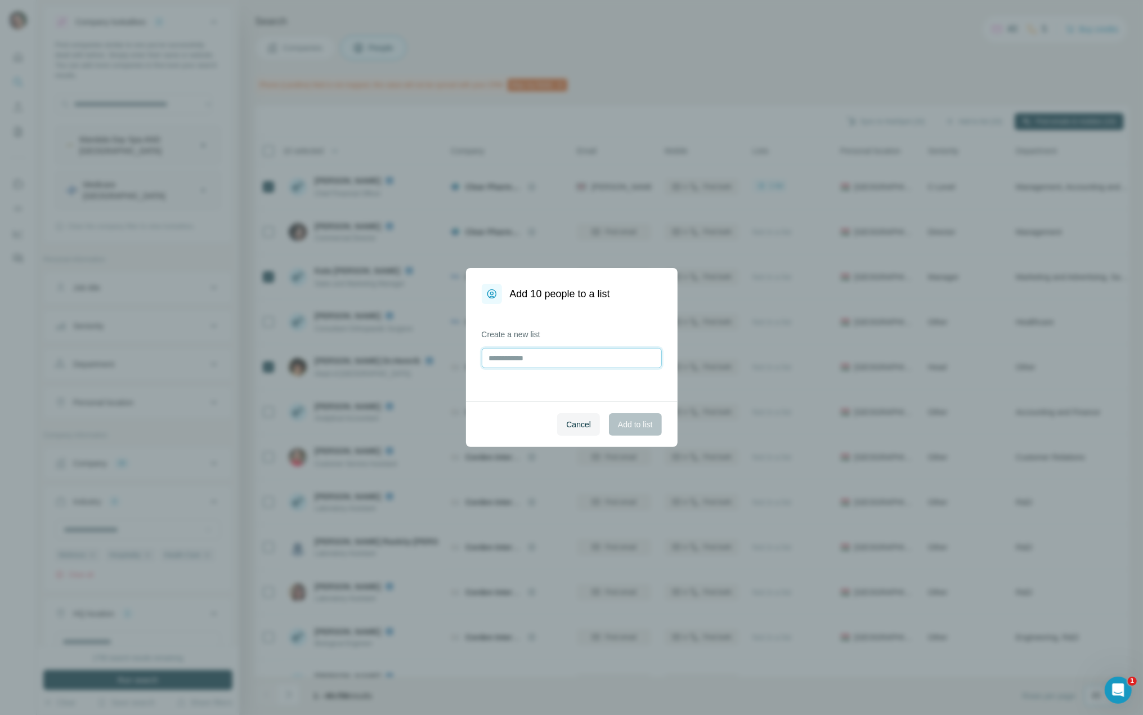
click at [582, 360] on input "text" at bounding box center [572, 358] width 180 height 20
type input "**********"
click at [630, 428] on span "Add to list" at bounding box center [635, 424] width 34 height 11
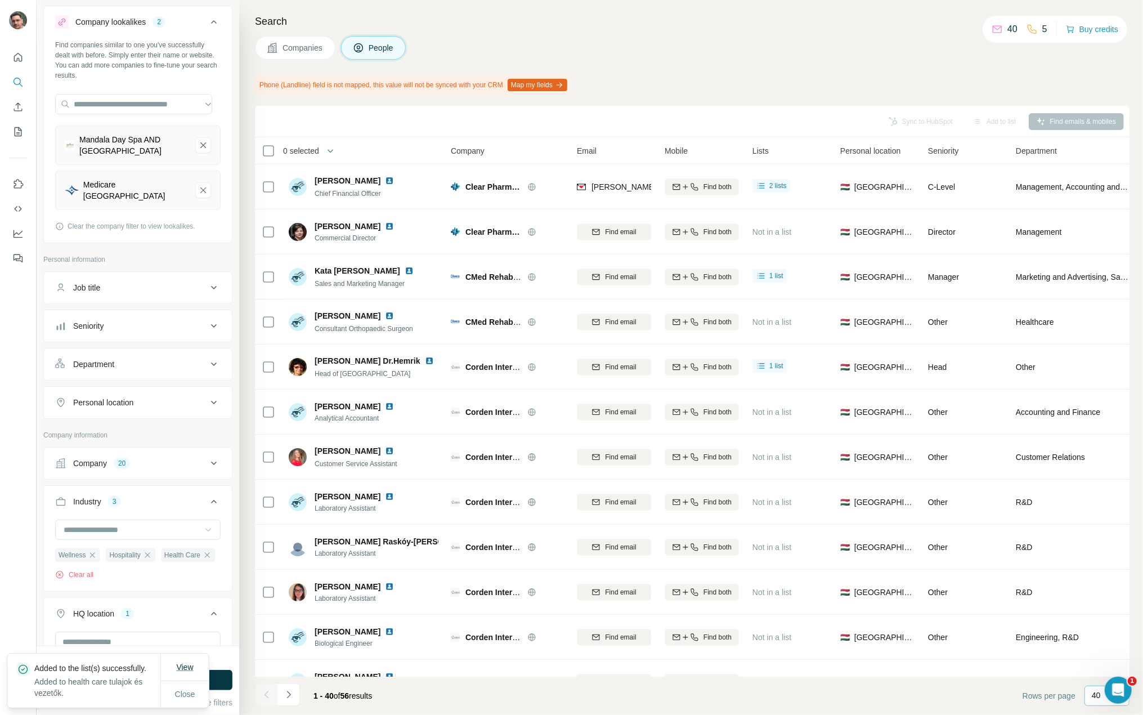
click at [185, 663] on span "View" at bounding box center [184, 667] width 17 height 9
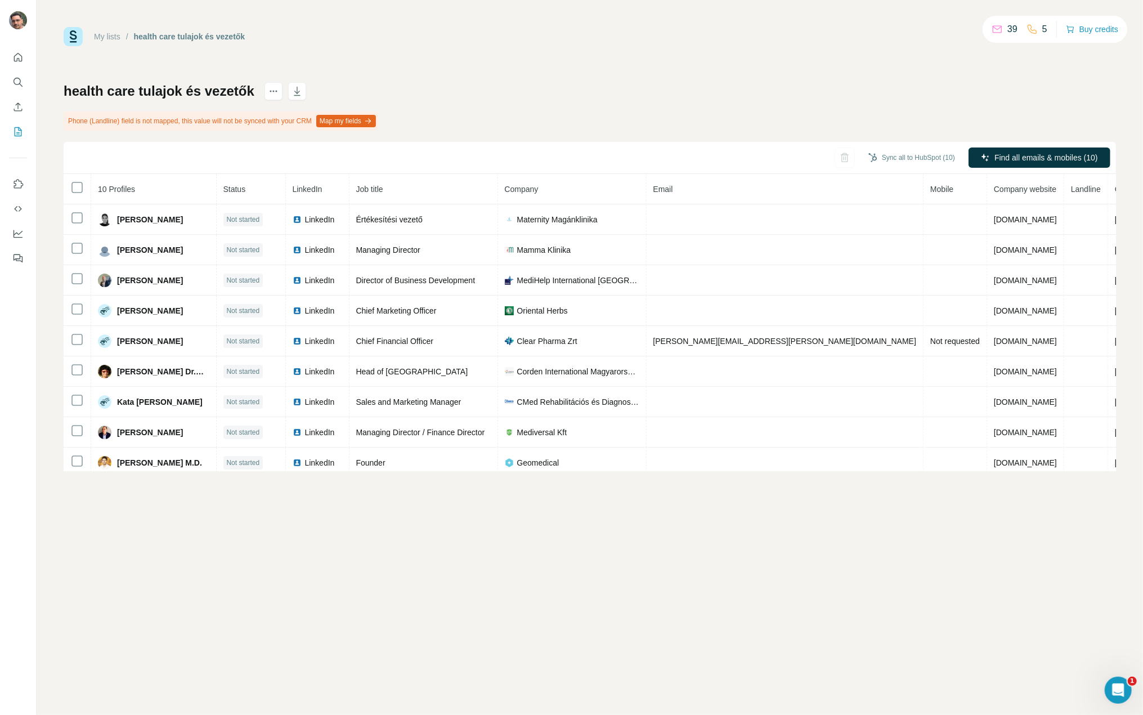
click at [376, 122] on button "Map my fields" at bounding box center [346, 121] width 60 height 12
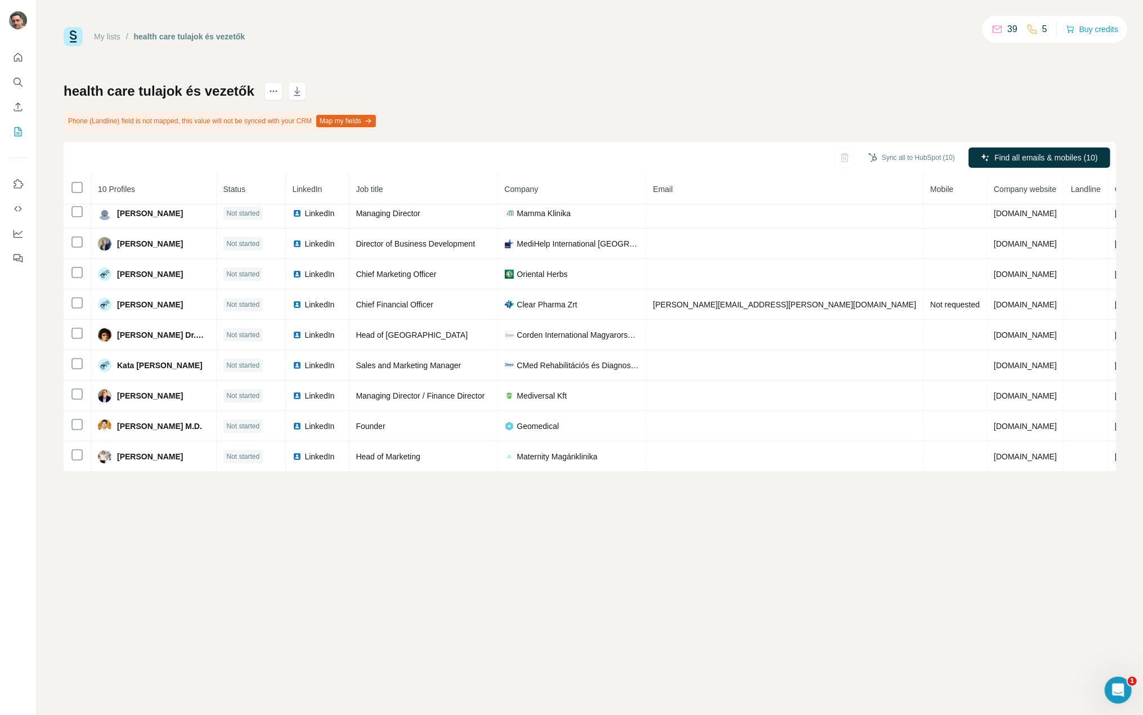
scroll to position [37, 0]
click at [275, 95] on icon "actions" at bounding box center [273, 91] width 11 height 11
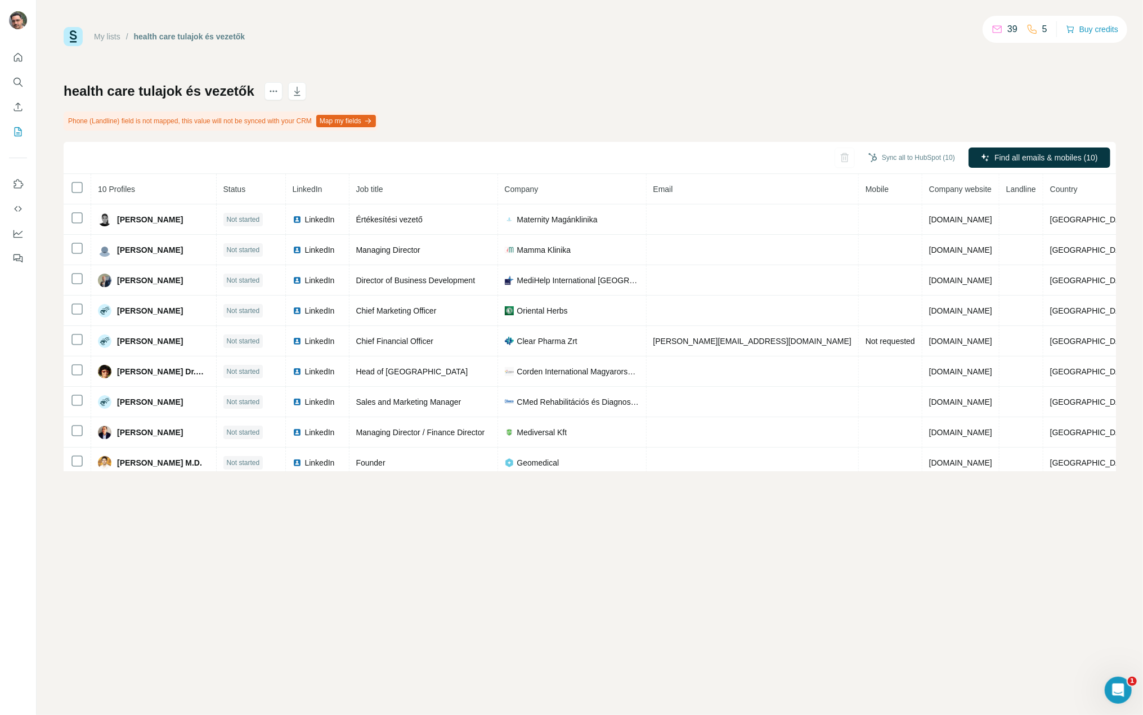
click at [373, 123] on button "Map my fields" at bounding box center [346, 121] width 60 height 12
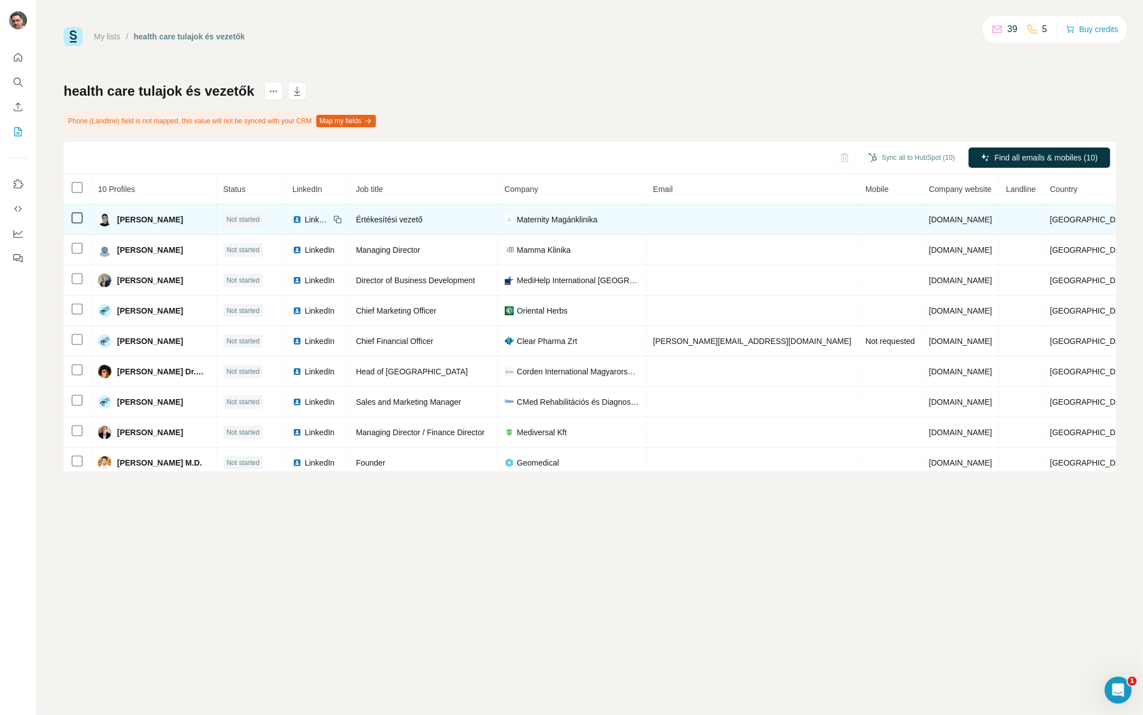
click at [252, 221] on span "Not started" at bounding box center [243, 219] width 33 height 10
click at [250, 216] on span "Not started" at bounding box center [243, 219] width 33 height 10
click at [169, 223] on span "[PERSON_NAME]" at bounding box center [150, 219] width 66 height 11
click at [167, 221] on span "[PERSON_NAME]" at bounding box center [150, 219] width 66 height 11
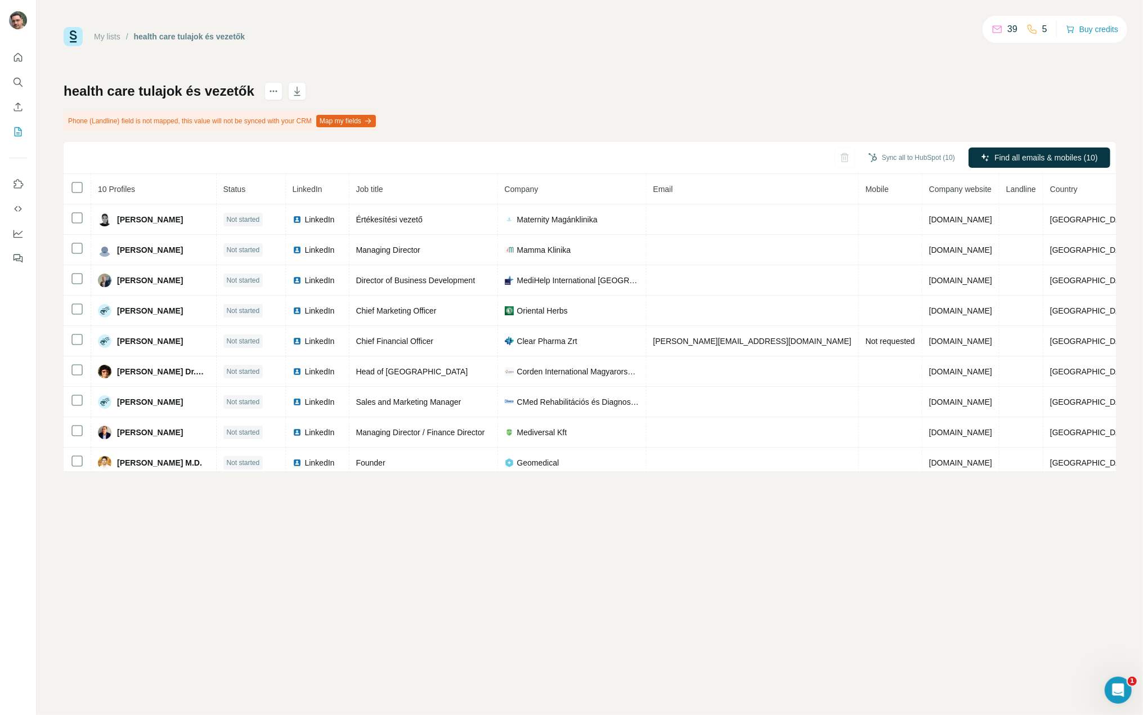
click at [734, 73] on div "My lists / health care tulajok és vezetők 39 5 Buy credits health care tulajok …" at bounding box center [590, 249] width 1053 height 444
click at [866, 193] on span "Mobile" at bounding box center [877, 189] width 23 height 9
click at [722, 95] on div "health care tulajok és vezetők Phone (Landline) field is not mapped, this value…" at bounding box center [590, 276] width 1053 height 389
click at [363, 120] on button "Map my fields" at bounding box center [346, 121] width 60 height 12
click at [24, 84] on button "Search" at bounding box center [18, 82] width 18 height 20
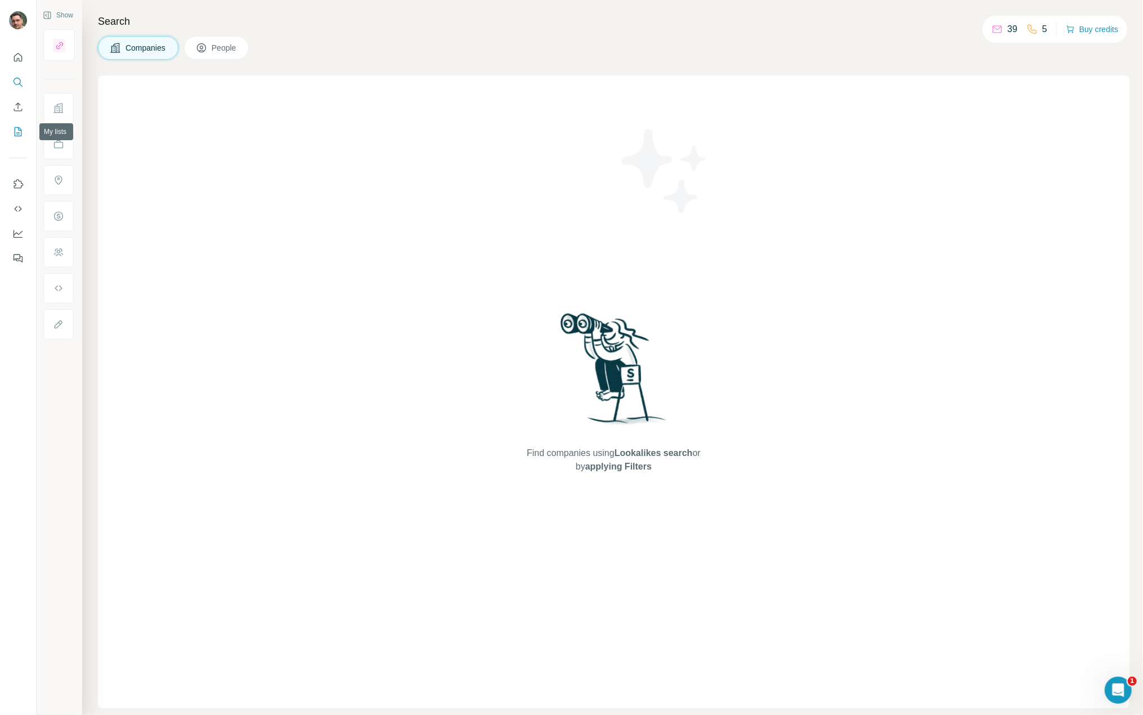
click at [19, 132] on icon "My lists" at bounding box center [19, 130] width 6 height 7
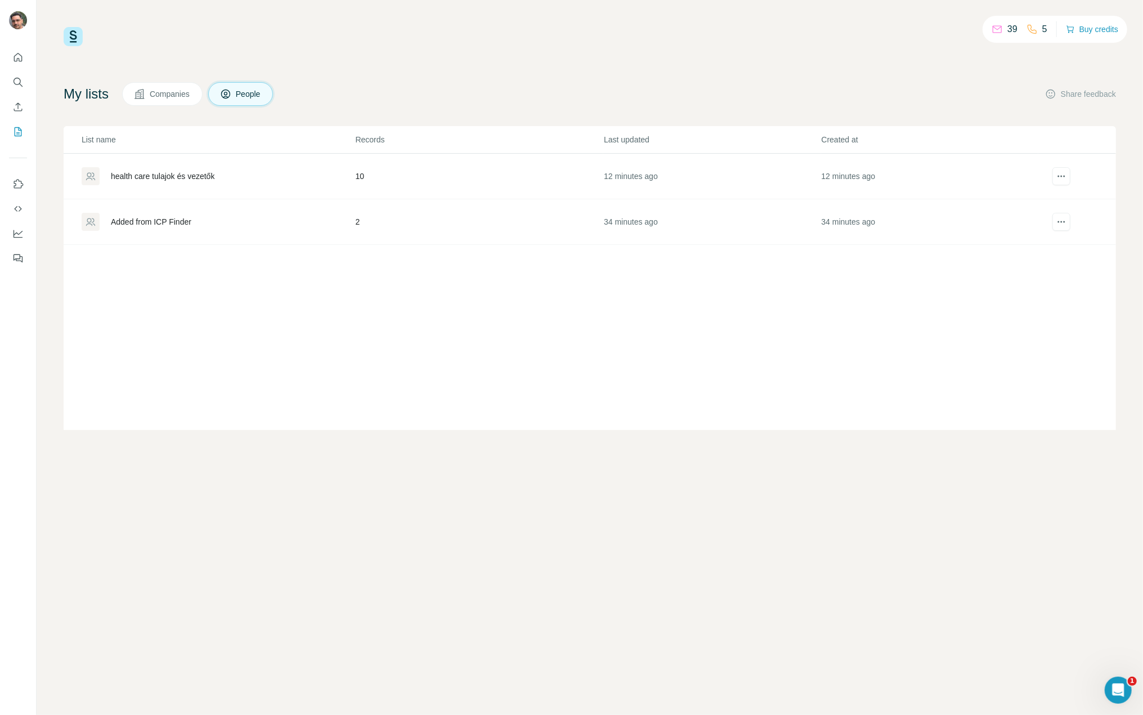
click at [186, 87] on button "Companies" at bounding box center [162, 94] width 80 height 24
click at [172, 174] on div "Added from ICP Finder" at bounding box center [151, 176] width 80 height 11
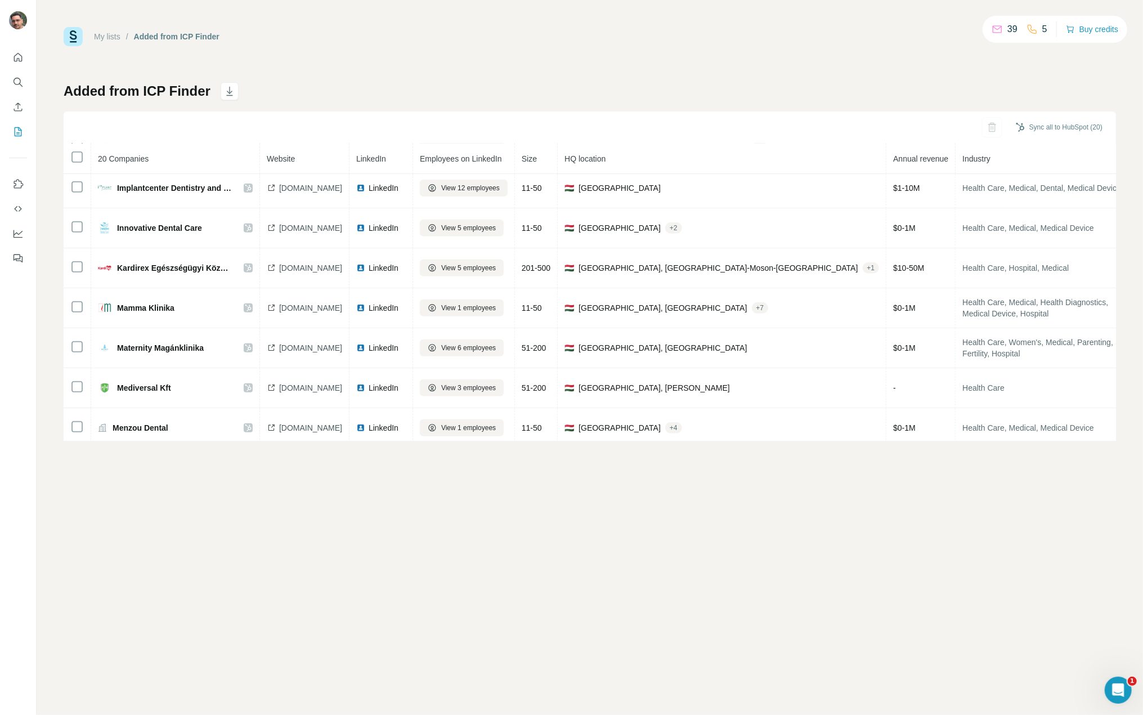
scroll to position [541, 0]
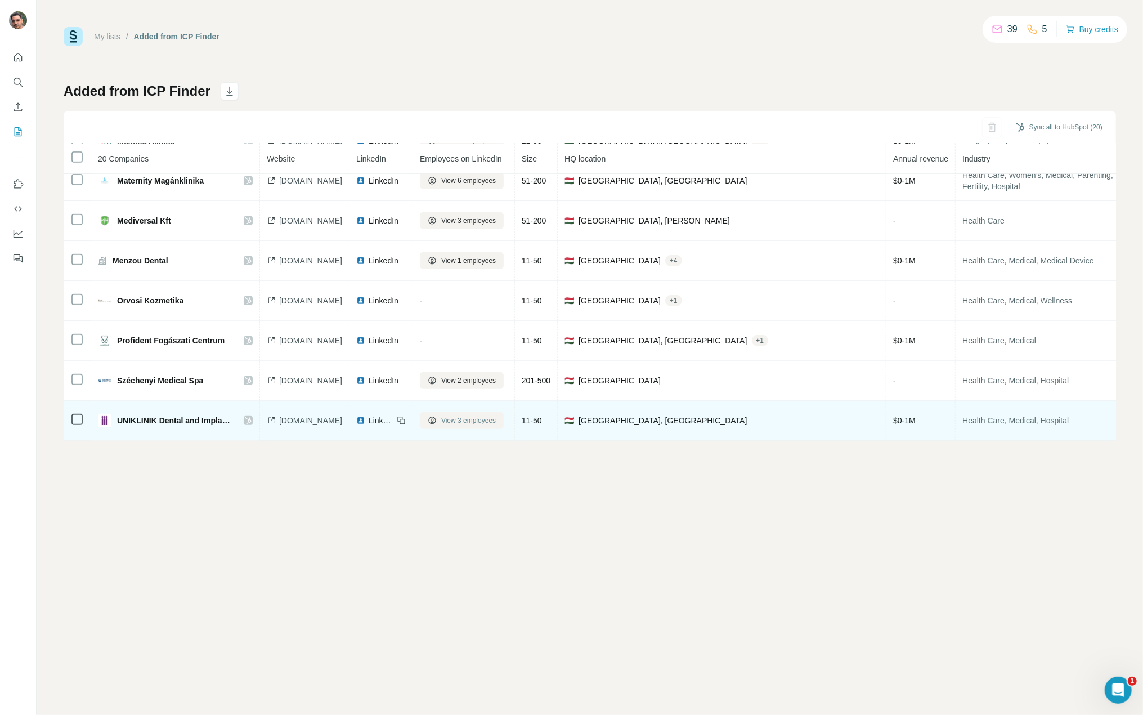
click at [493, 415] on span "View 3 employees" at bounding box center [468, 420] width 55 height 10
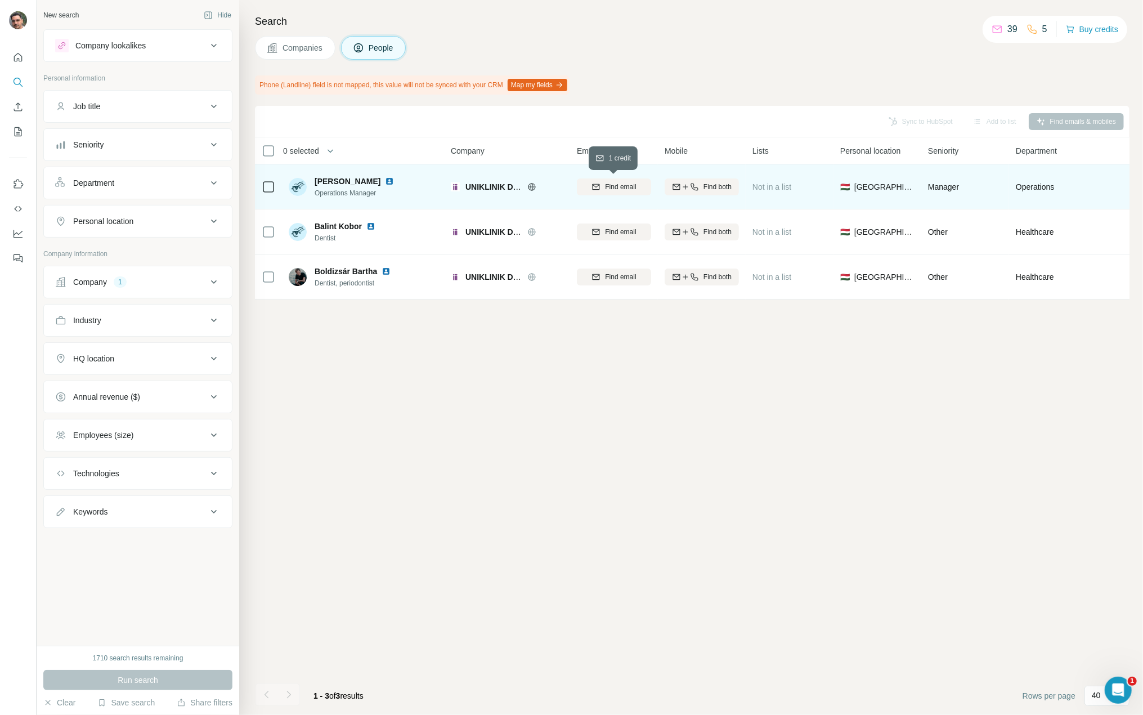
click at [621, 193] on button "Find email" at bounding box center [614, 186] width 74 height 17
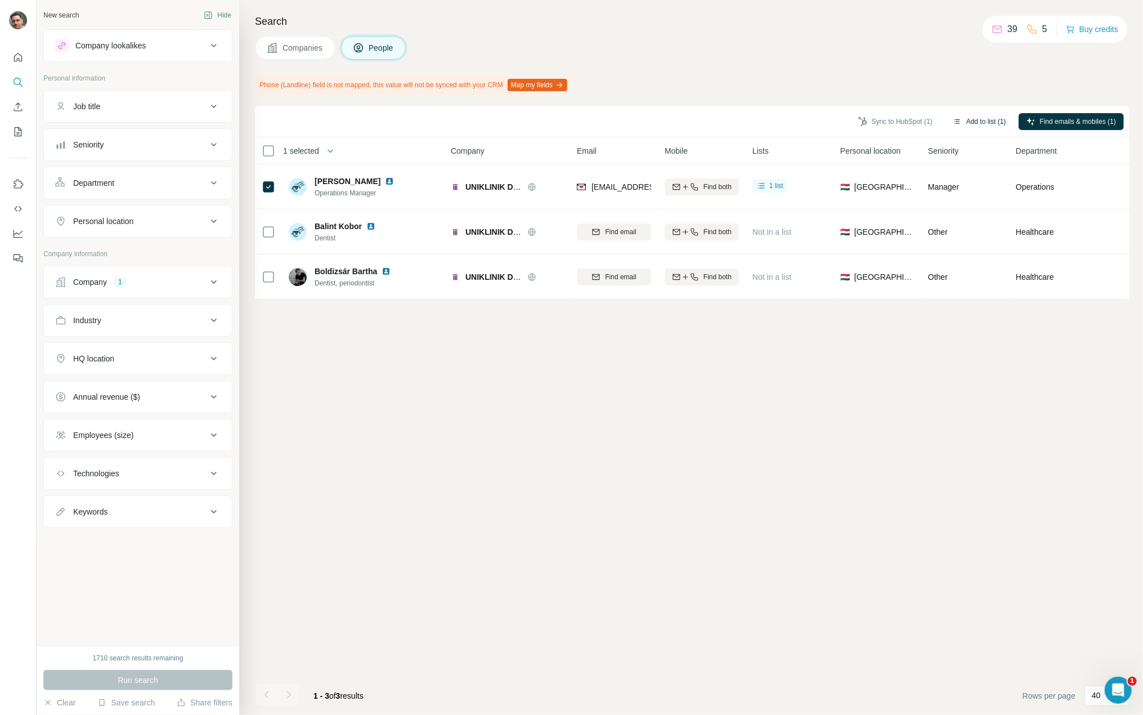
click at [985, 124] on button "Add to list (1)" at bounding box center [979, 121] width 69 height 17
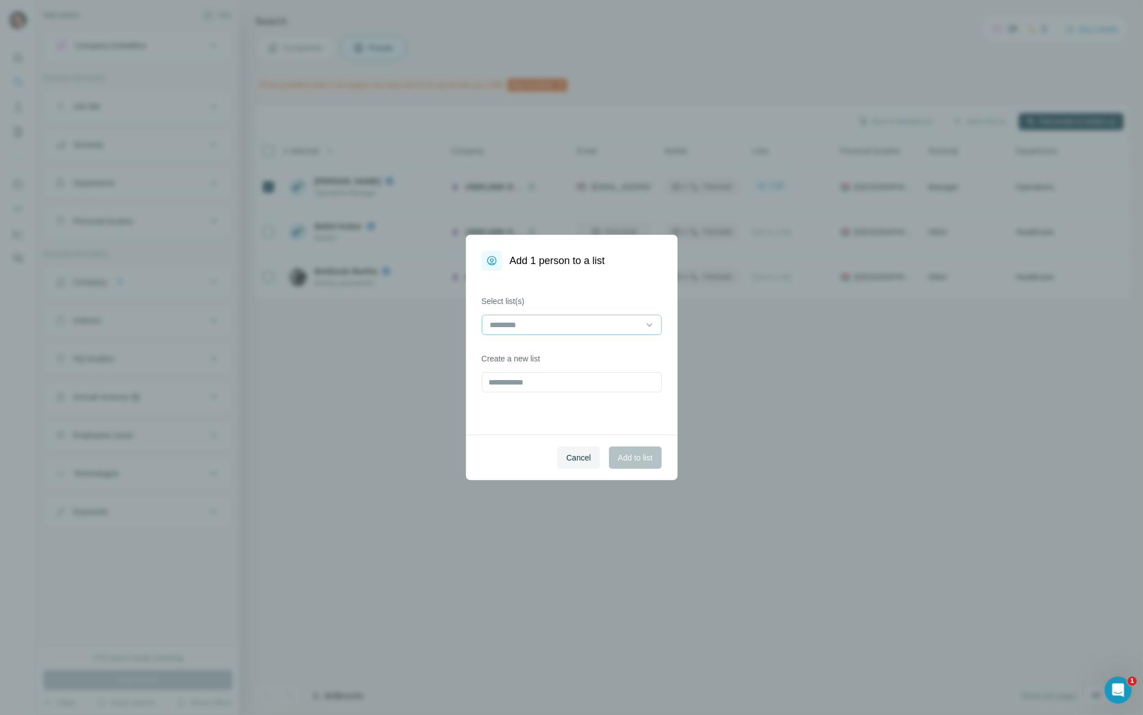
click at [587, 326] on input at bounding box center [565, 325] width 152 height 12
click at [586, 348] on p "health care tulajok és vezetők" at bounding box center [543, 349] width 104 height 11
click at [511, 420] on div "Select list(s) health care tulajok és vezetők Create a new list" at bounding box center [572, 353] width 212 height 164
click at [645, 458] on span "Add to list" at bounding box center [635, 457] width 34 height 11
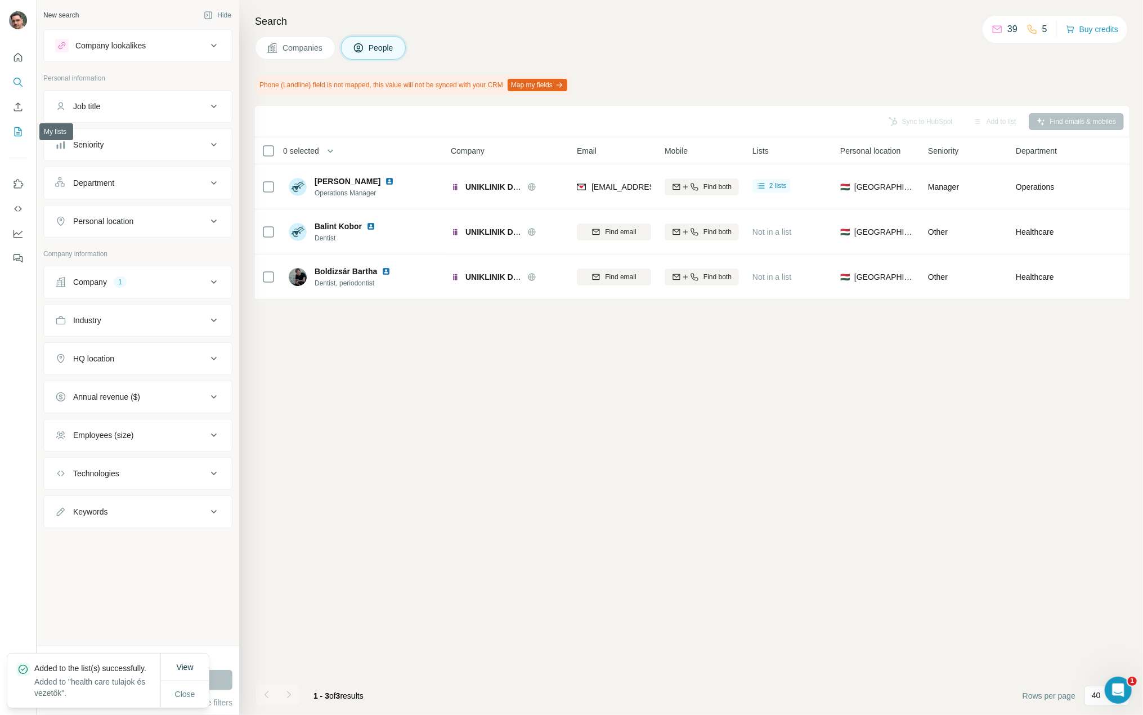
click at [15, 128] on icon "My lists" at bounding box center [17, 131] width 11 height 11
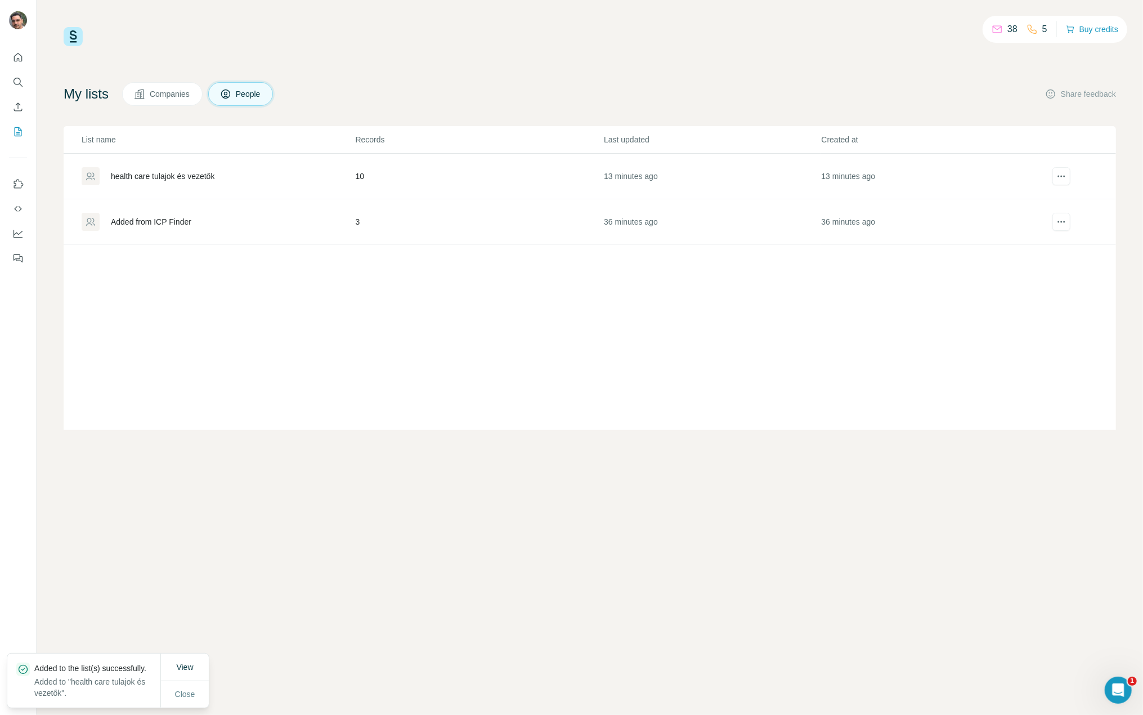
click at [194, 168] on div "health care tulajok és vezetők" at bounding box center [218, 176] width 273 height 18
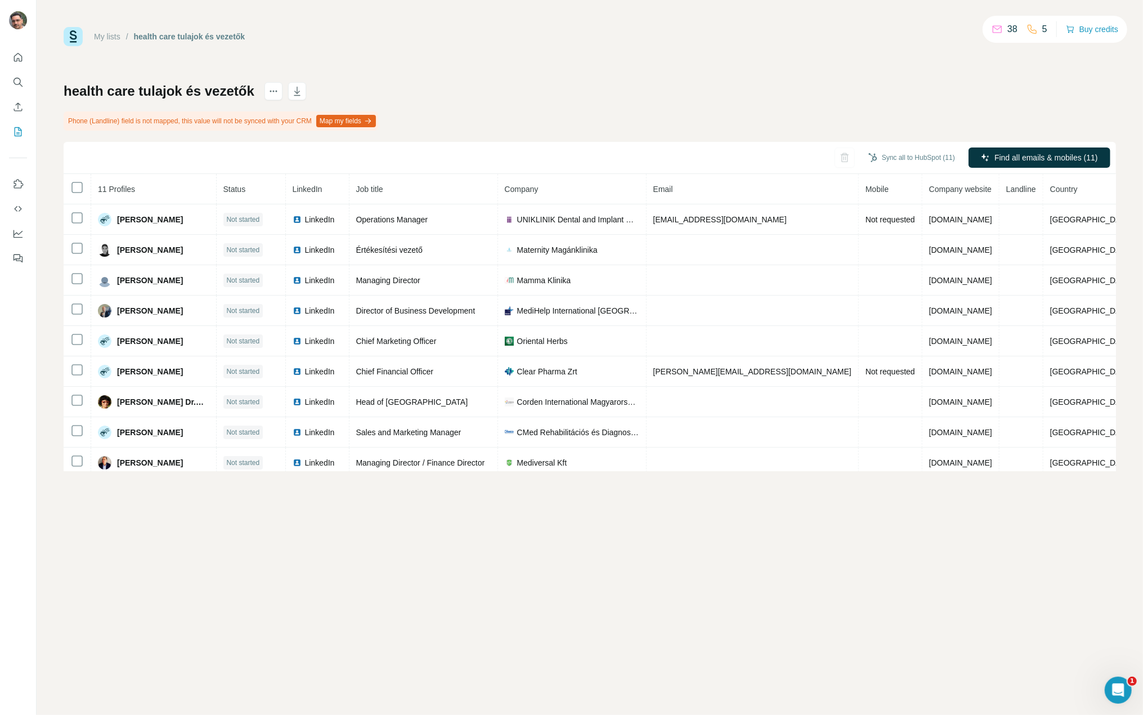
click at [371, 120] on icon "button" at bounding box center [369, 120] width 3 height 5
click at [1075, 164] on button "Find emails & mobiles (7)" at bounding box center [1040, 157] width 142 height 20
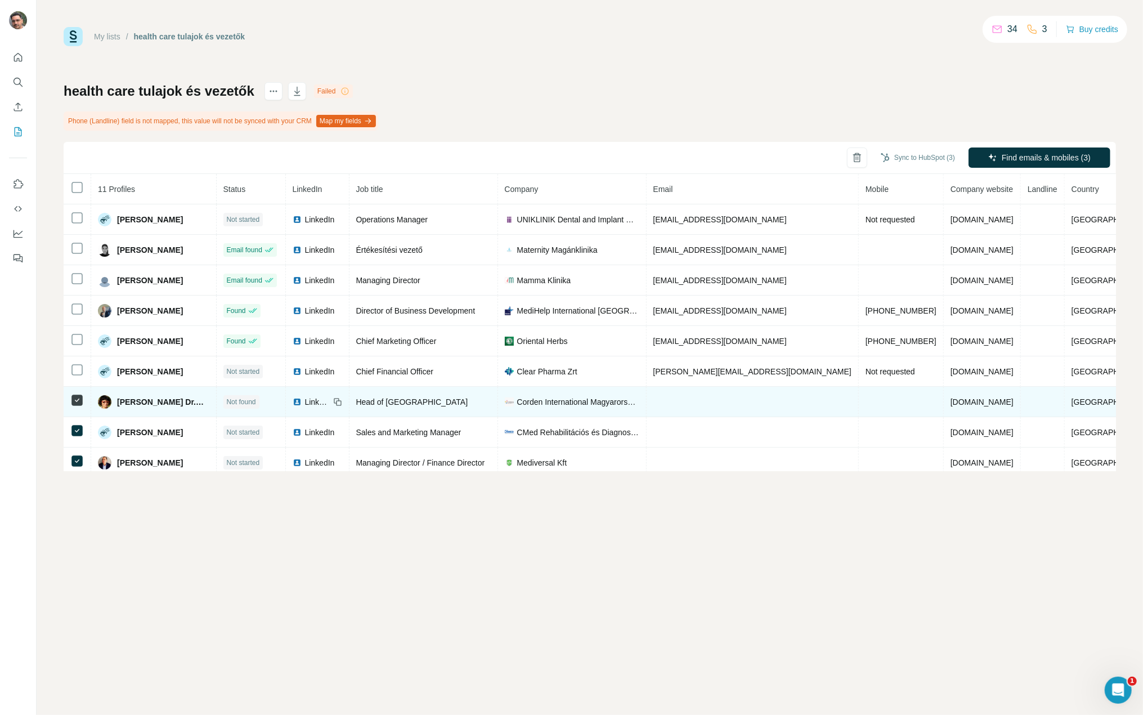
click at [83, 401] on td at bounding box center [78, 402] width 28 height 30
click at [84, 406] on td at bounding box center [78, 402] width 28 height 30
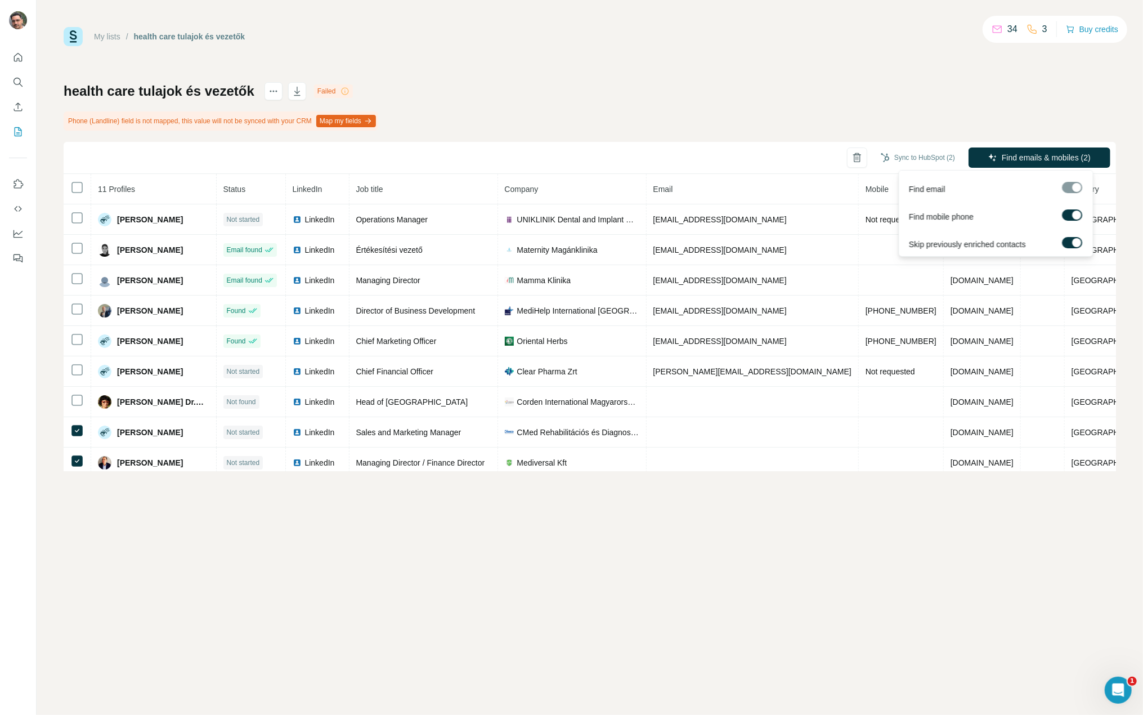
click at [1074, 213] on div at bounding box center [1076, 215] width 9 height 9
click at [1072, 214] on label at bounding box center [1072, 214] width 20 height 11
click at [853, 84] on div "health care tulajok és vezetők Failed Phone (Landline) field is not mapped, thi…" at bounding box center [590, 276] width 1053 height 389
click at [1098, 158] on button "Find emails & mobiles (2)" at bounding box center [1040, 157] width 142 height 20
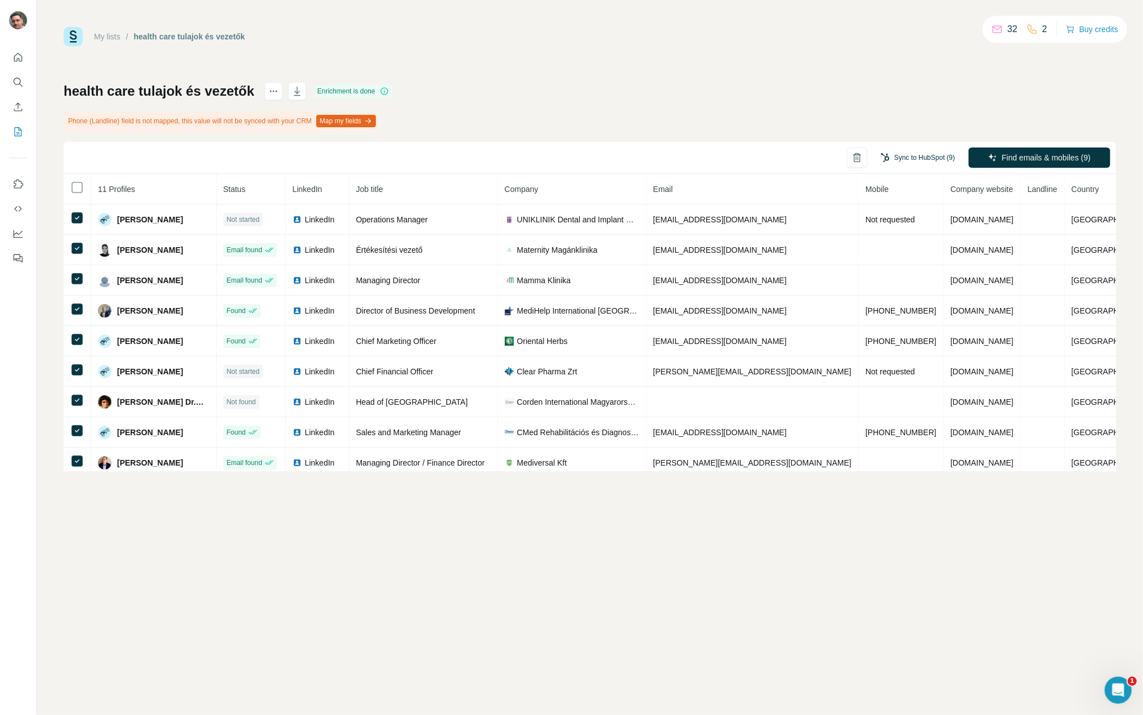
click at [915, 159] on button "Sync to HubSpot (9)" at bounding box center [918, 157] width 90 height 17
click at [875, 104] on div "health care tulajok és vezetők Enrichment is done Phone (Landline) field is not…" at bounding box center [590, 276] width 1053 height 389
click at [901, 160] on button "Sync to HubSpot (9)" at bounding box center [918, 157] width 90 height 17
click at [902, 255] on button "Sync to HubSpot" at bounding box center [896, 256] width 125 height 23
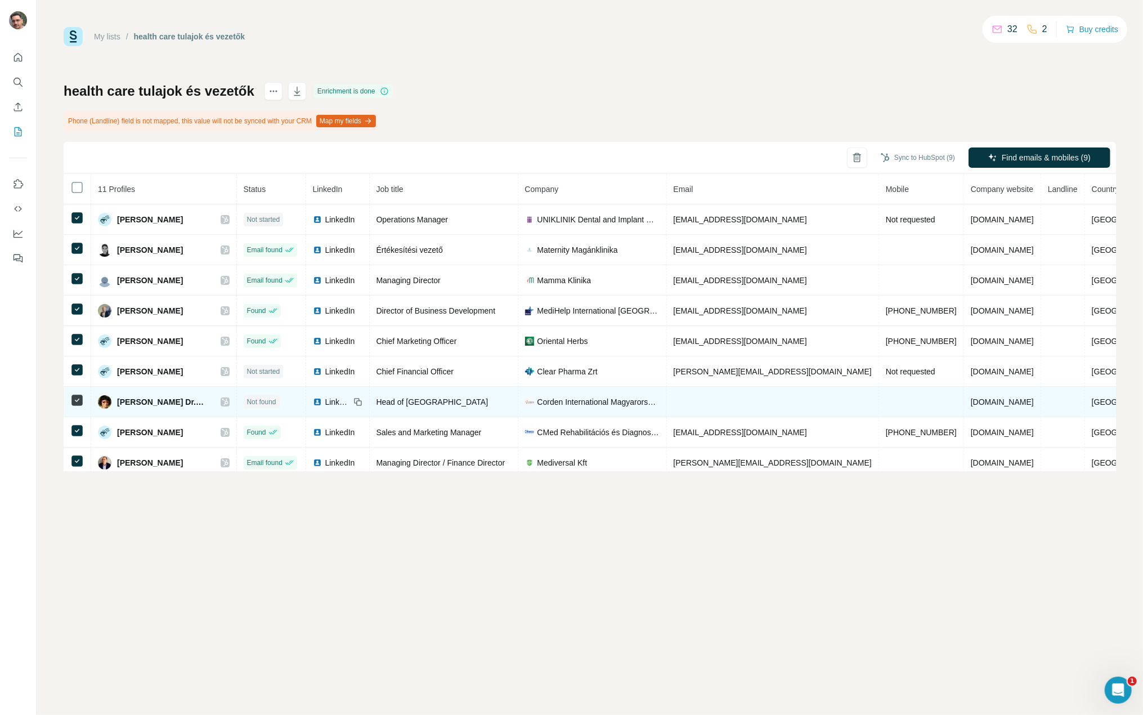
click at [473, 402] on span "Head of [GEOGRAPHIC_DATA]" at bounding box center [433, 401] width 112 height 9
copy span "Head of [GEOGRAPHIC_DATA]"
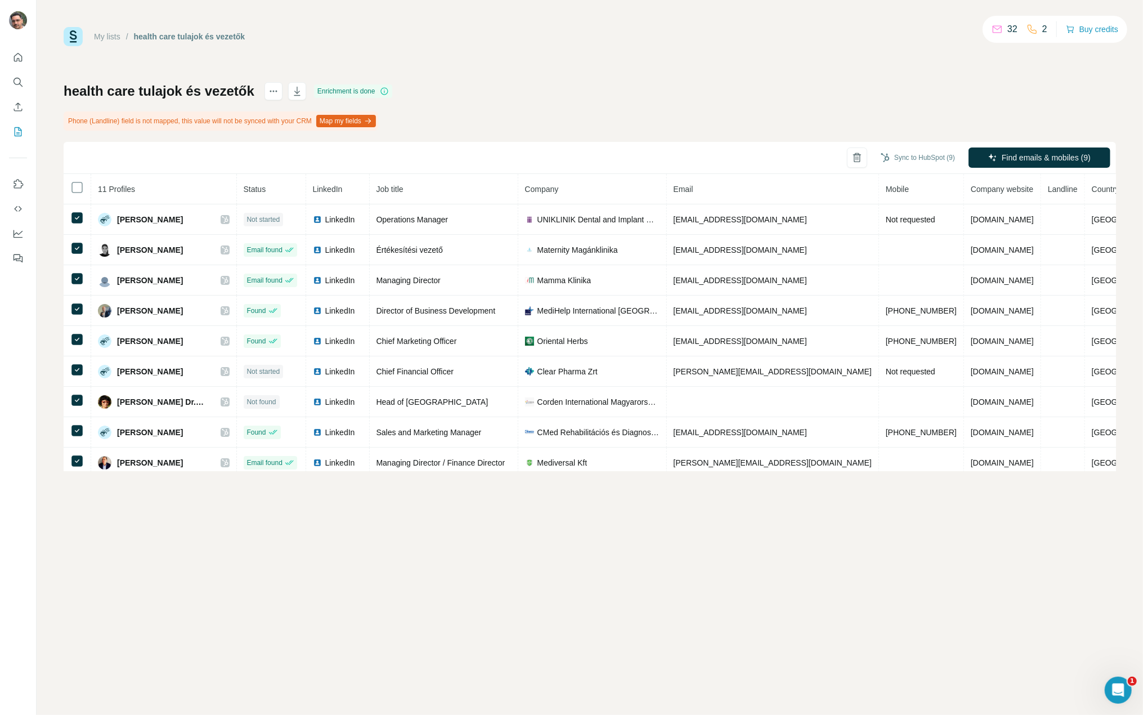
click at [695, 47] on div "My lists / health care tulajok és vezetők 32 2 Buy credits health care tulajok …" at bounding box center [590, 249] width 1053 height 444
